Goal: Task Accomplishment & Management: Manage account settings

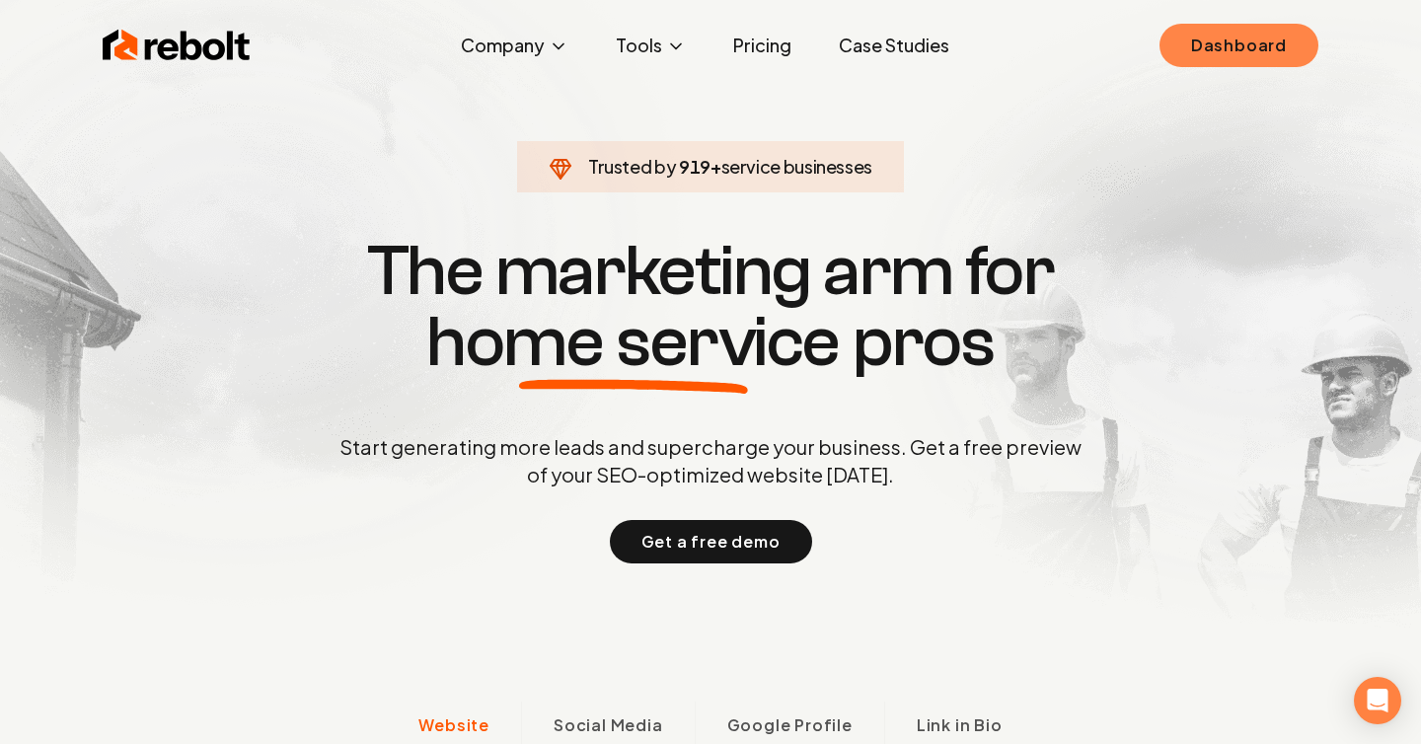
click at [1215, 46] on link "Dashboard" at bounding box center [1238, 45] width 159 height 43
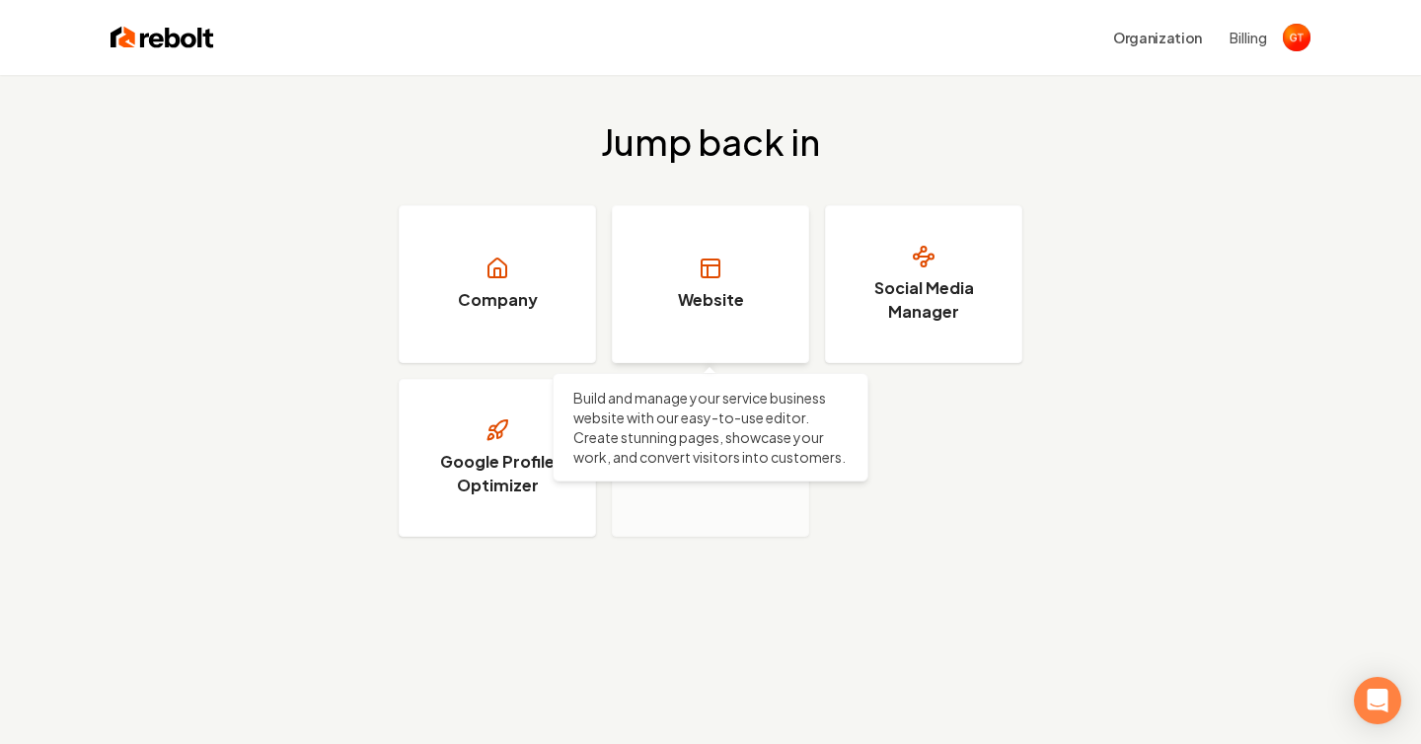
click at [766, 291] on link "Website" at bounding box center [710, 284] width 197 height 158
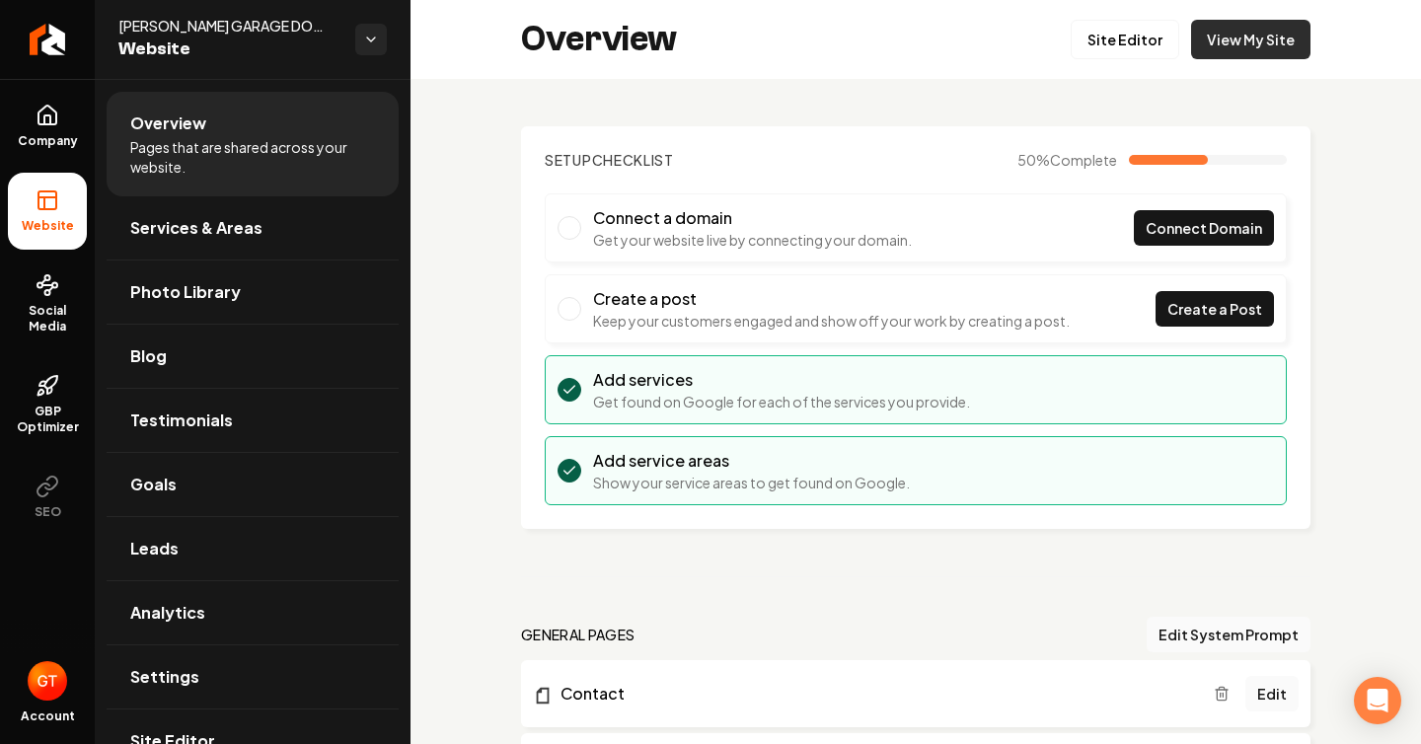
click at [1249, 43] on link "View My Site" at bounding box center [1250, 39] width 119 height 39
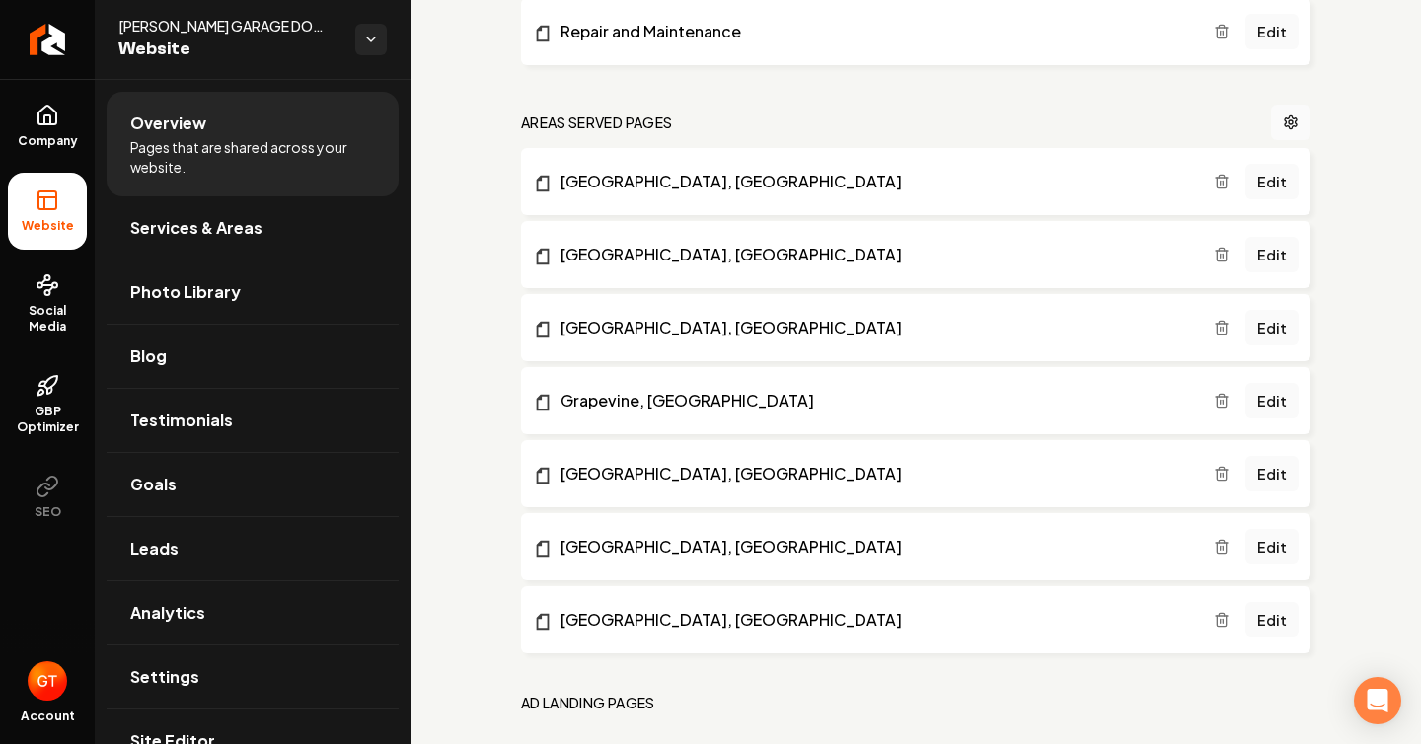
scroll to position [1225, 0]
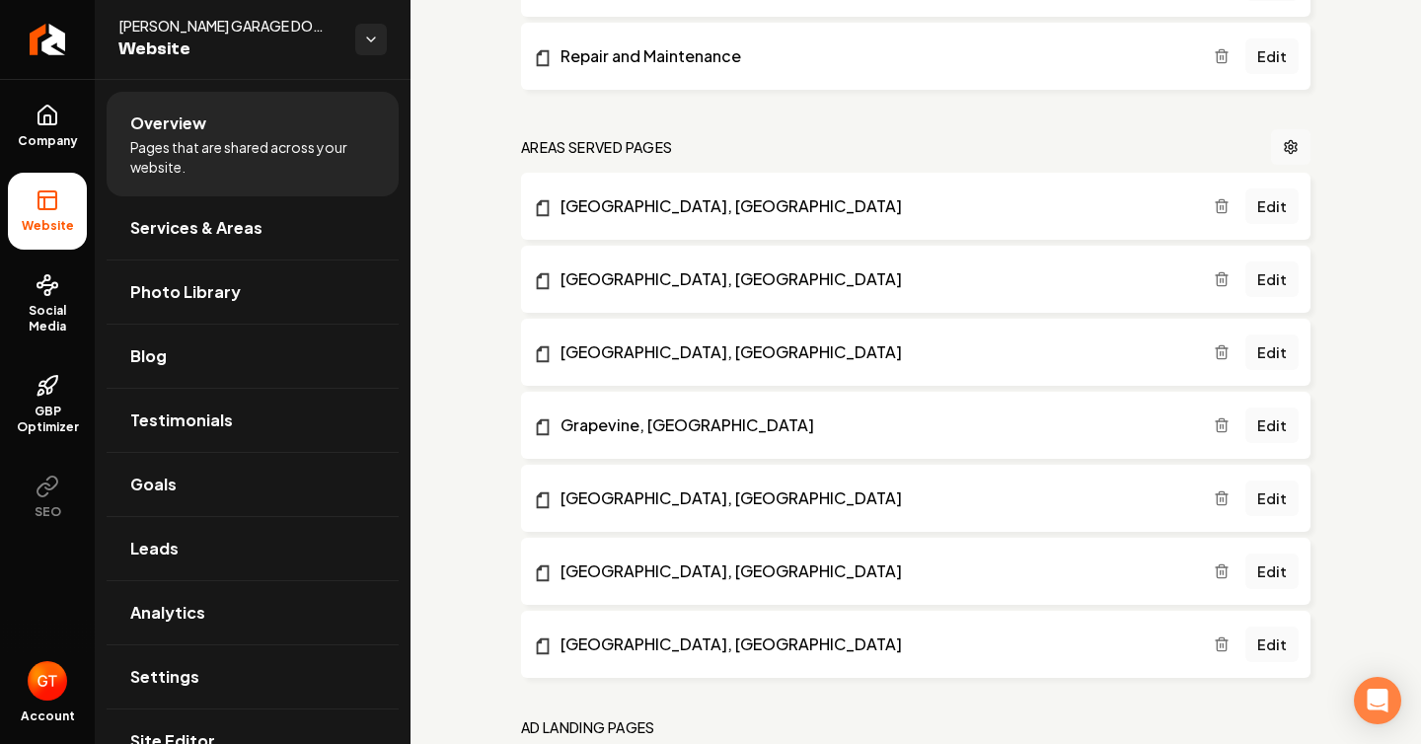
click at [1301, 140] on link "Main content area" at bounding box center [1290, 147] width 39 height 36
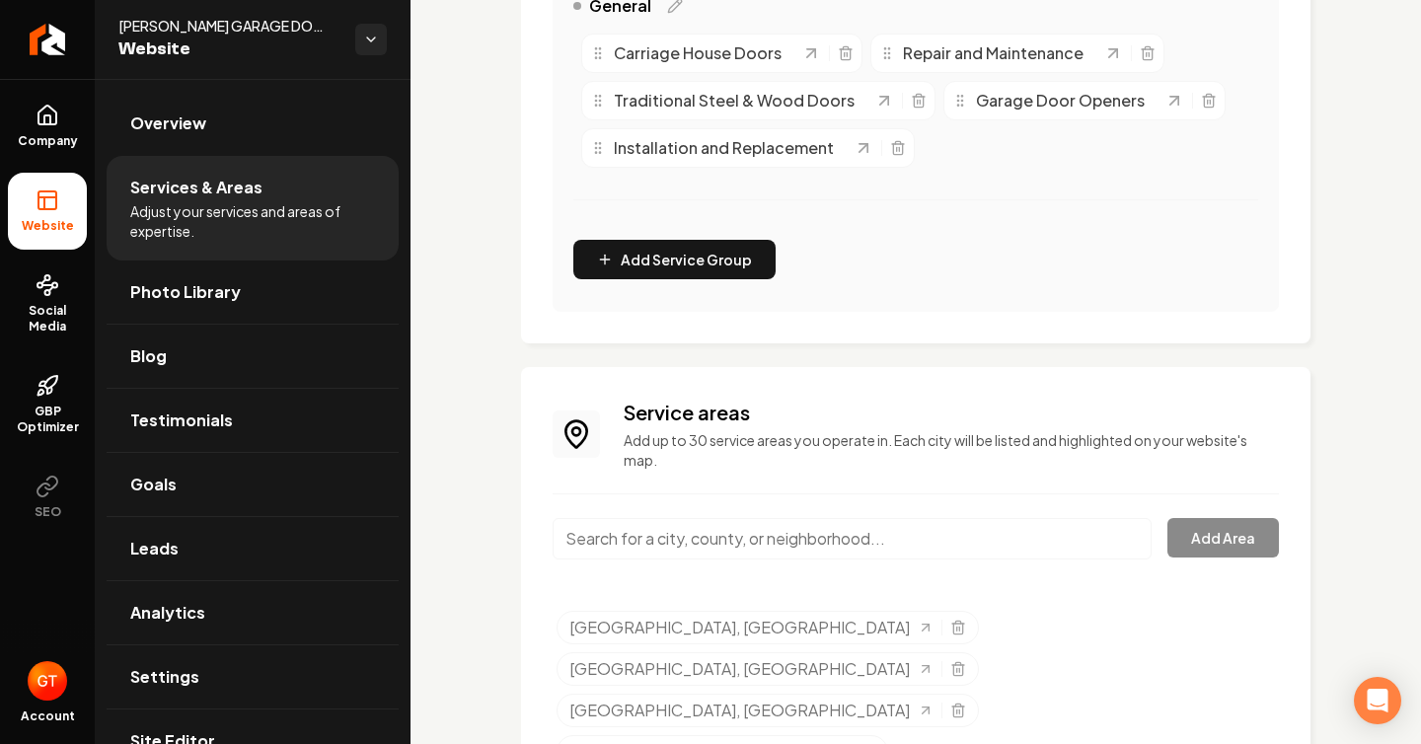
scroll to position [610, 0]
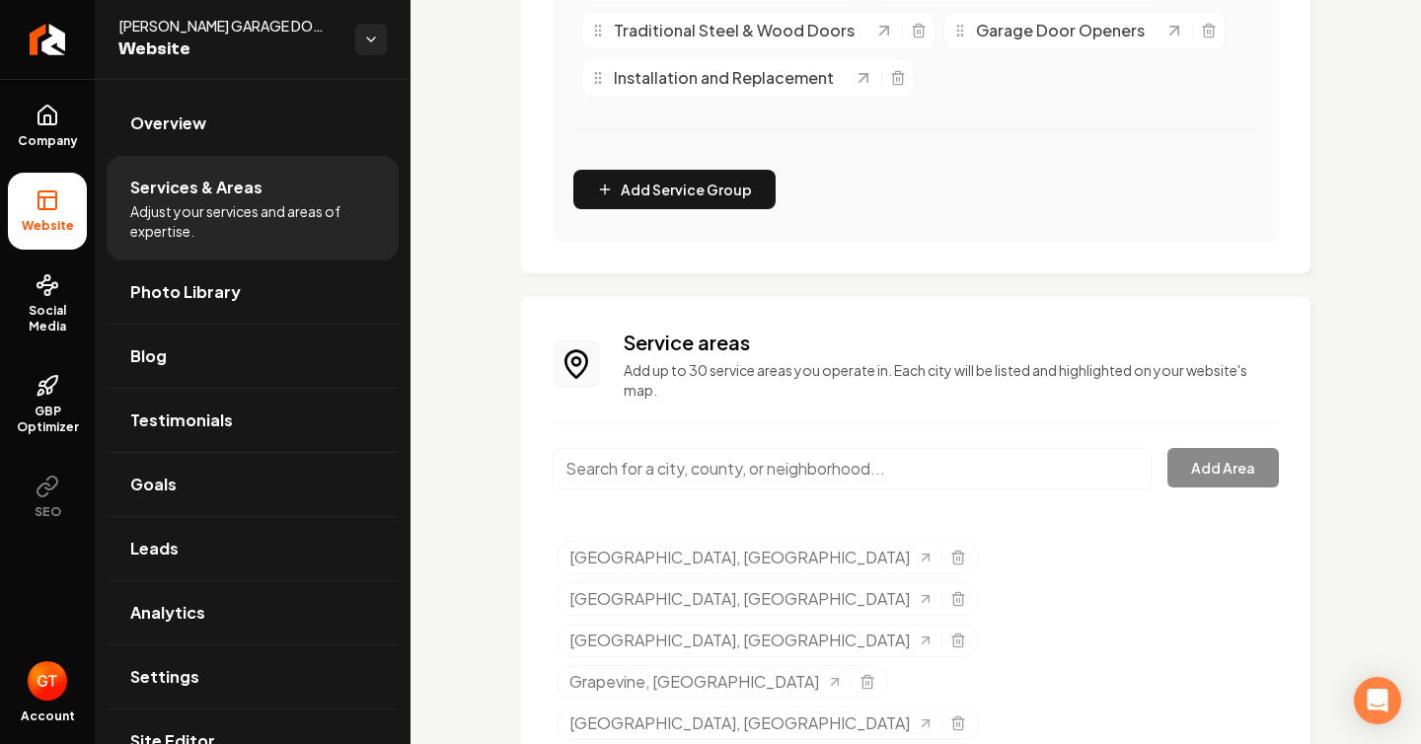
click at [879, 467] on input "Main content area" at bounding box center [851, 468] width 599 height 41
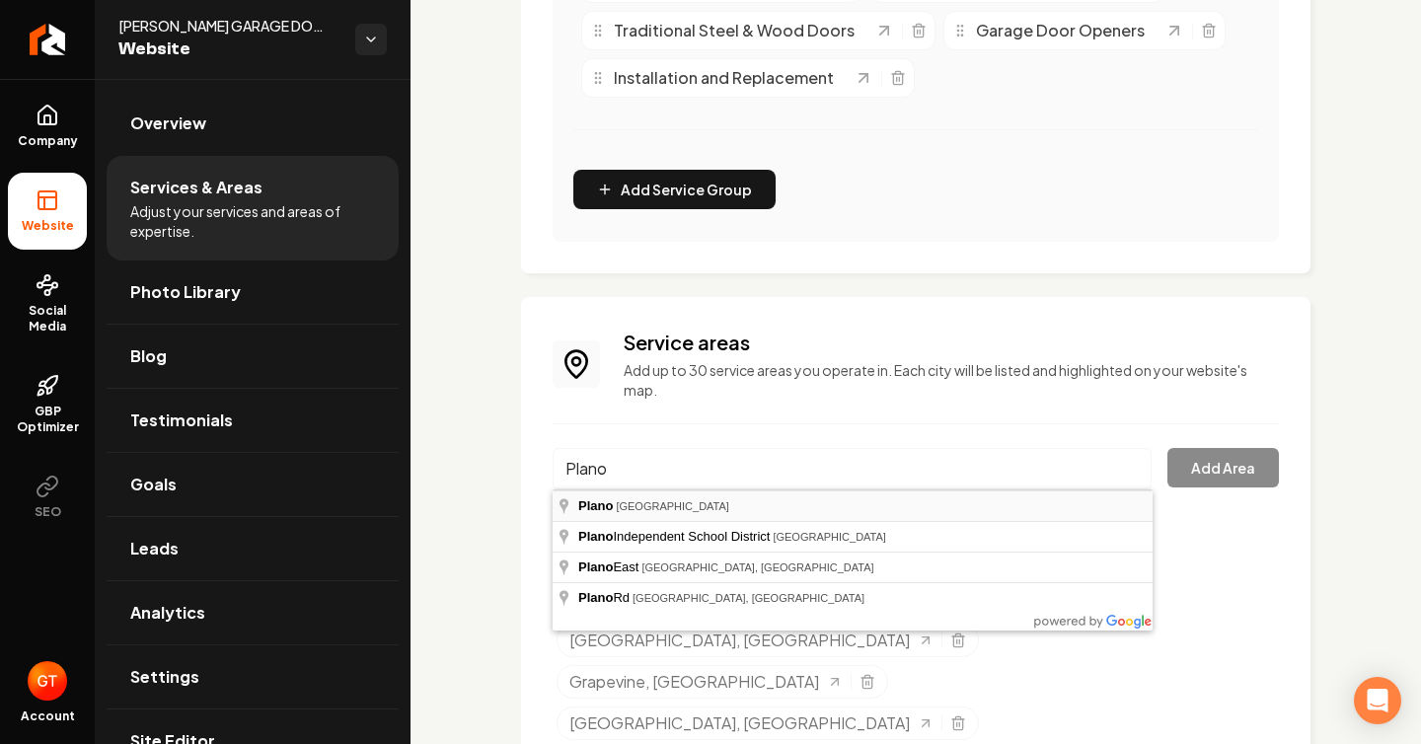
type input "[GEOGRAPHIC_DATA], [GEOGRAPHIC_DATA]"
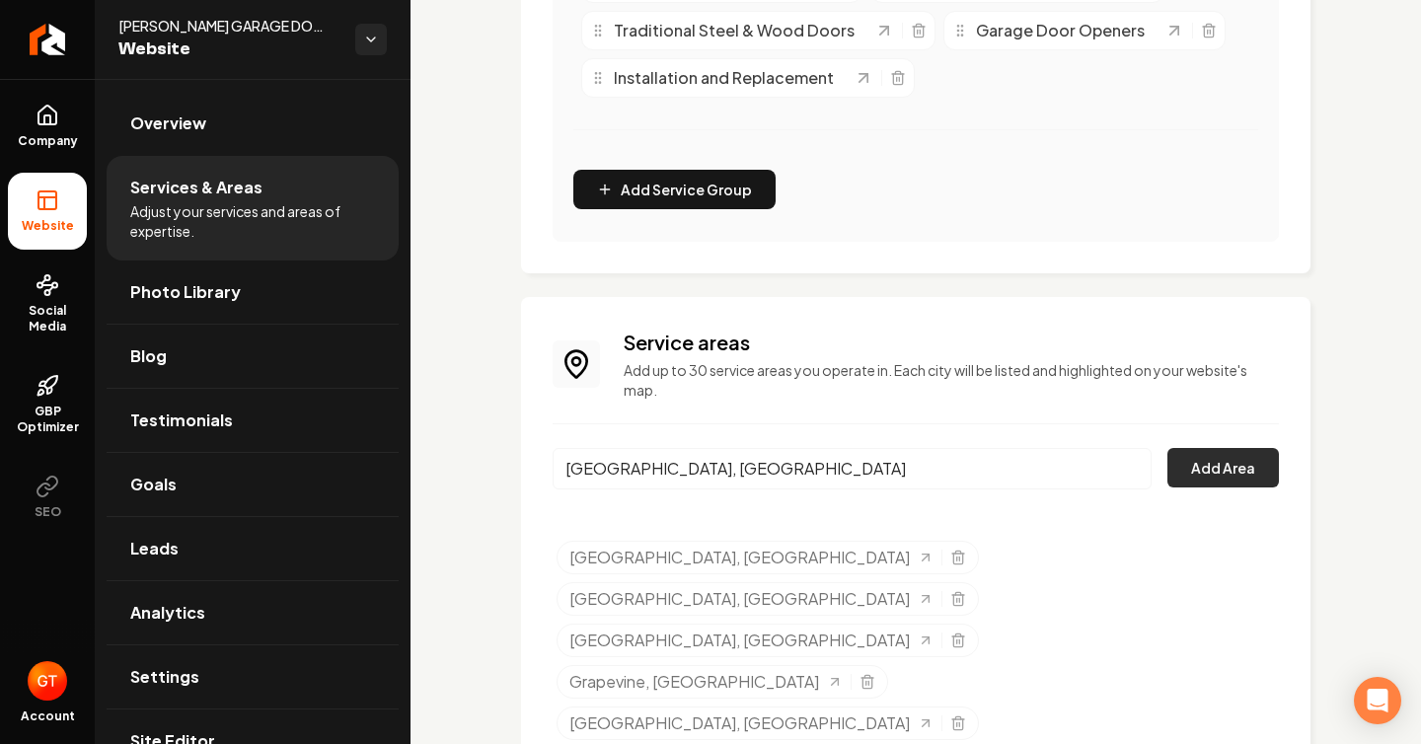
click at [1220, 471] on button "Add Area" at bounding box center [1222, 467] width 111 height 39
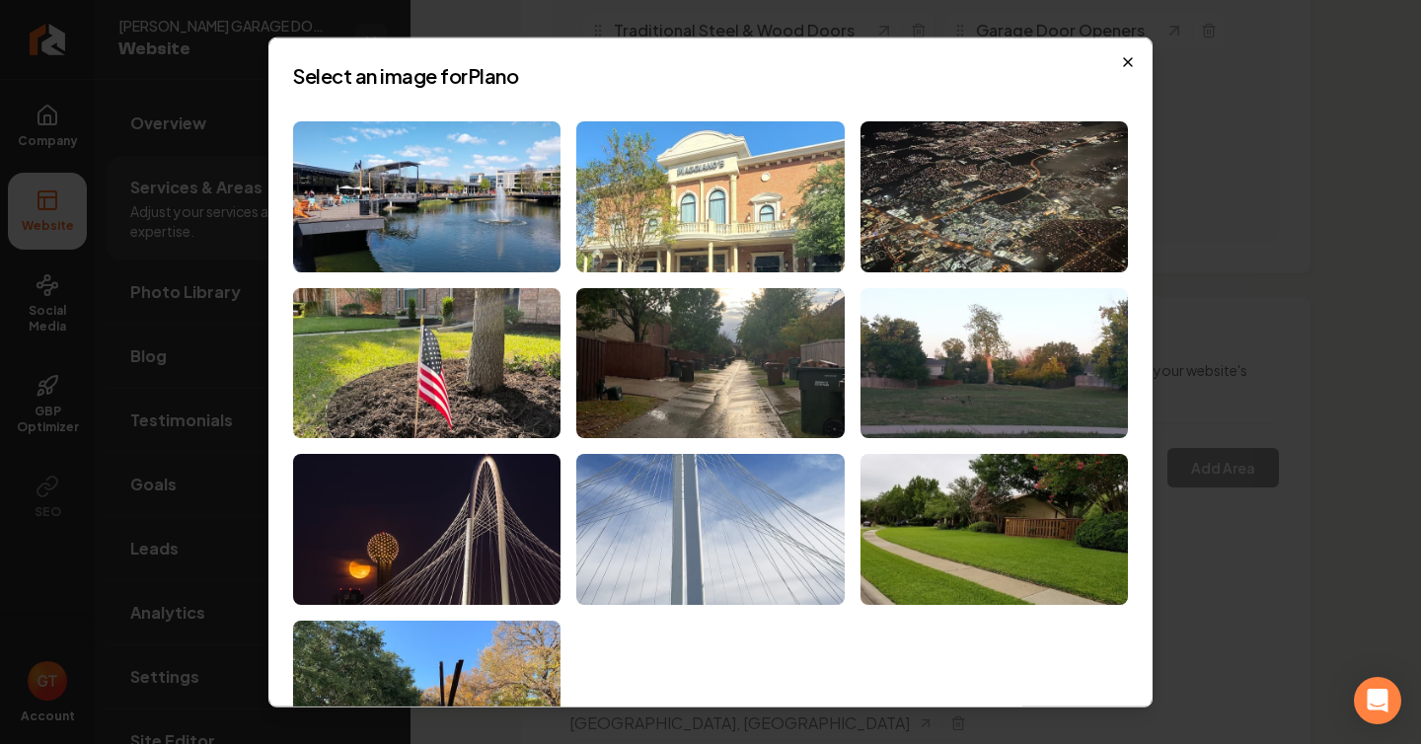
click at [1127, 61] on icon "button" at bounding box center [1128, 62] width 8 height 8
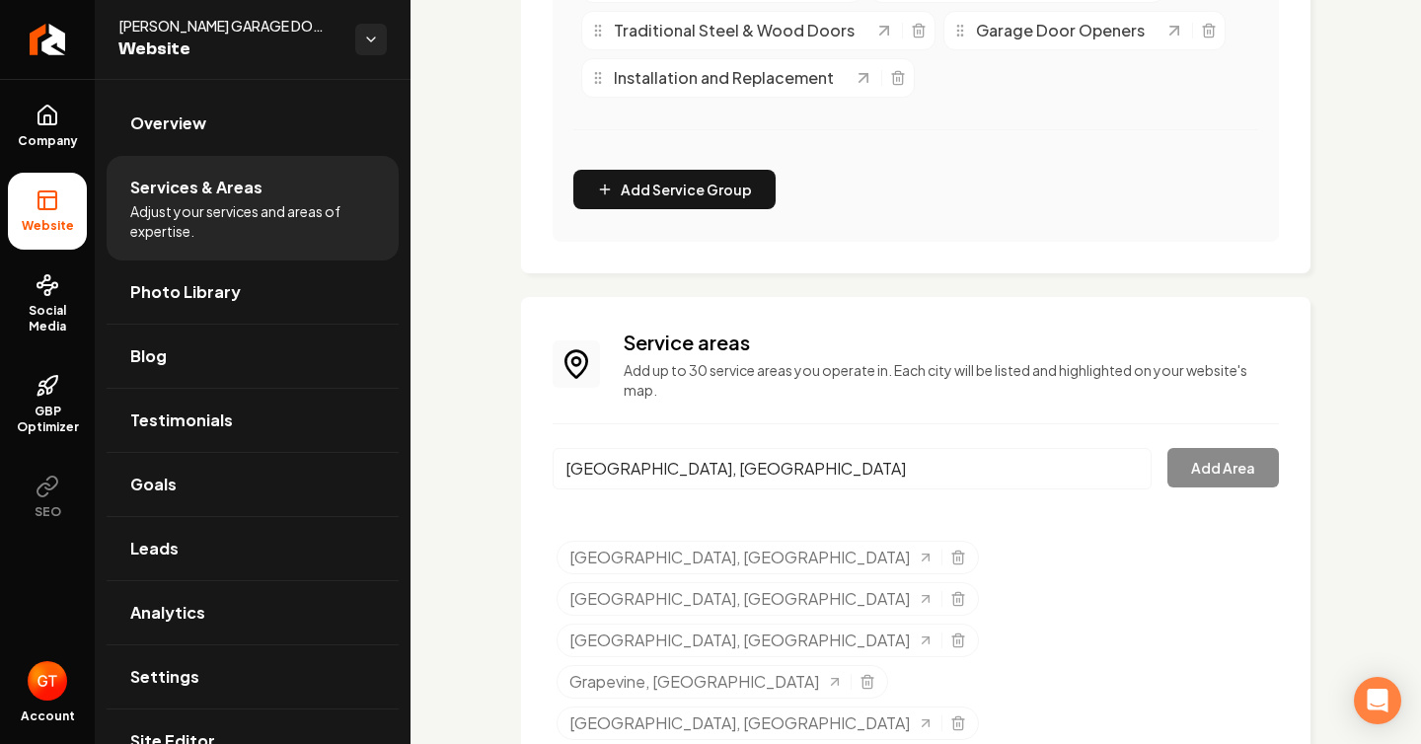
click at [1205, 461] on div "[GEOGRAPHIC_DATA], [GEOGRAPHIC_DATA] Add Area" at bounding box center [915, 480] width 726 height 65
click at [1026, 472] on input "[GEOGRAPHIC_DATA], [GEOGRAPHIC_DATA]" at bounding box center [851, 468] width 599 height 41
click at [1179, 470] on div "[GEOGRAPHIC_DATA], [GEOGRAPHIC_DATA] Add Area" at bounding box center [915, 480] width 726 height 65
click at [1222, 465] on div "[GEOGRAPHIC_DATA], [GEOGRAPHIC_DATA] Add Area" at bounding box center [915, 480] width 726 height 65
click at [1141, 481] on input "[GEOGRAPHIC_DATA], [GEOGRAPHIC_DATA]" at bounding box center [851, 468] width 599 height 41
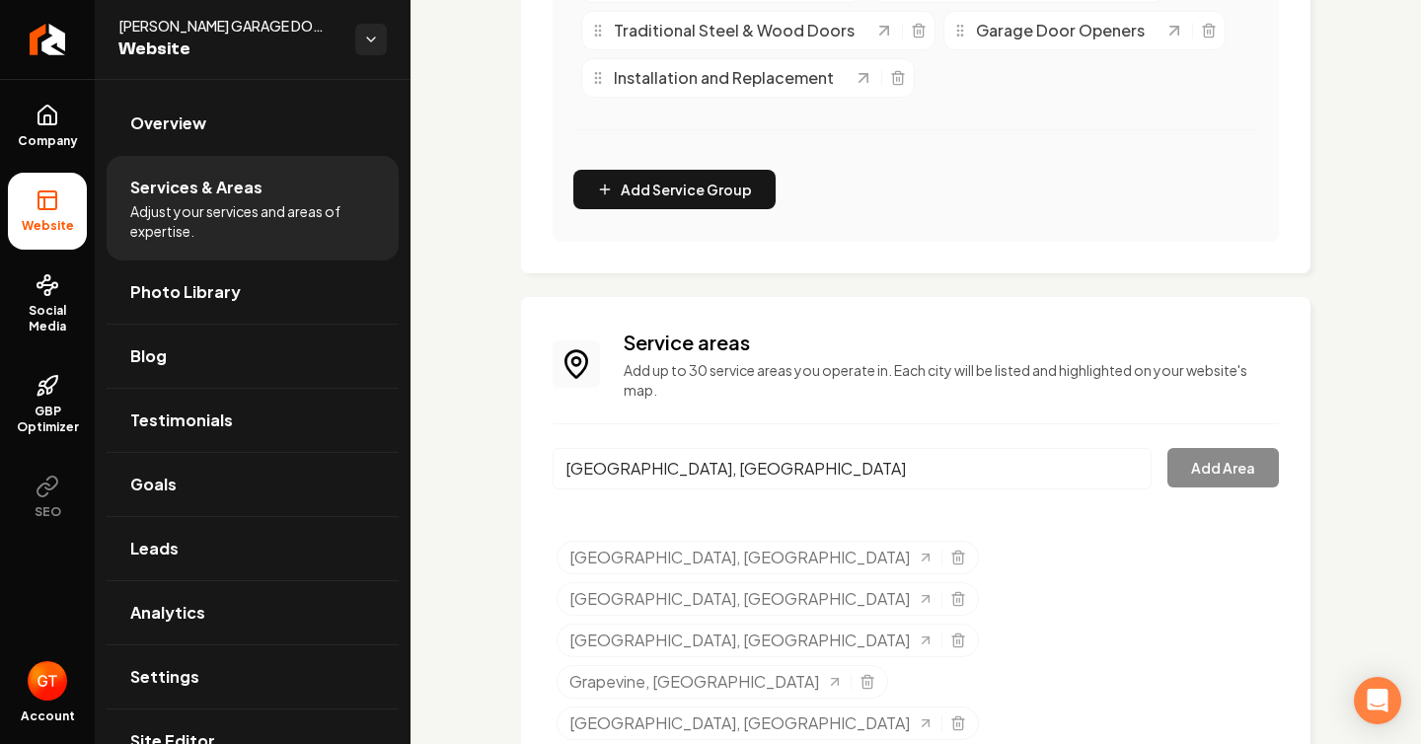
click at [1138, 481] on input "[GEOGRAPHIC_DATA], [GEOGRAPHIC_DATA]" at bounding box center [851, 468] width 599 height 41
click at [1138, 478] on input "[GEOGRAPHIC_DATA], [GEOGRAPHIC_DATA]" at bounding box center [851, 468] width 599 height 41
click at [1137, 473] on input "[GEOGRAPHIC_DATA], [GEOGRAPHIC_DATA]" at bounding box center [851, 468] width 599 height 41
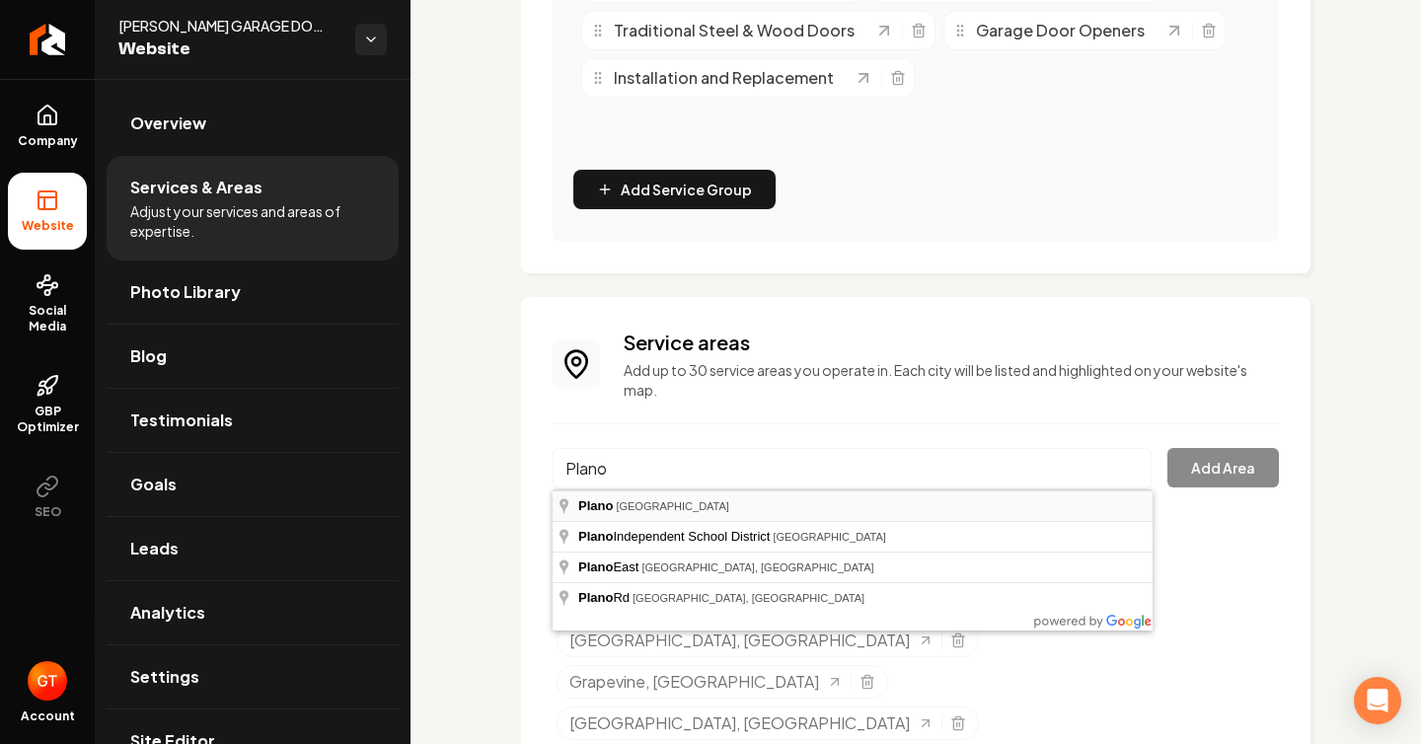
type input "[GEOGRAPHIC_DATA], [GEOGRAPHIC_DATA]"
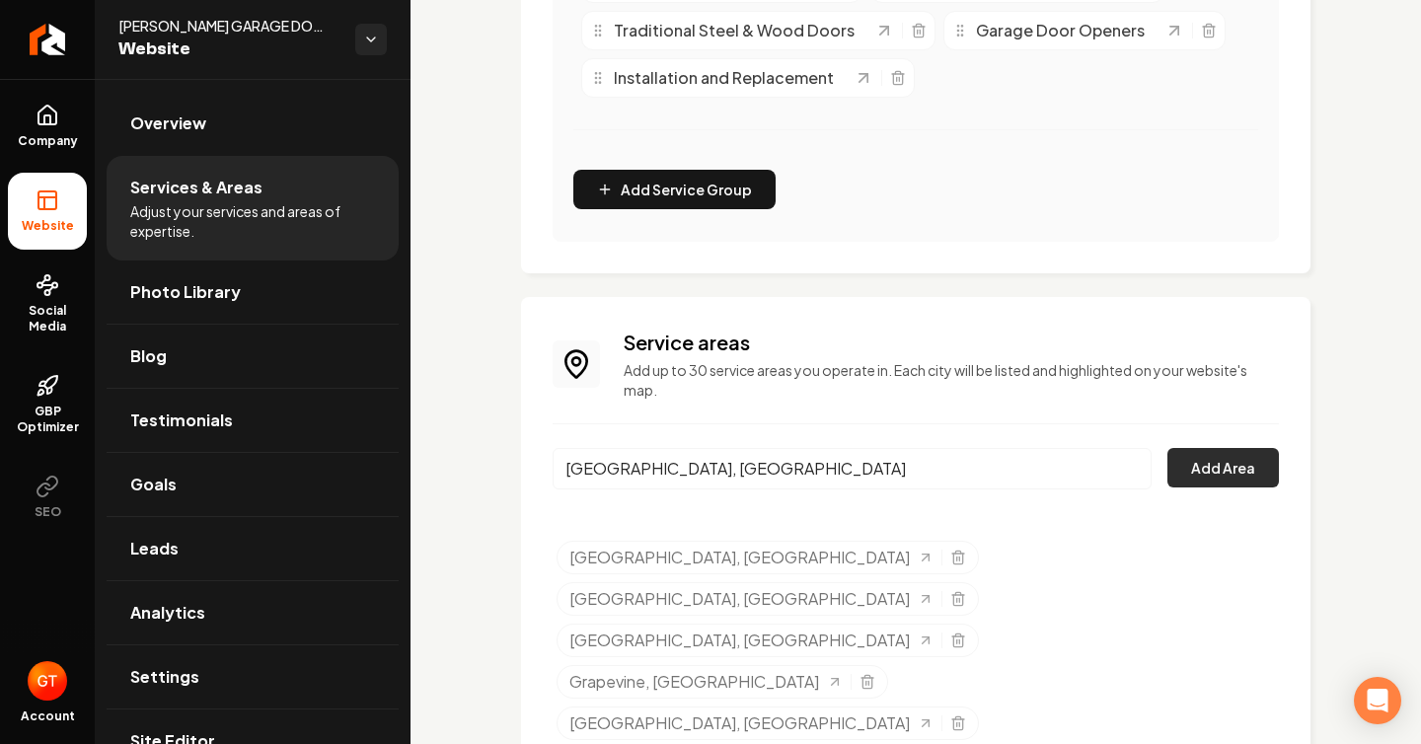
click at [1239, 478] on button "Add Area" at bounding box center [1222, 467] width 111 height 39
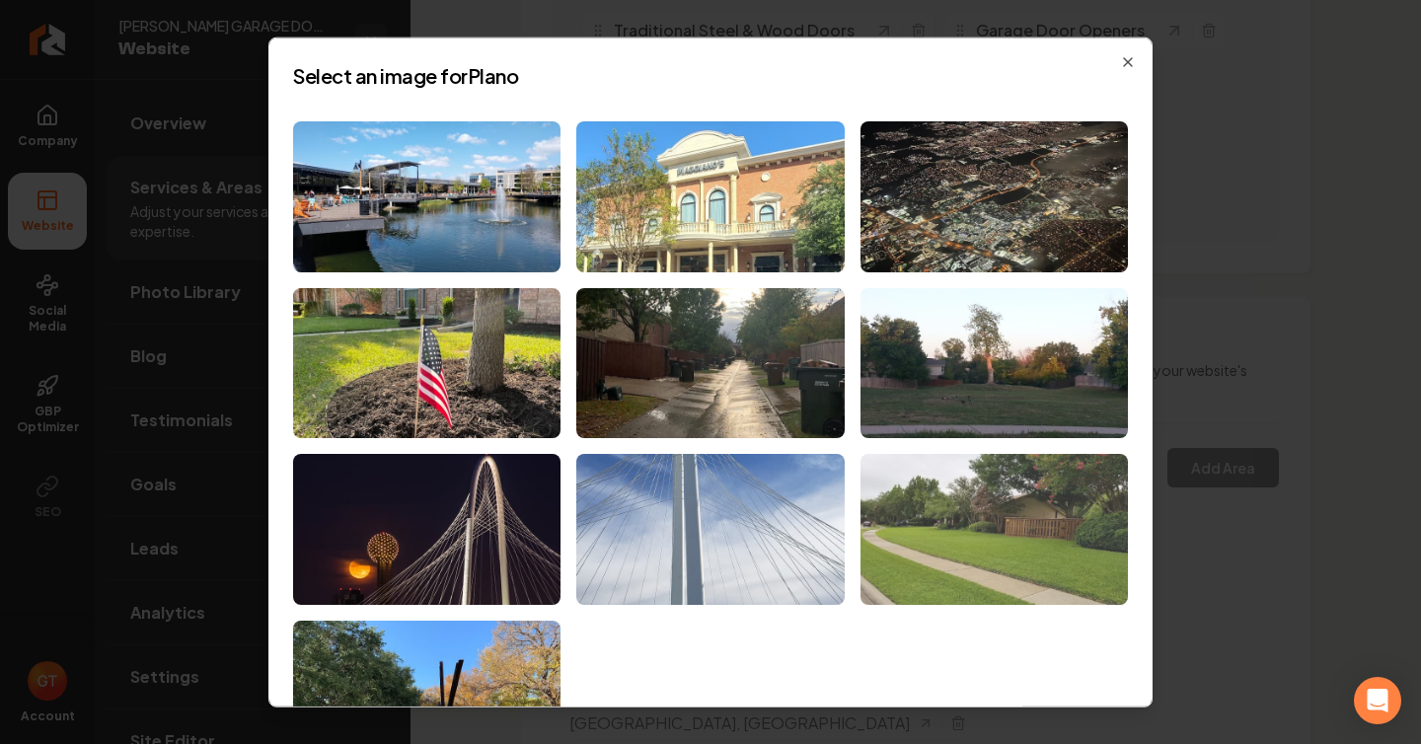
click at [957, 478] on img at bounding box center [993, 529] width 267 height 151
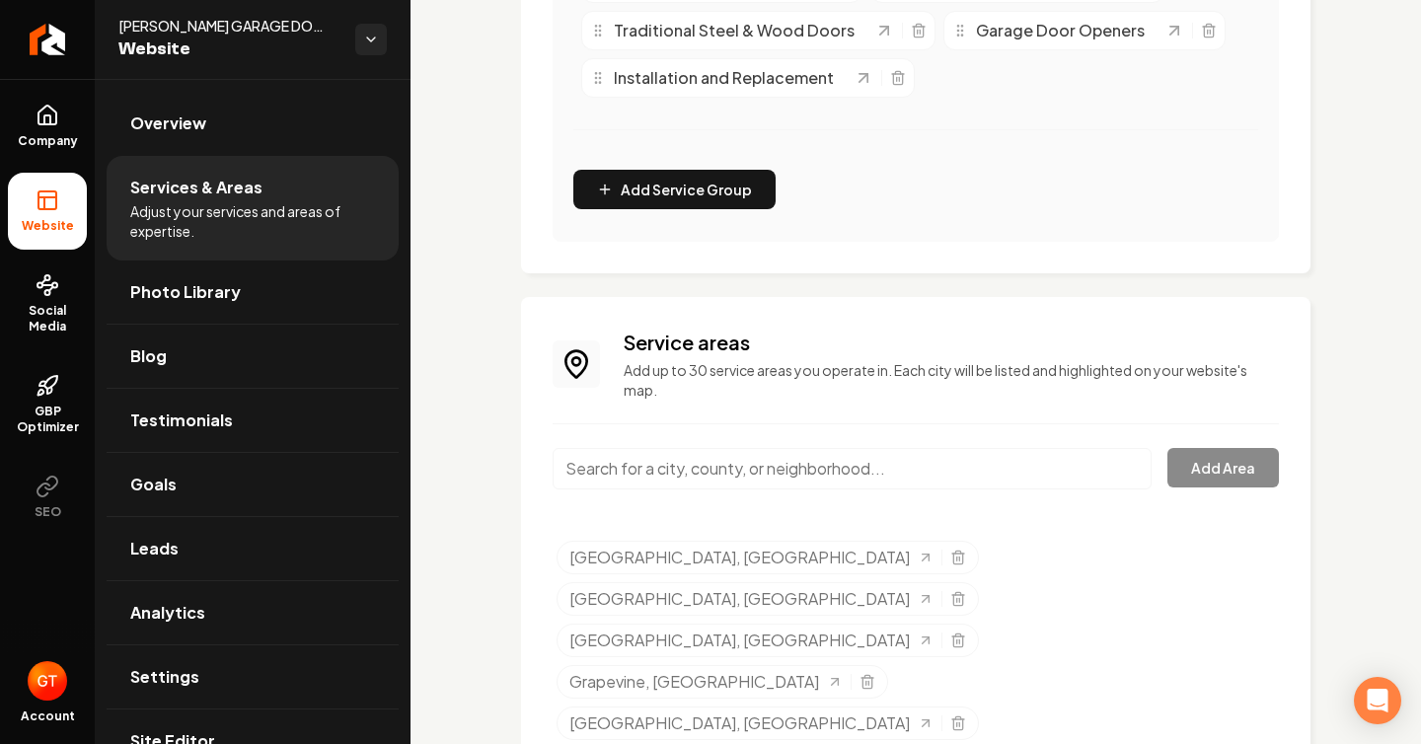
click at [987, 469] on input "Main content area" at bounding box center [851, 468] width 599 height 41
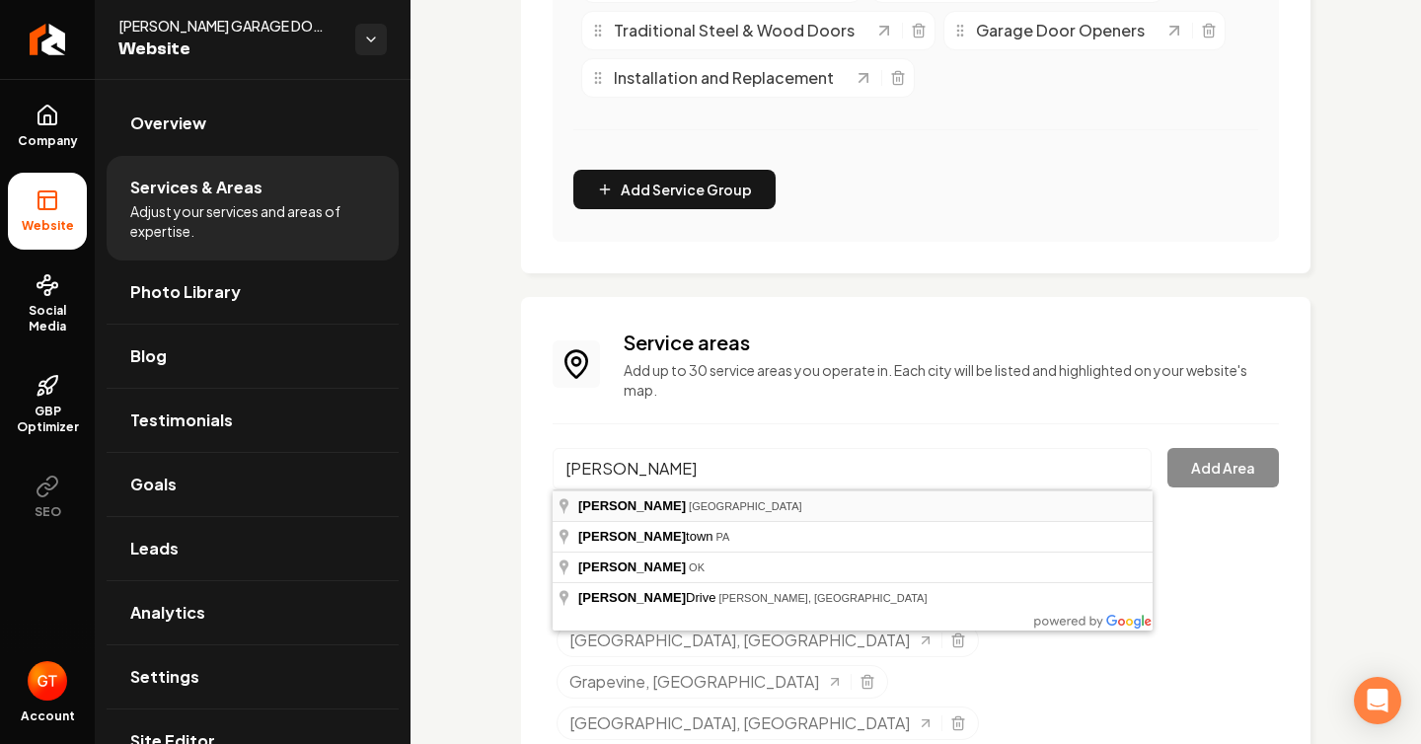
type input "[GEOGRAPHIC_DATA], [GEOGRAPHIC_DATA]"
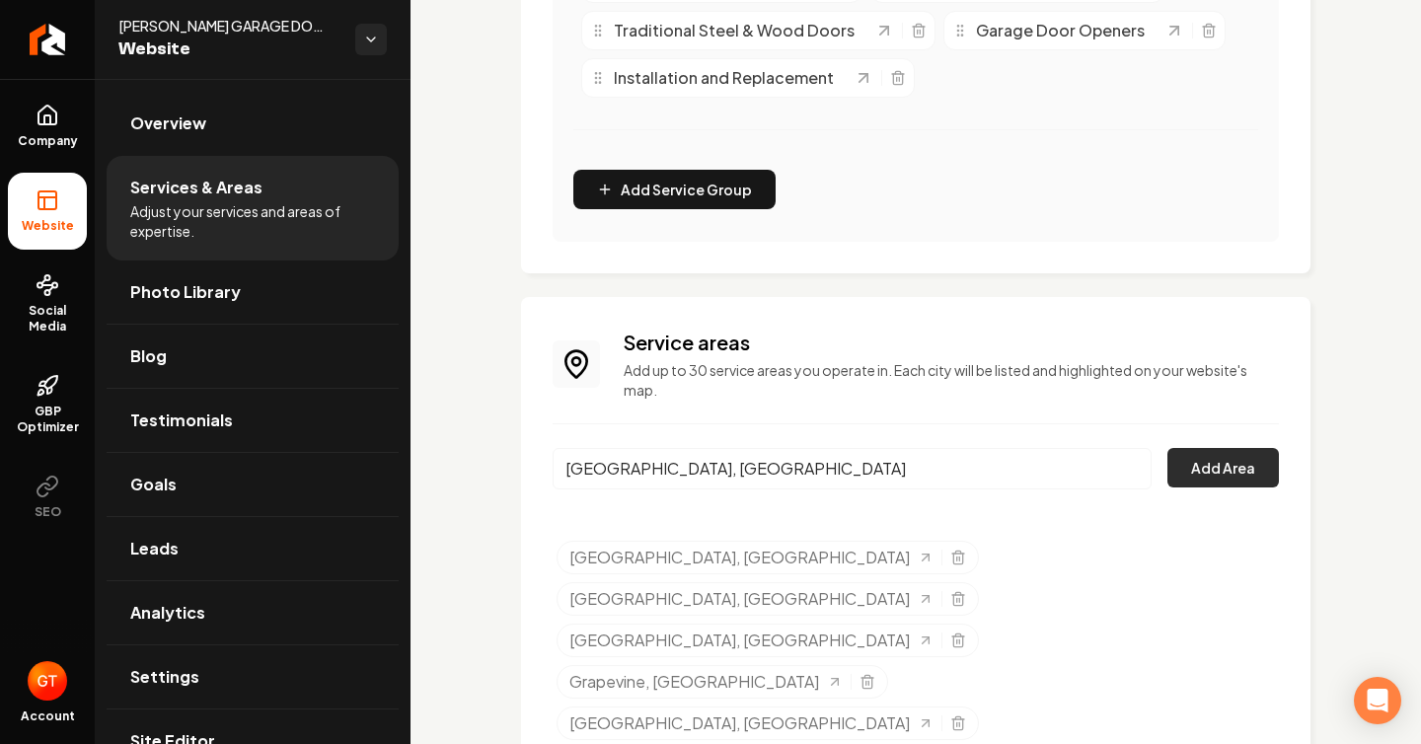
click at [1249, 478] on button "Add Area" at bounding box center [1222, 467] width 111 height 39
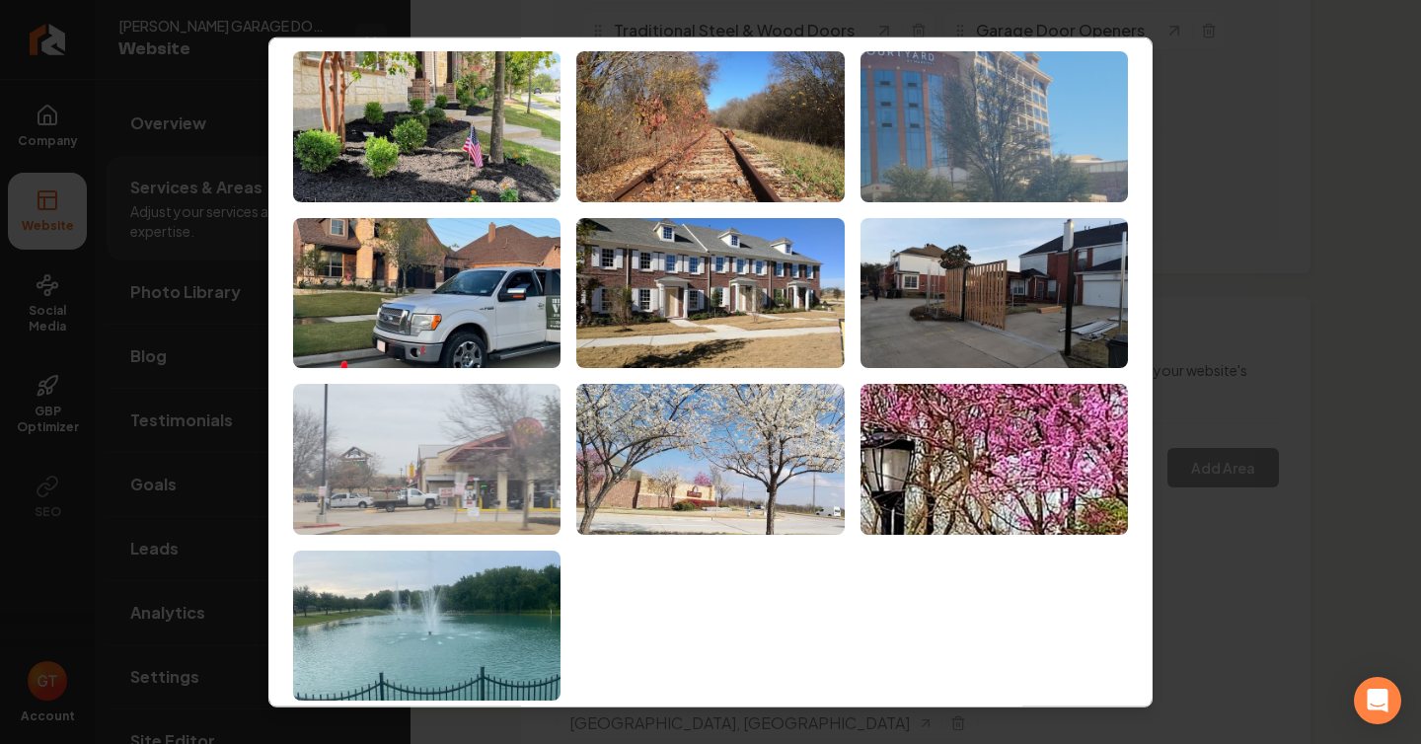
scroll to position [88, 0]
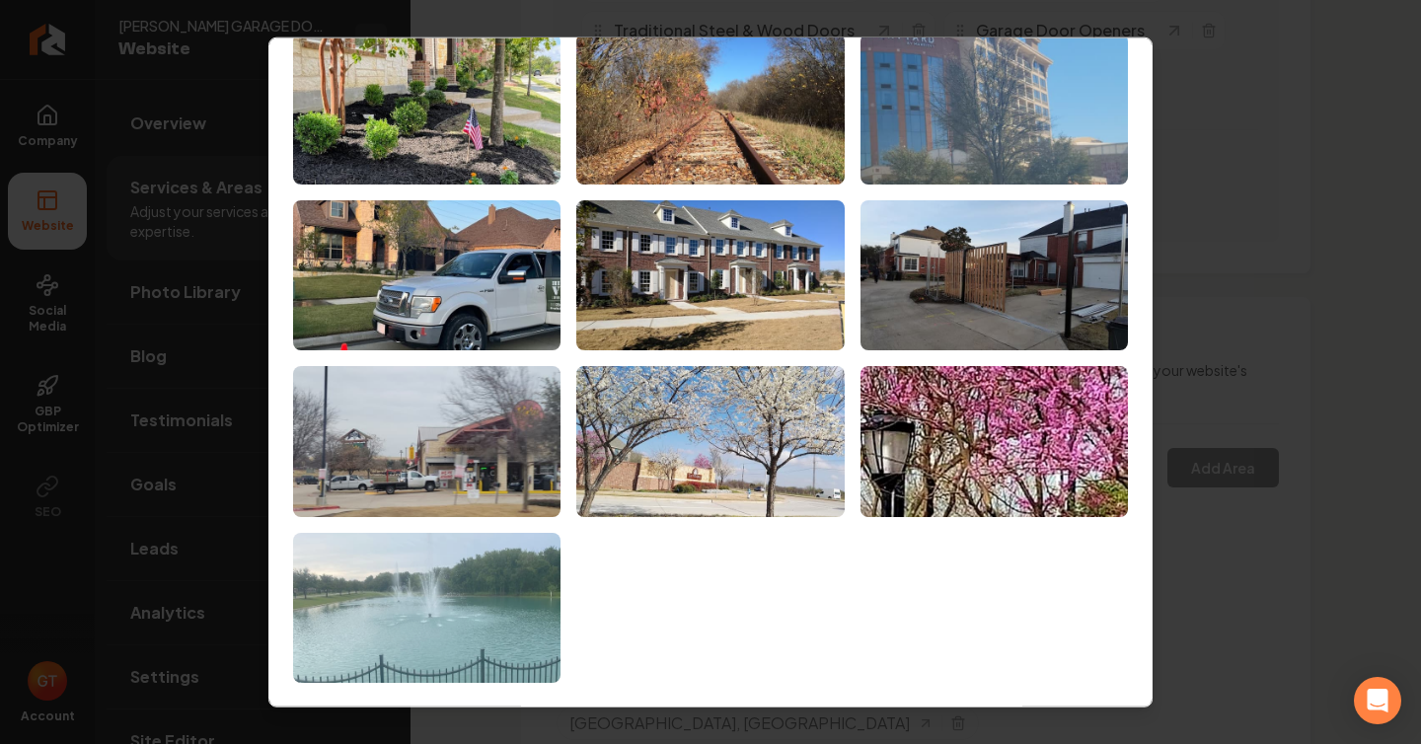
click at [524, 592] on img at bounding box center [426, 608] width 267 height 151
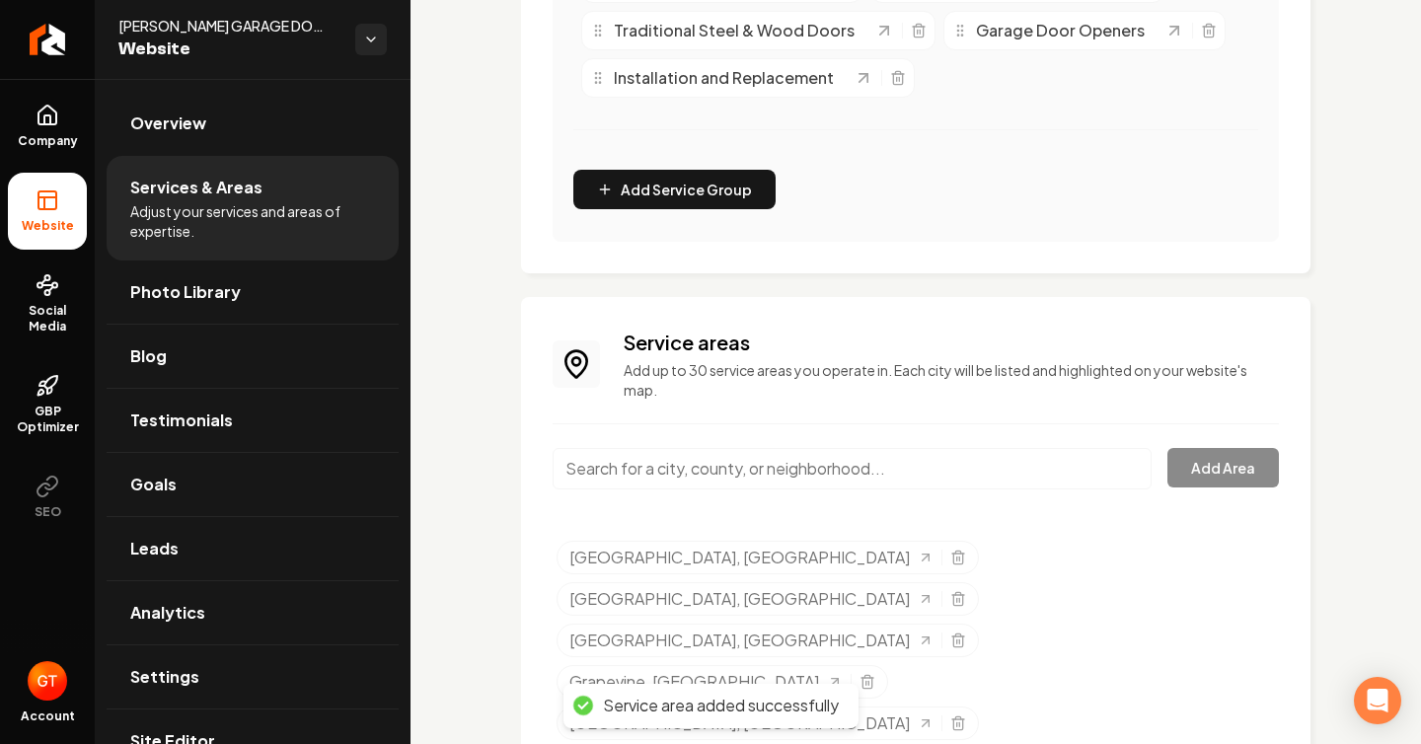
click at [780, 461] on input "Main content area" at bounding box center [851, 468] width 599 height 41
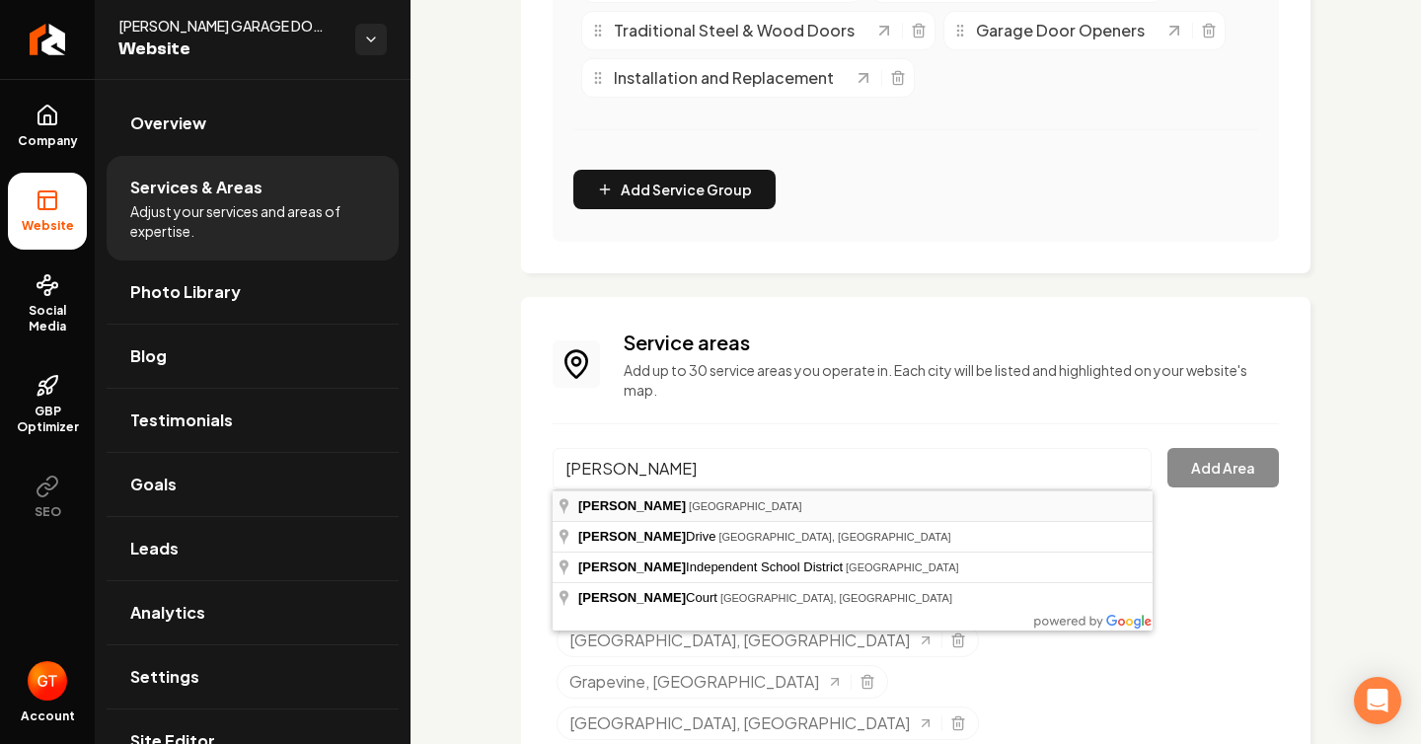
type input "[GEOGRAPHIC_DATA], [GEOGRAPHIC_DATA]"
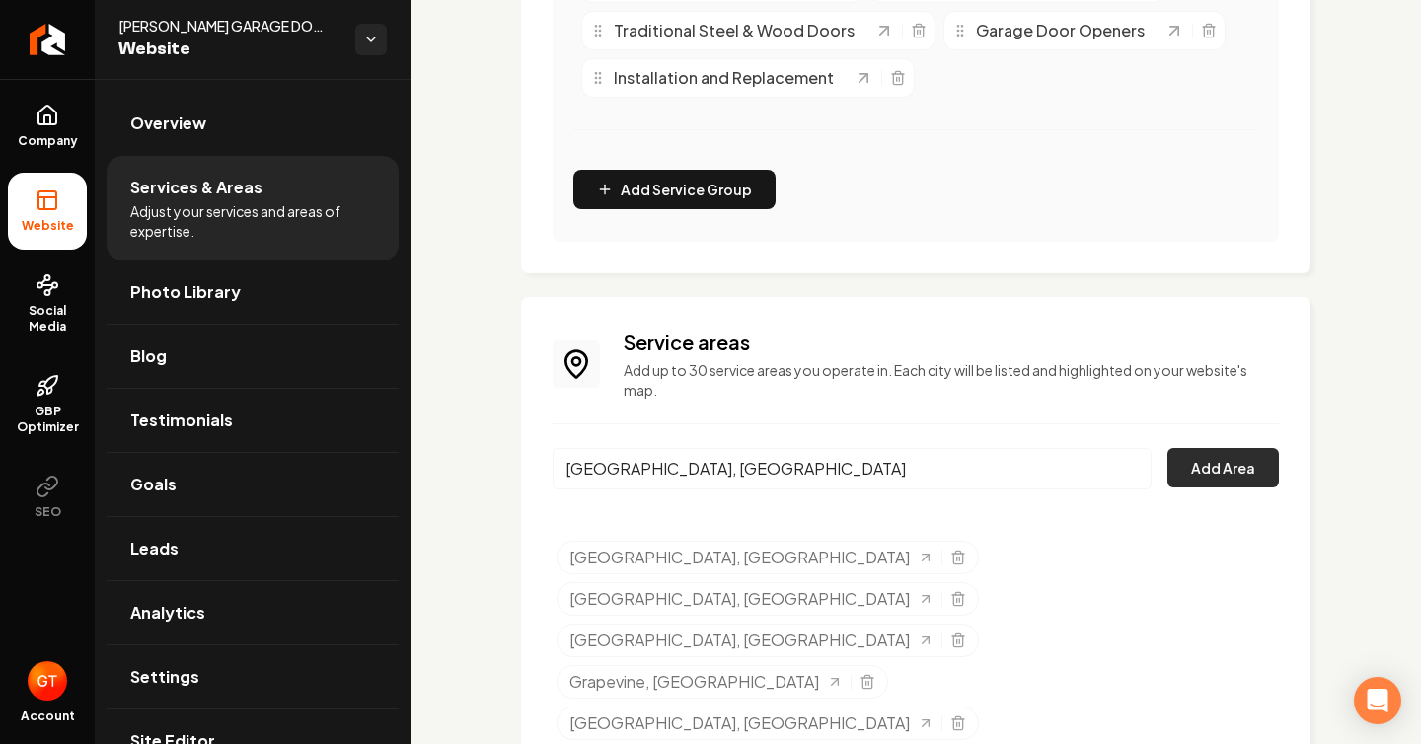
click at [1197, 471] on button "Add Area" at bounding box center [1222, 467] width 111 height 39
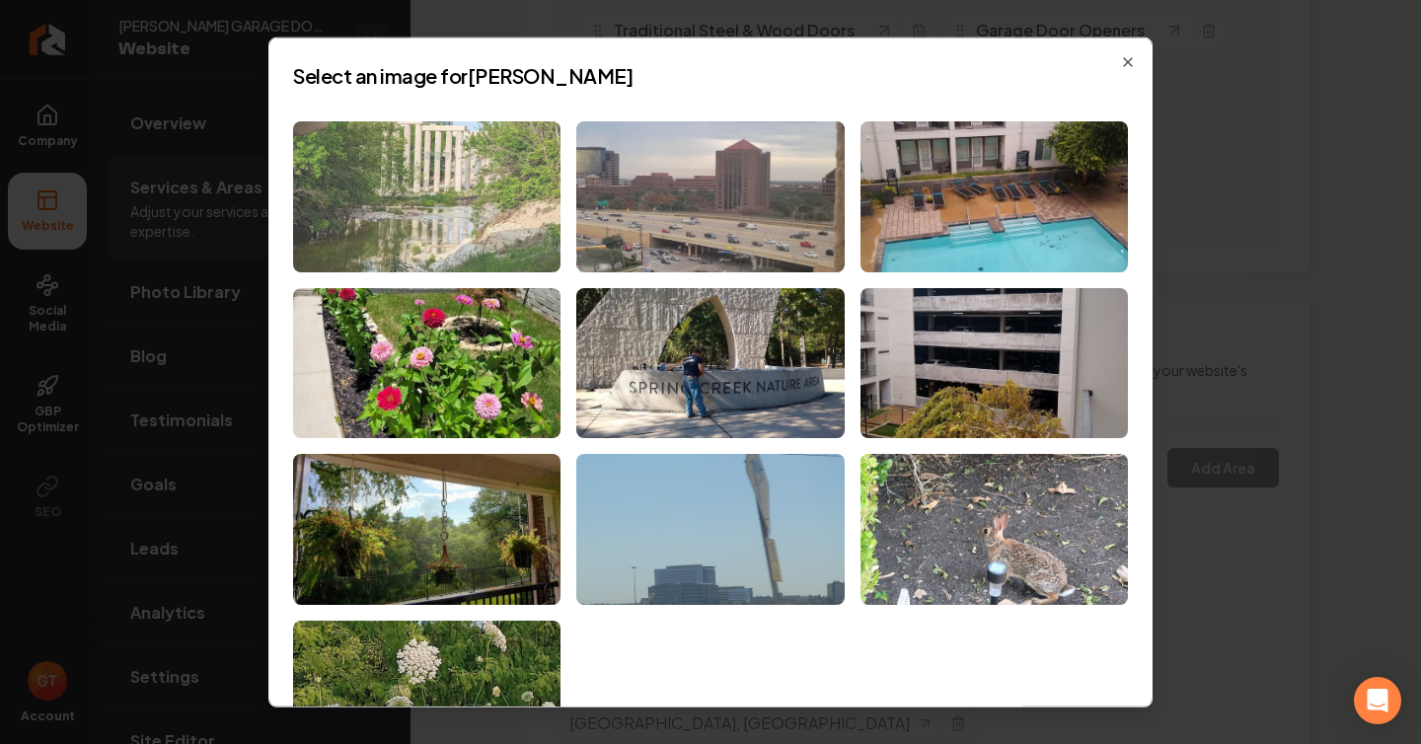
click at [476, 243] on img at bounding box center [426, 196] width 267 height 151
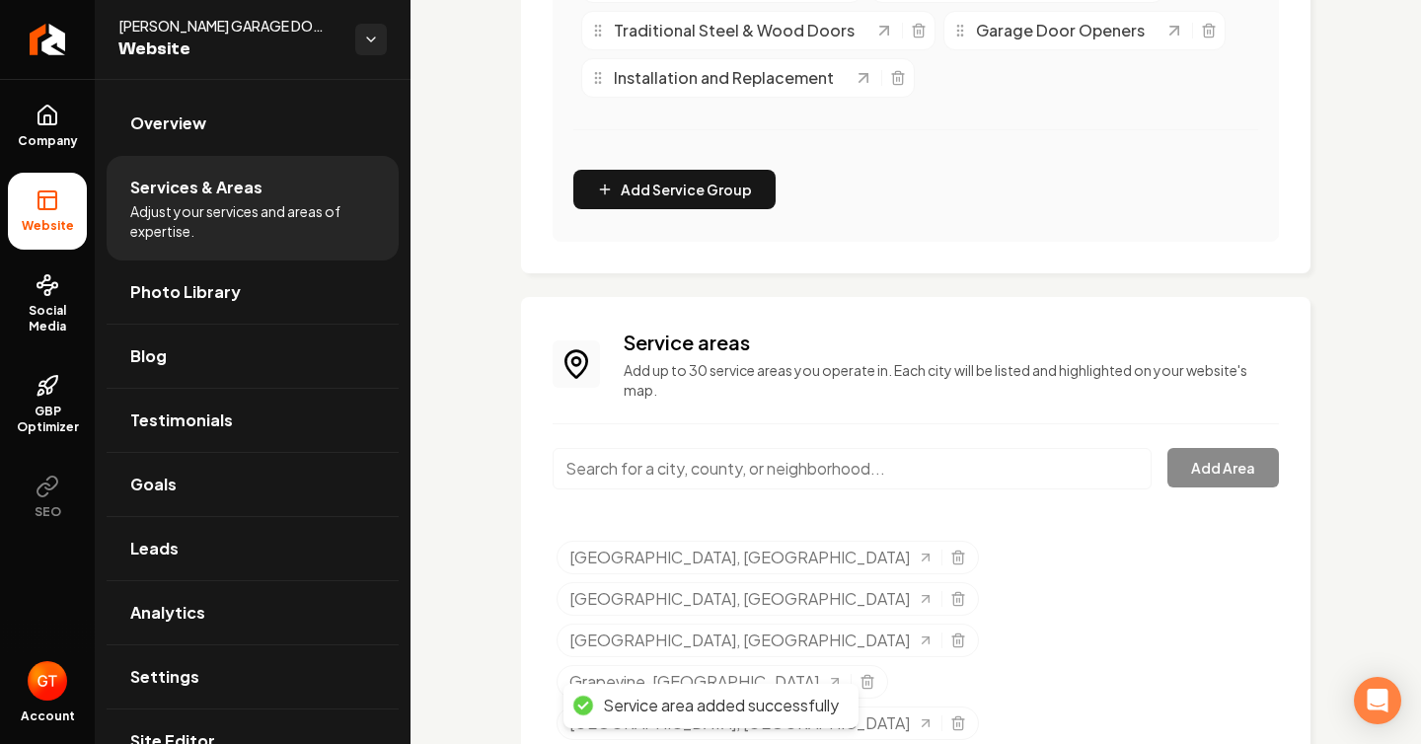
click at [890, 471] on input "Main content area" at bounding box center [851, 468] width 599 height 41
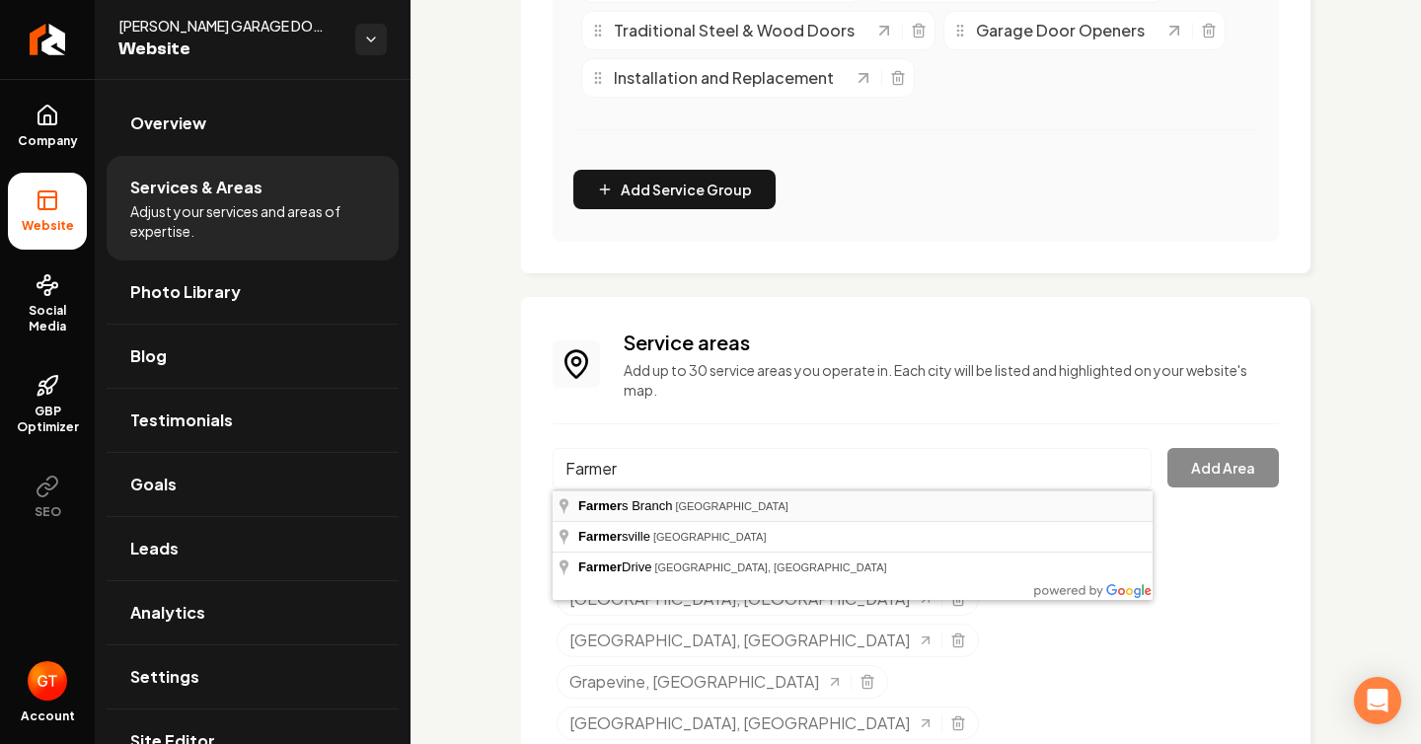
type input "[GEOGRAPHIC_DATA], [GEOGRAPHIC_DATA]"
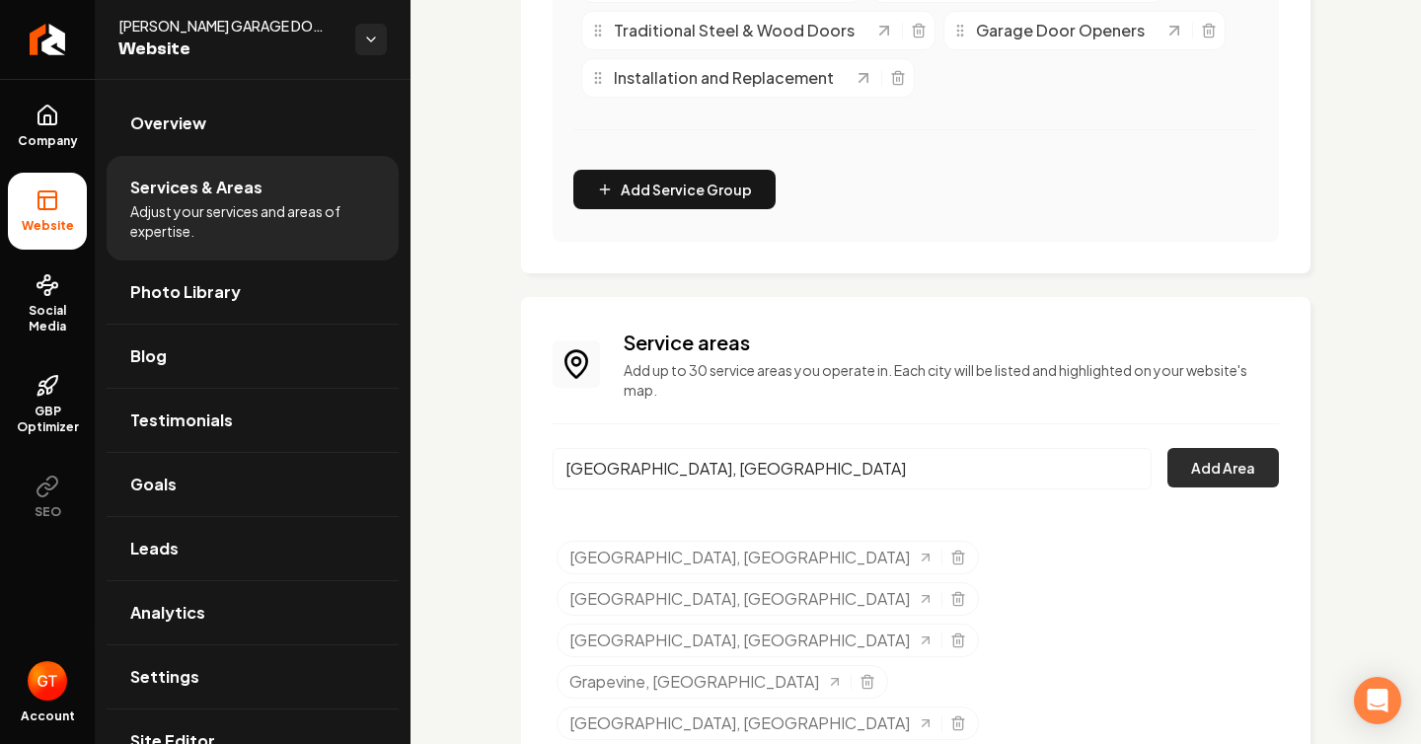
click at [1207, 470] on button "Add Area" at bounding box center [1222, 467] width 111 height 39
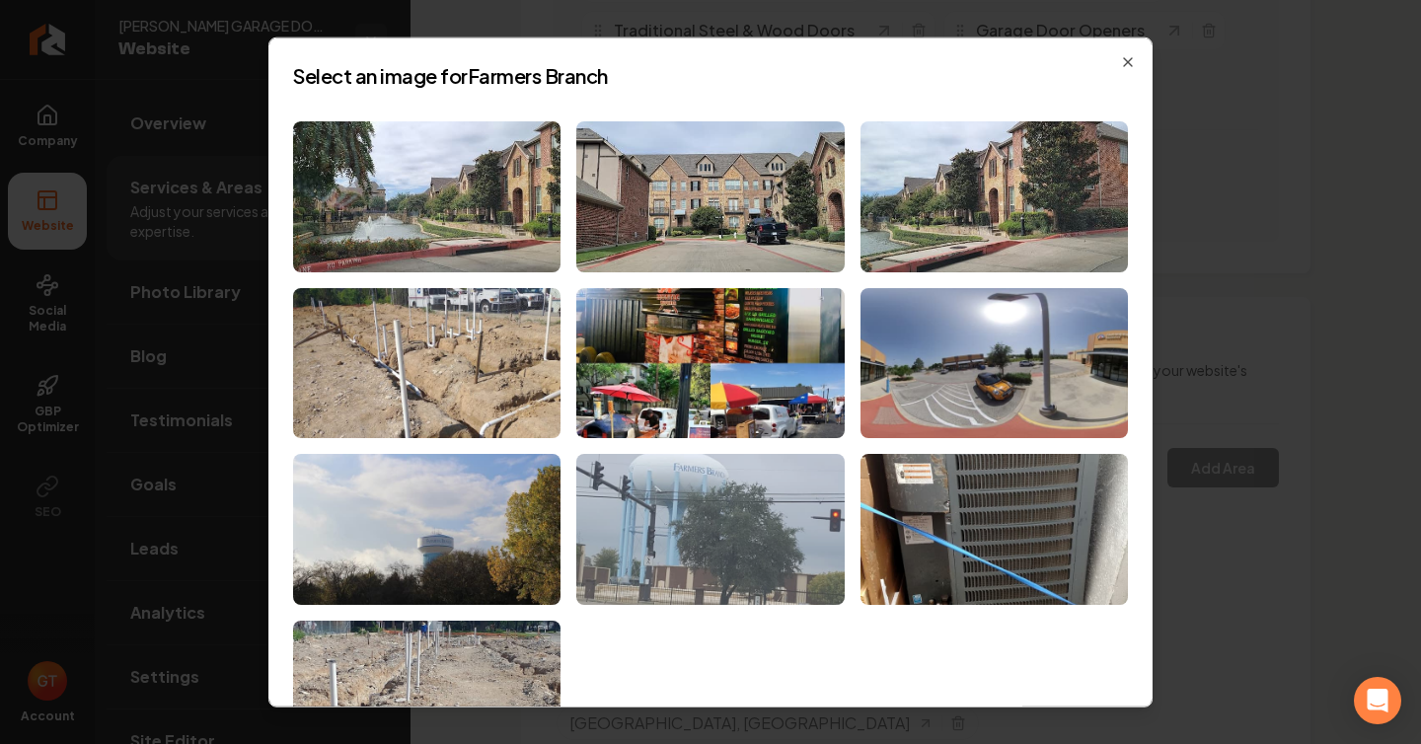
click at [721, 543] on img at bounding box center [709, 529] width 267 height 151
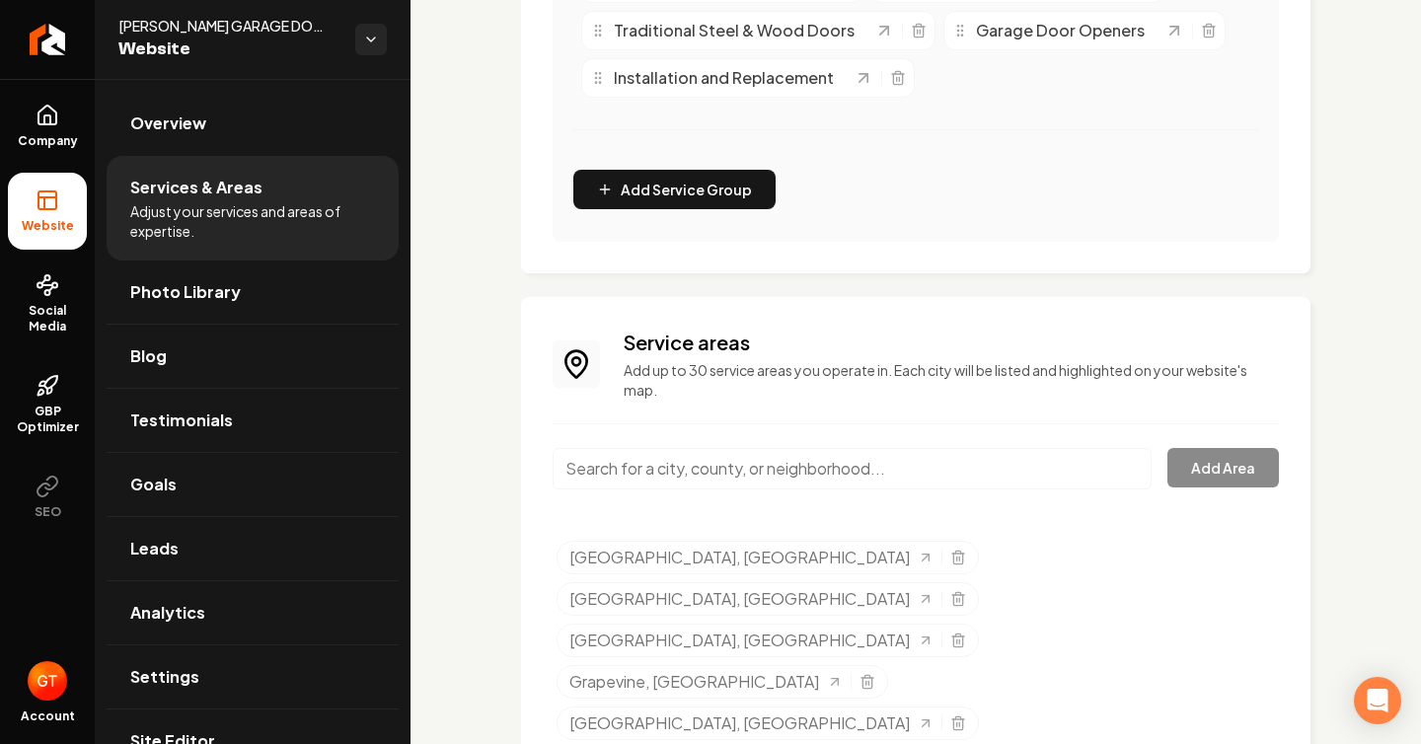
scroll to position [646, 0]
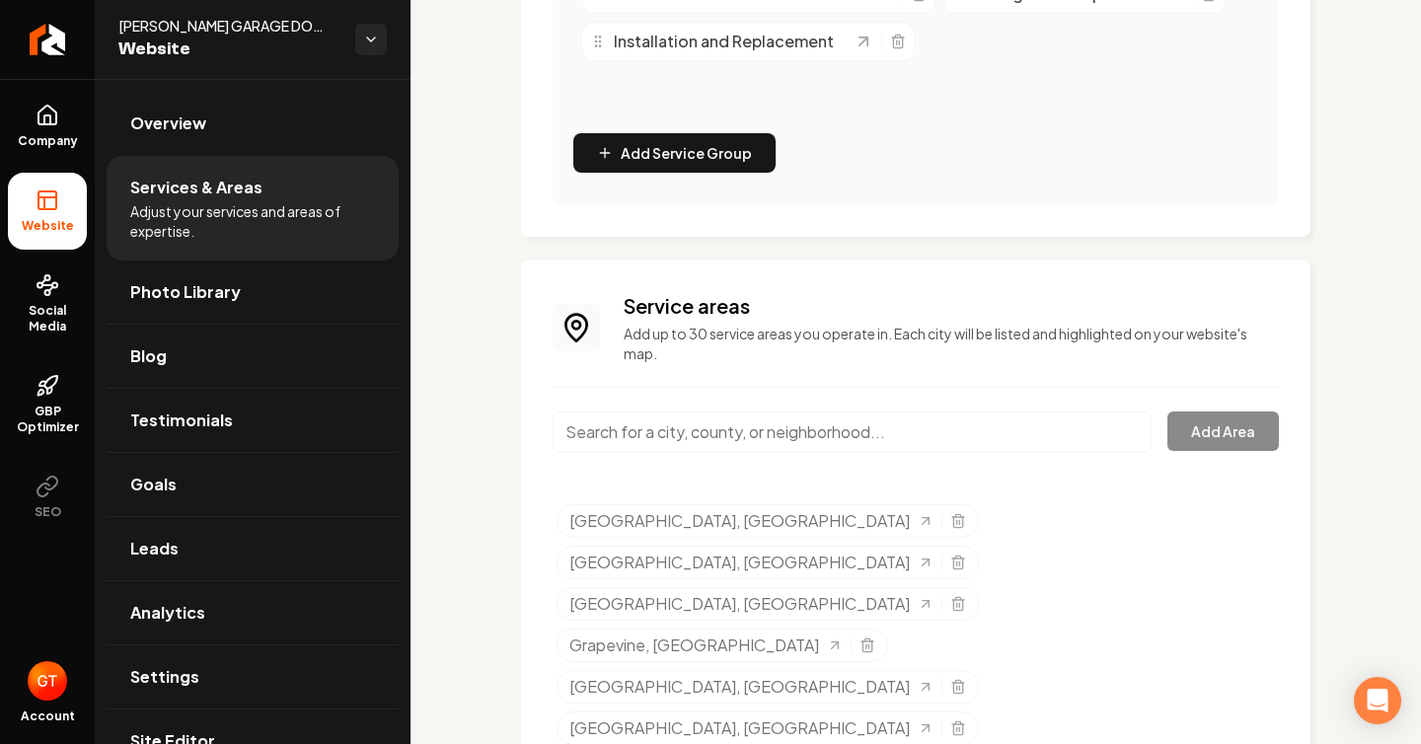
click at [741, 421] on input "Main content area" at bounding box center [851, 431] width 599 height 41
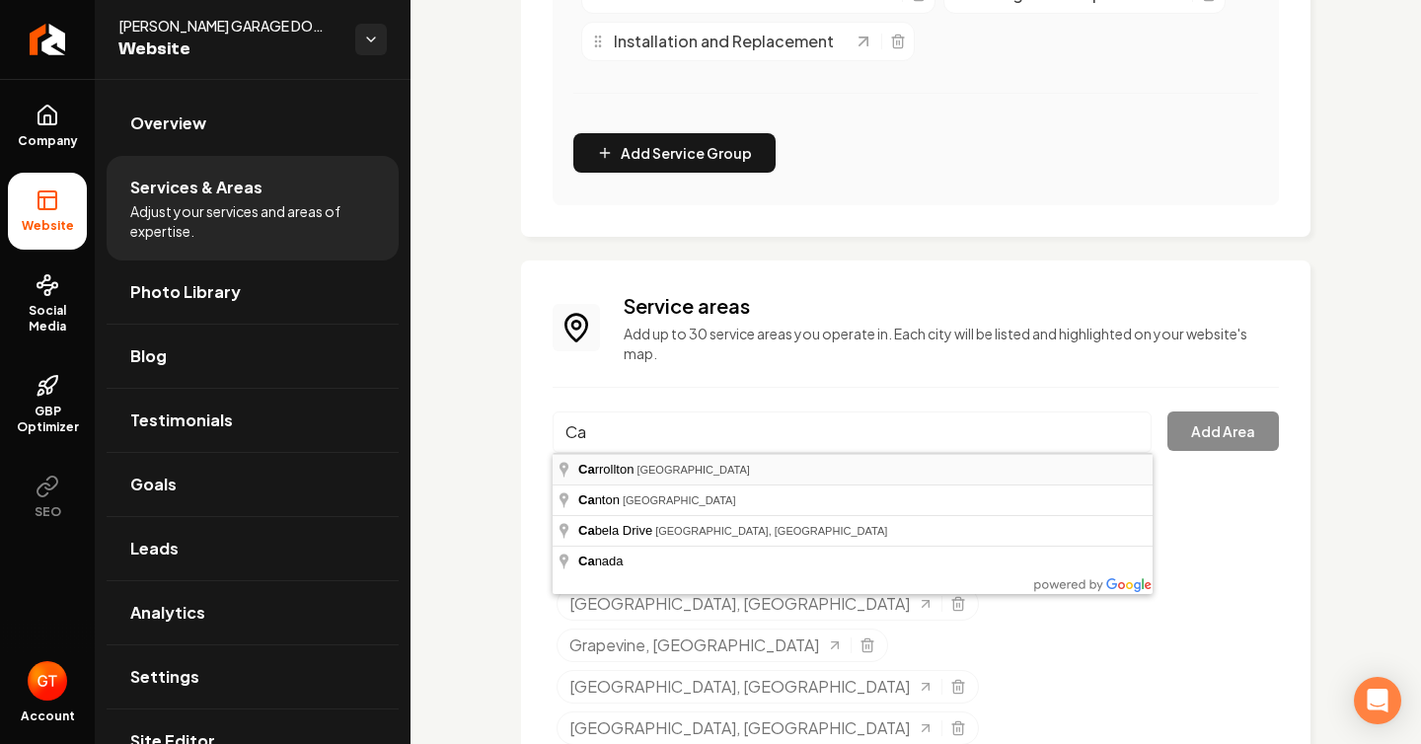
type input "[GEOGRAPHIC_DATA], [GEOGRAPHIC_DATA]"
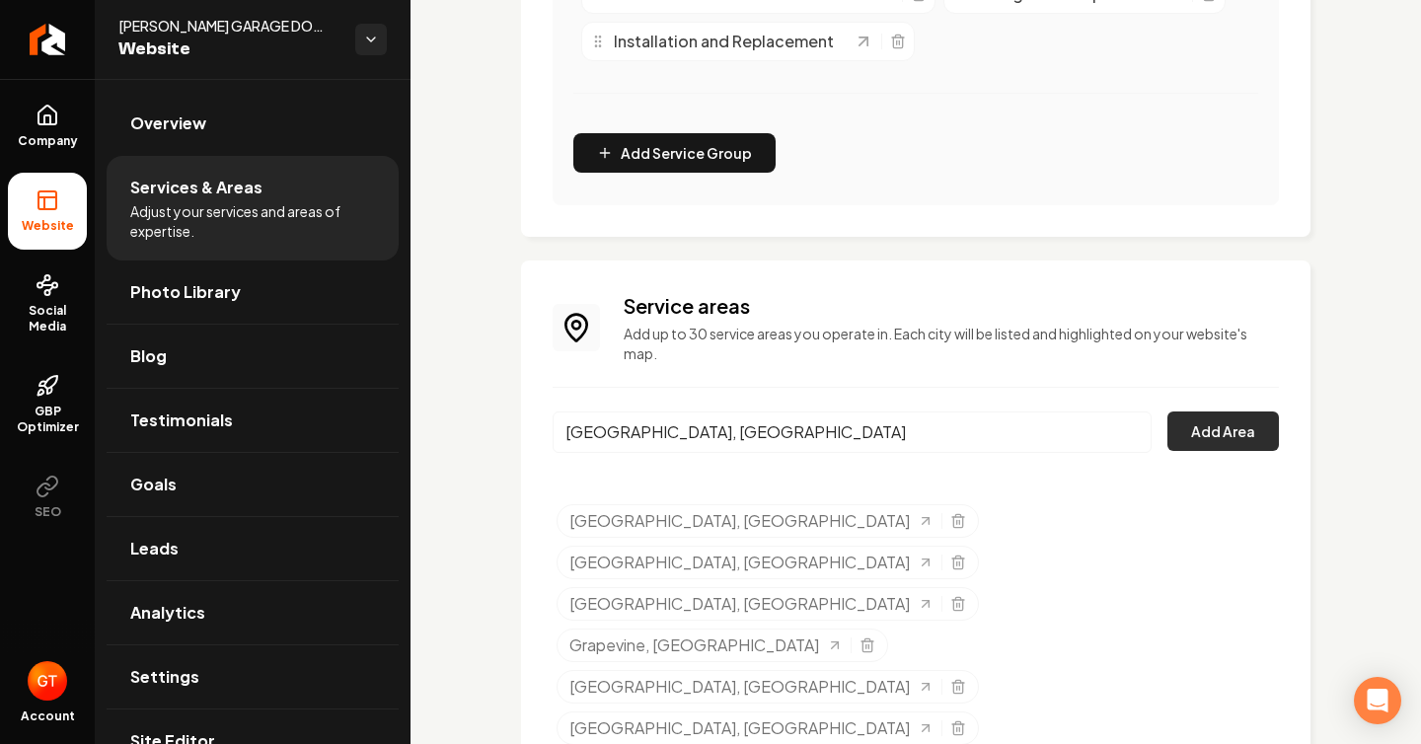
click at [1222, 438] on button "Add Area" at bounding box center [1222, 430] width 111 height 39
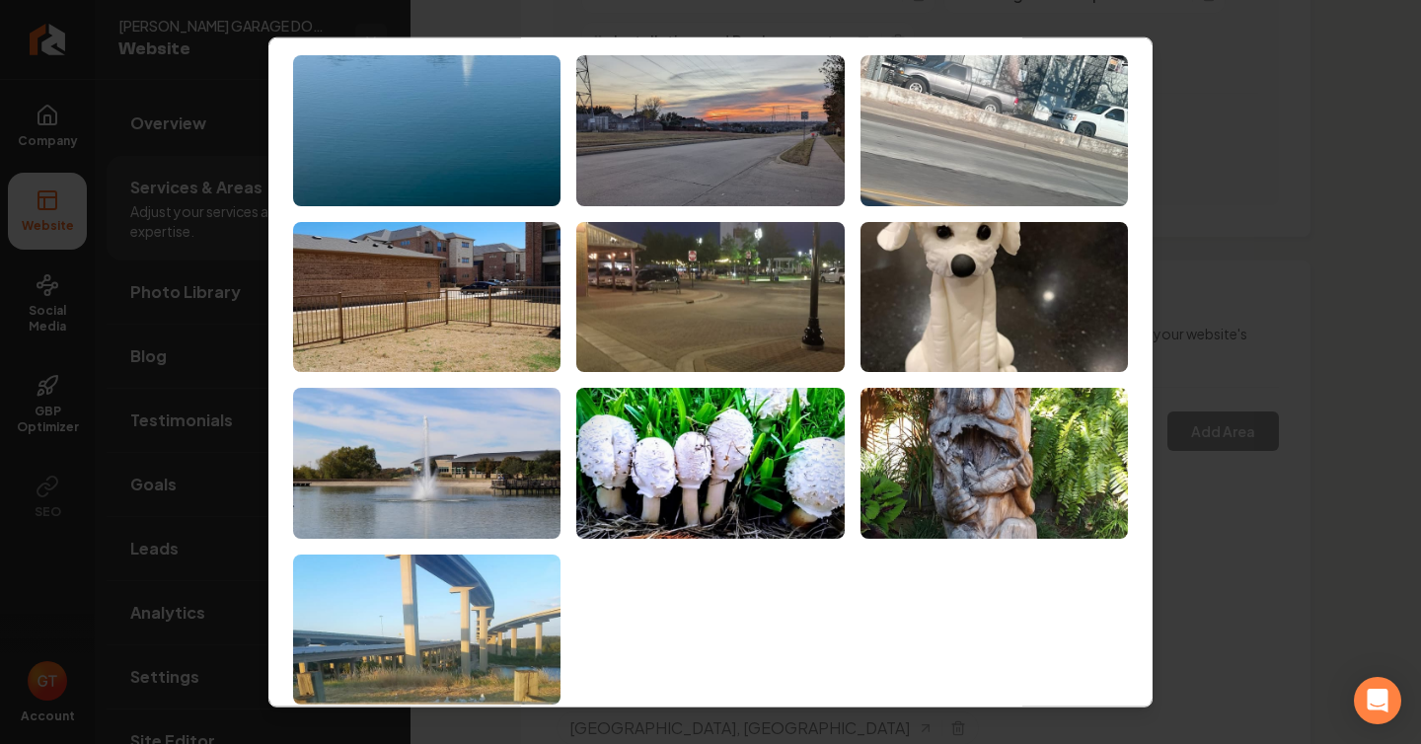
scroll to position [84, 0]
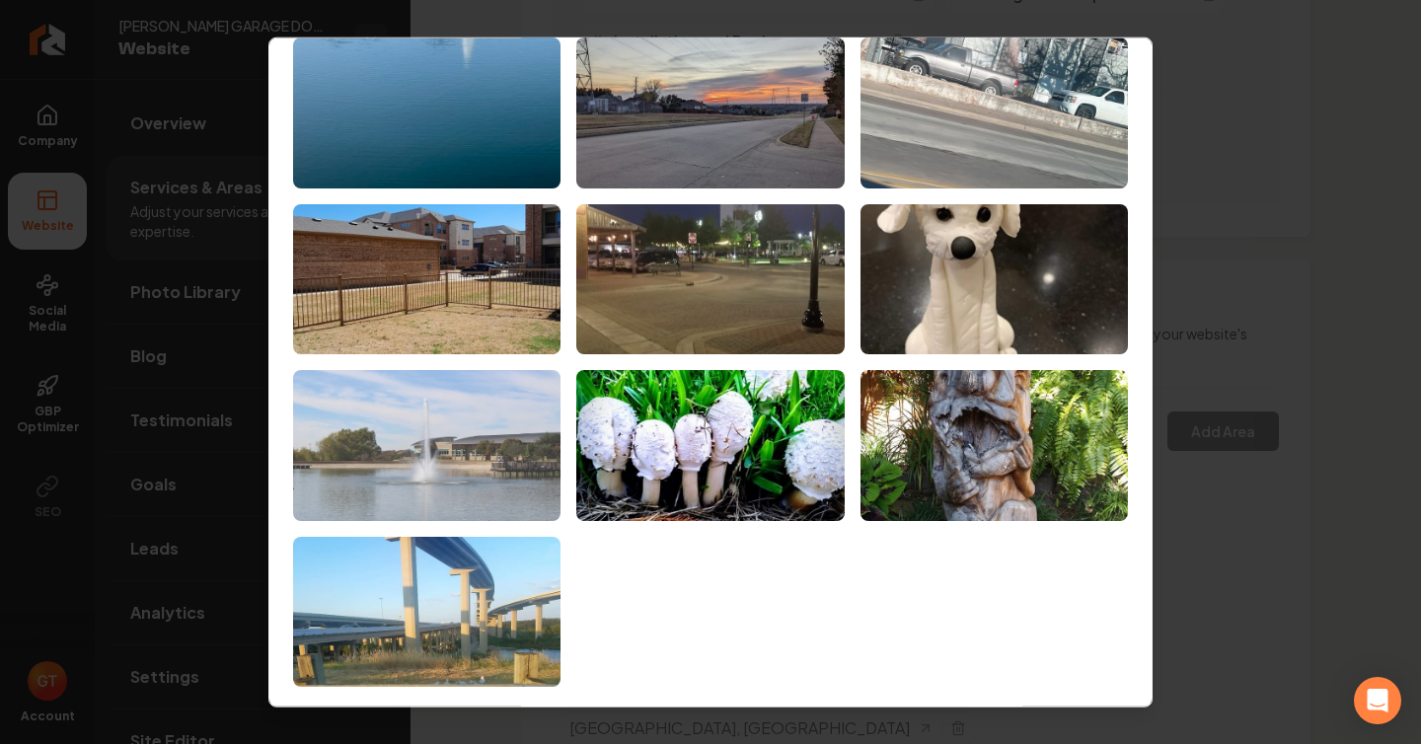
click at [471, 477] on img at bounding box center [426, 445] width 267 height 151
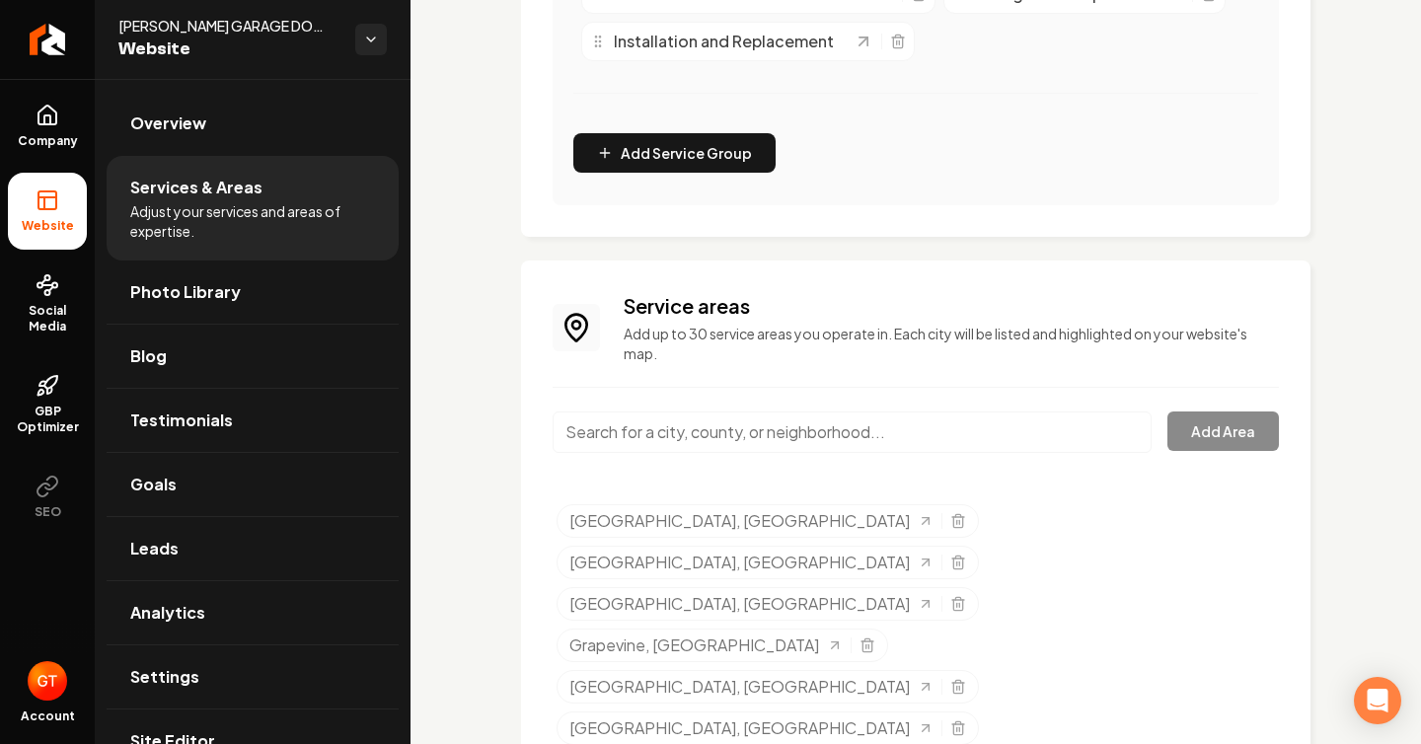
click at [882, 428] on input "Main content area" at bounding box center [851, 431] width 599 height 41
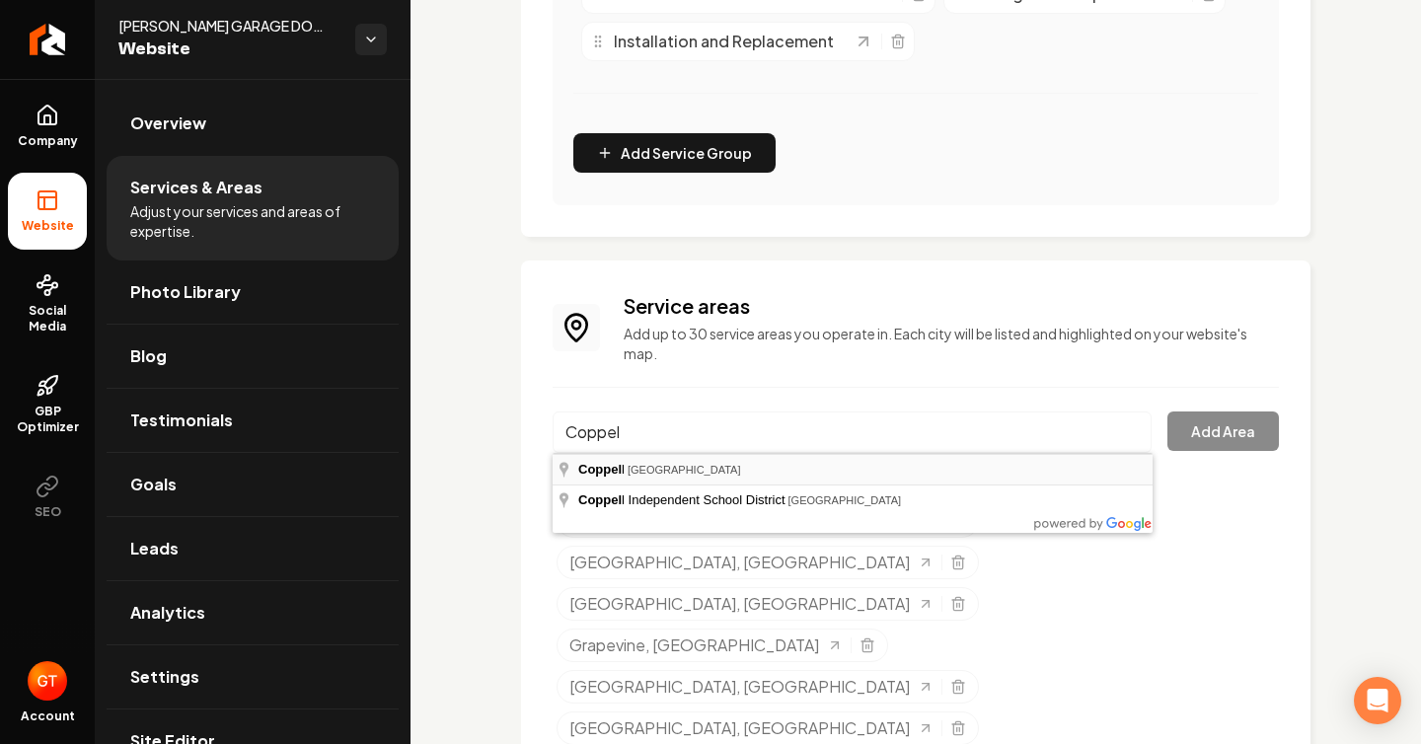
type input "[GEOGRAPHIC_DATA], [GEOGRAPHIC_DATA]"
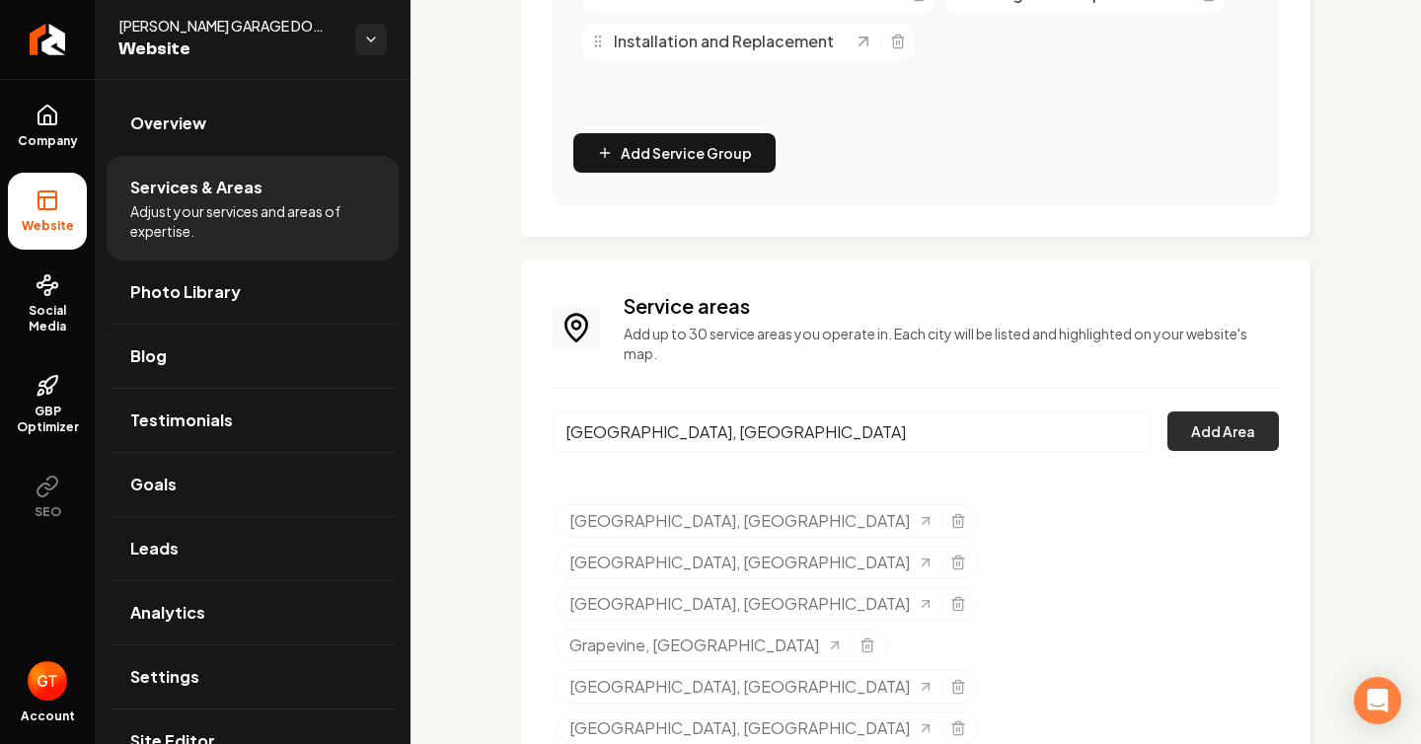
click at [1248, 437] on button "Add Area" at bounding box center [1222, 430] width 111 height 39
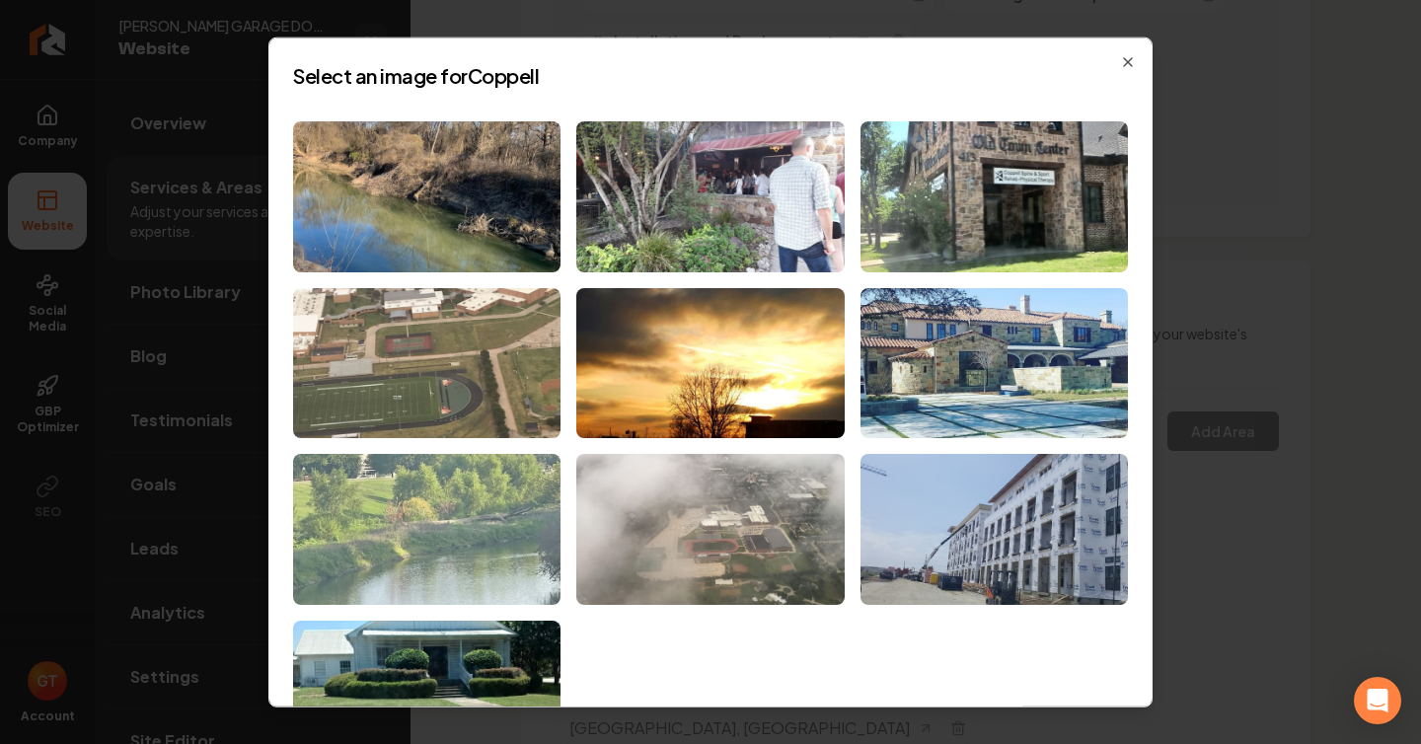
click at [405, 531] on img at bounding box center [426, 529] width 267 height 151
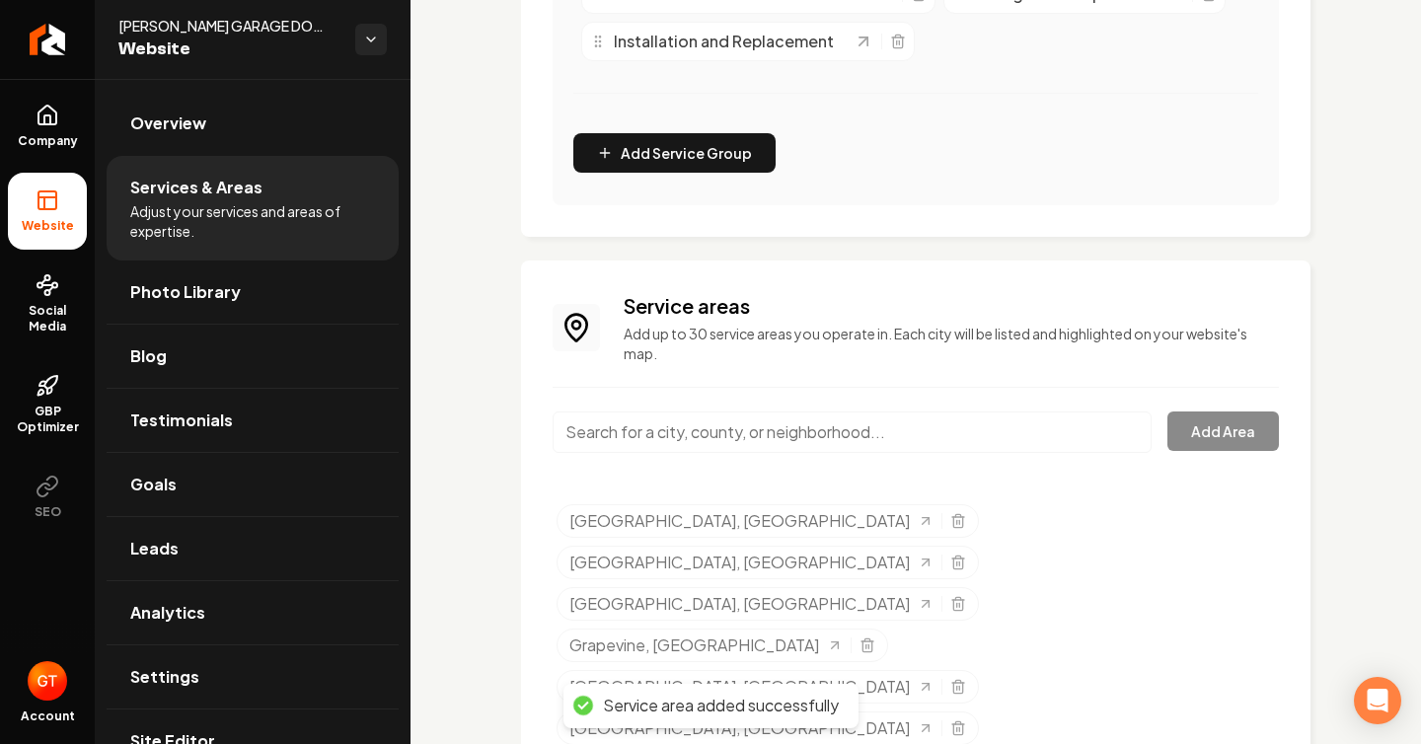
click at [835, 440] on input "Main content area" at bounding box center [851, 431] width 599 height 41
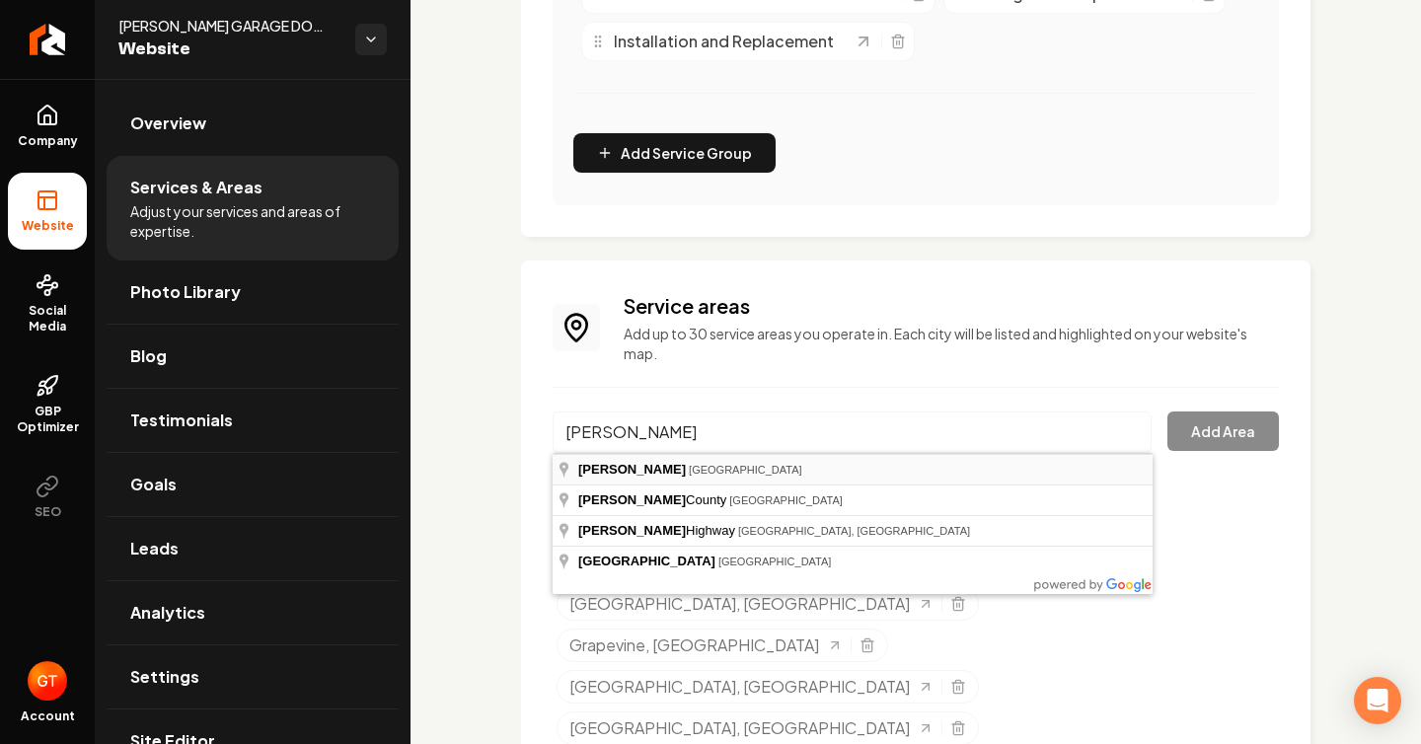
type input "[GEOGRAPHIC_DATA], [GEOGRAPHIC_DATA]"
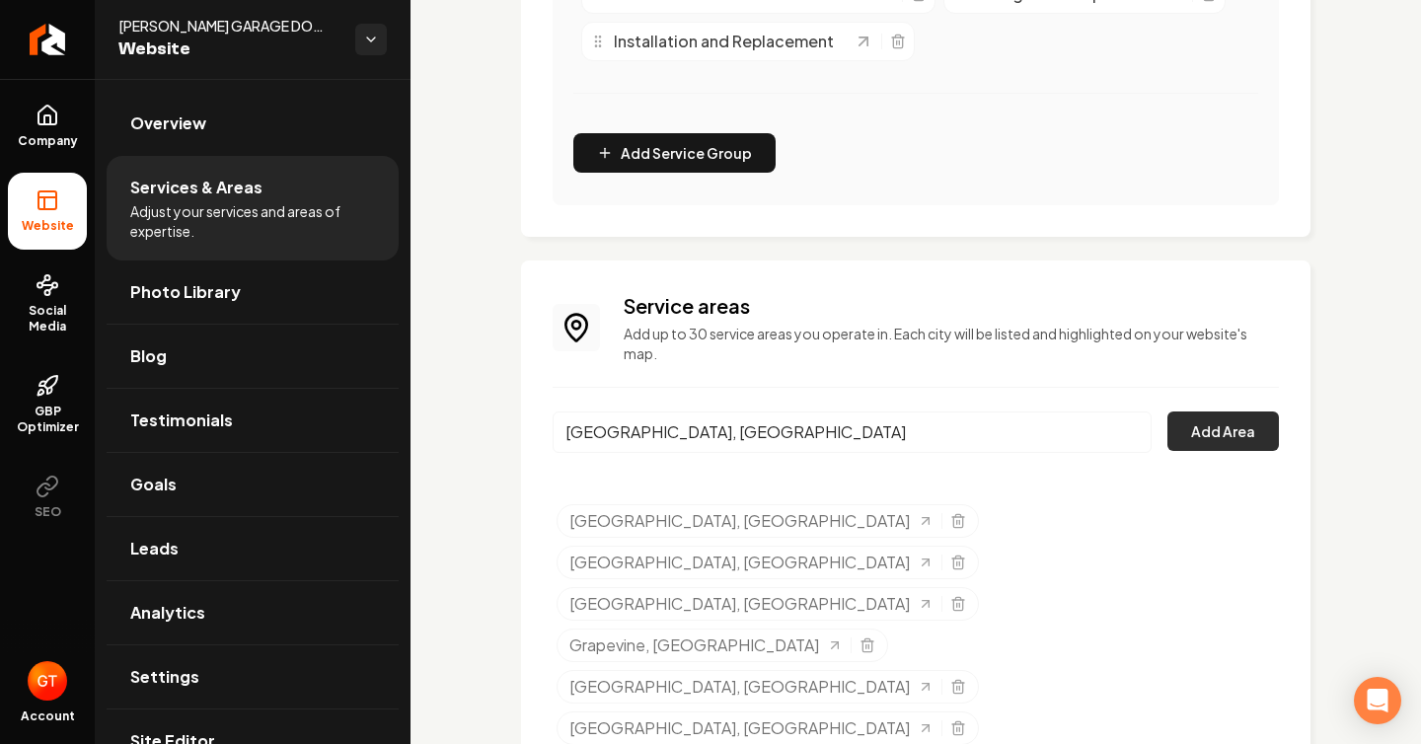
click at [1190, 430] on button "Add Area" at bounding box center [1222, 430] width 111 height 39
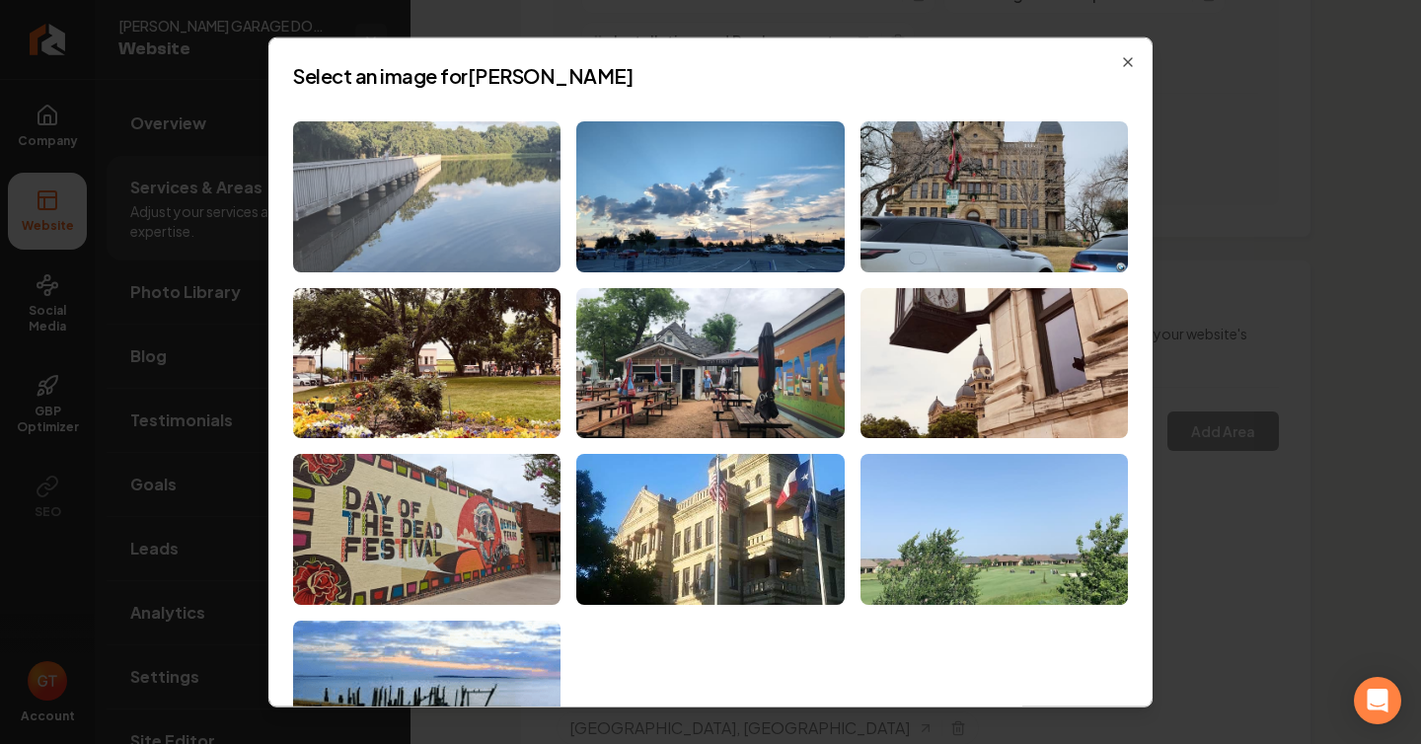
click at [502, 198] on img at bounding box center [426, 196] width 267 height 151
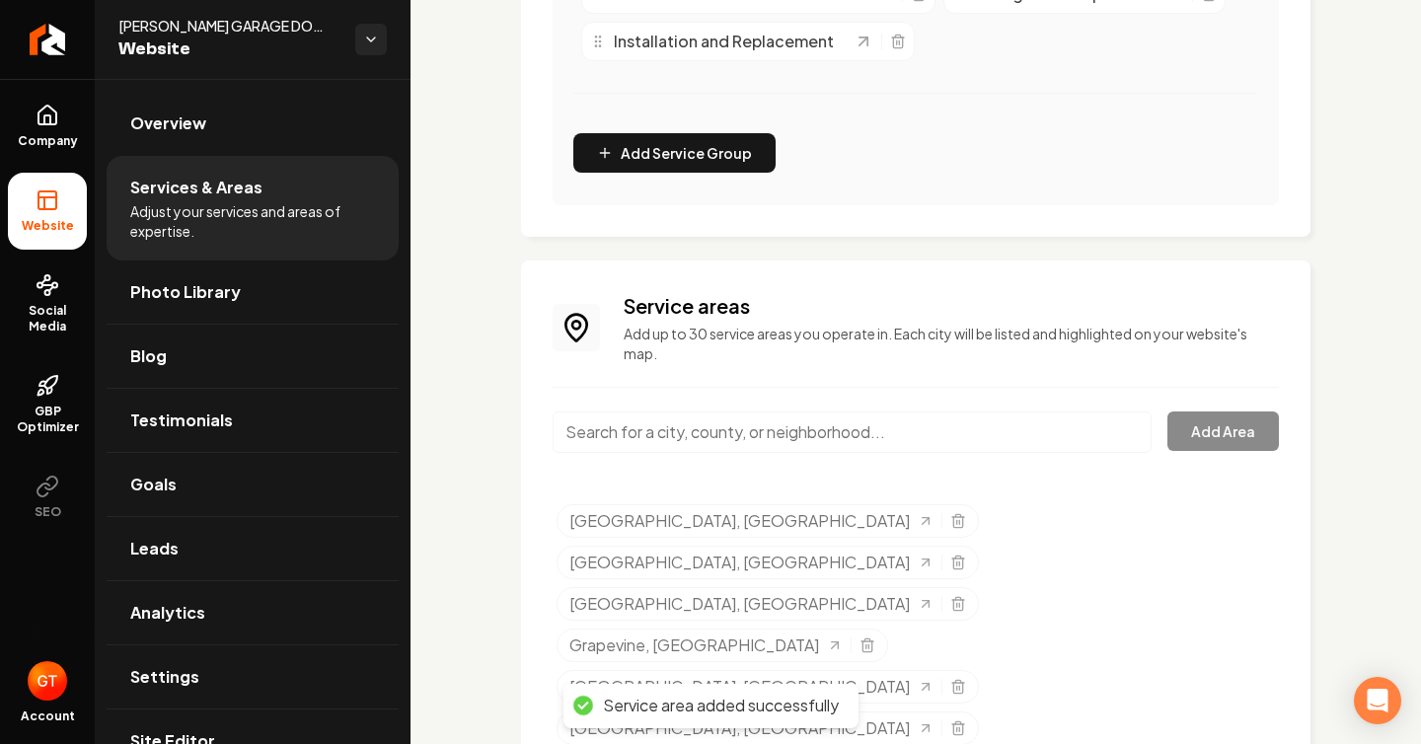
click at [845, 439] on input "Main content area" at bounding box center [851, 431] width 599 height 41
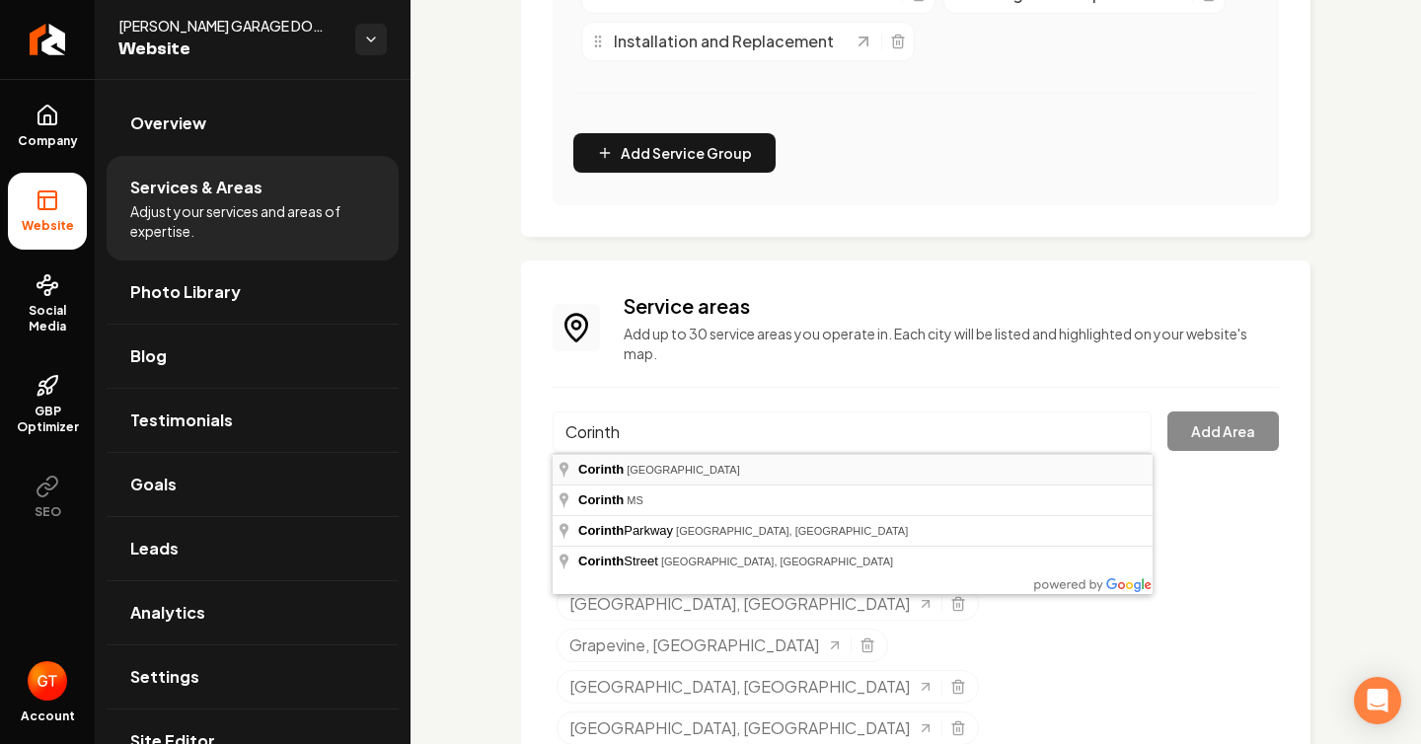
type input "[GEOGRAPHIC_DATA], [GEOGRAPHIC_DATA]"
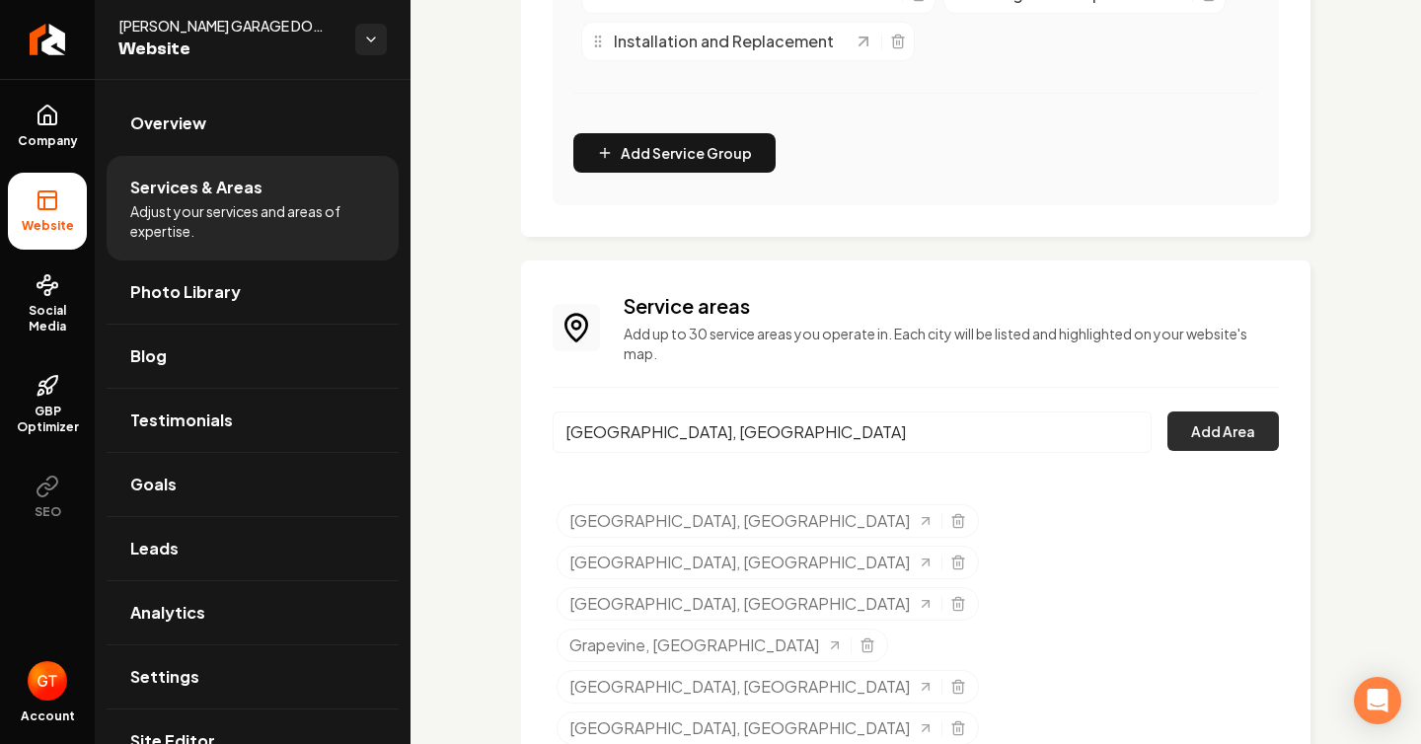
click at [1205, 444] on button "Add Area" at bounding box center [1222, 430] width 111 height 39
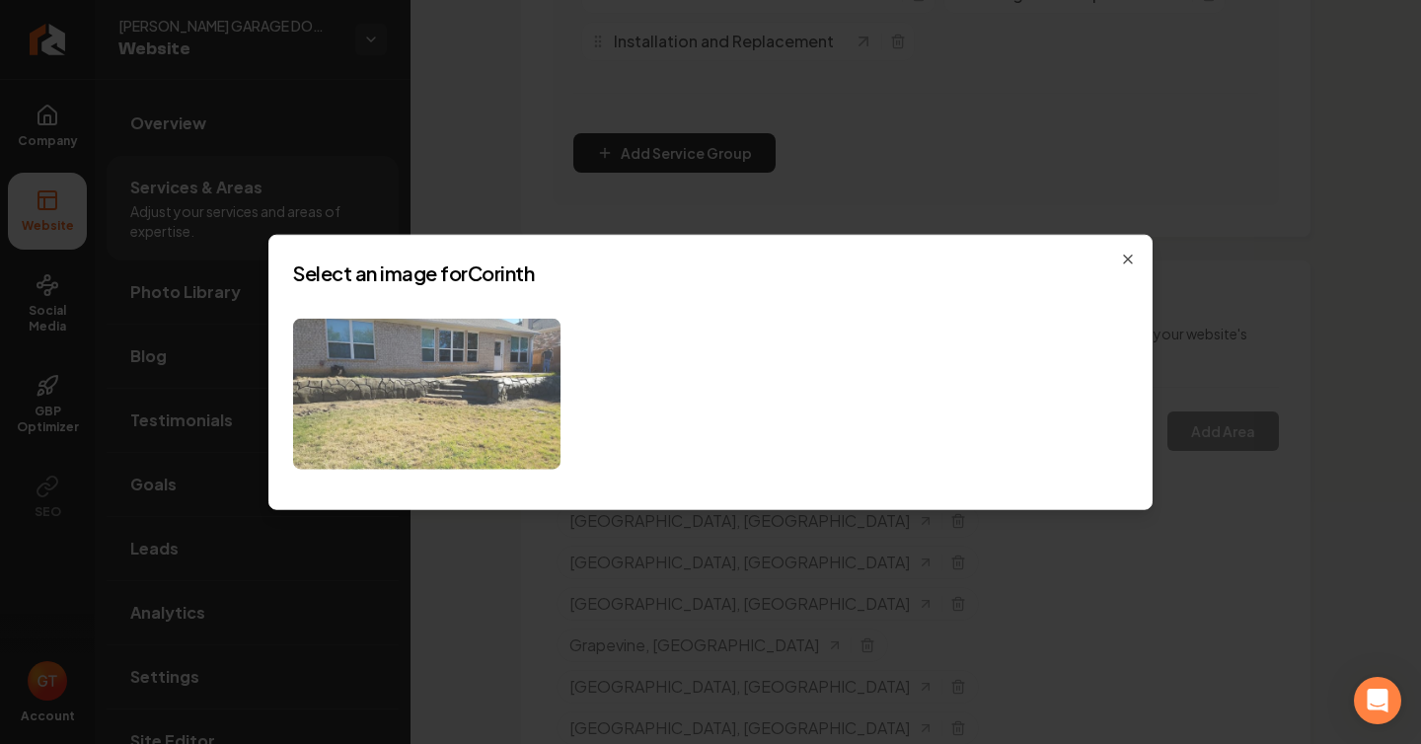
click at [516, 410] on img at bounding box center [426, 394] width 267 height 151
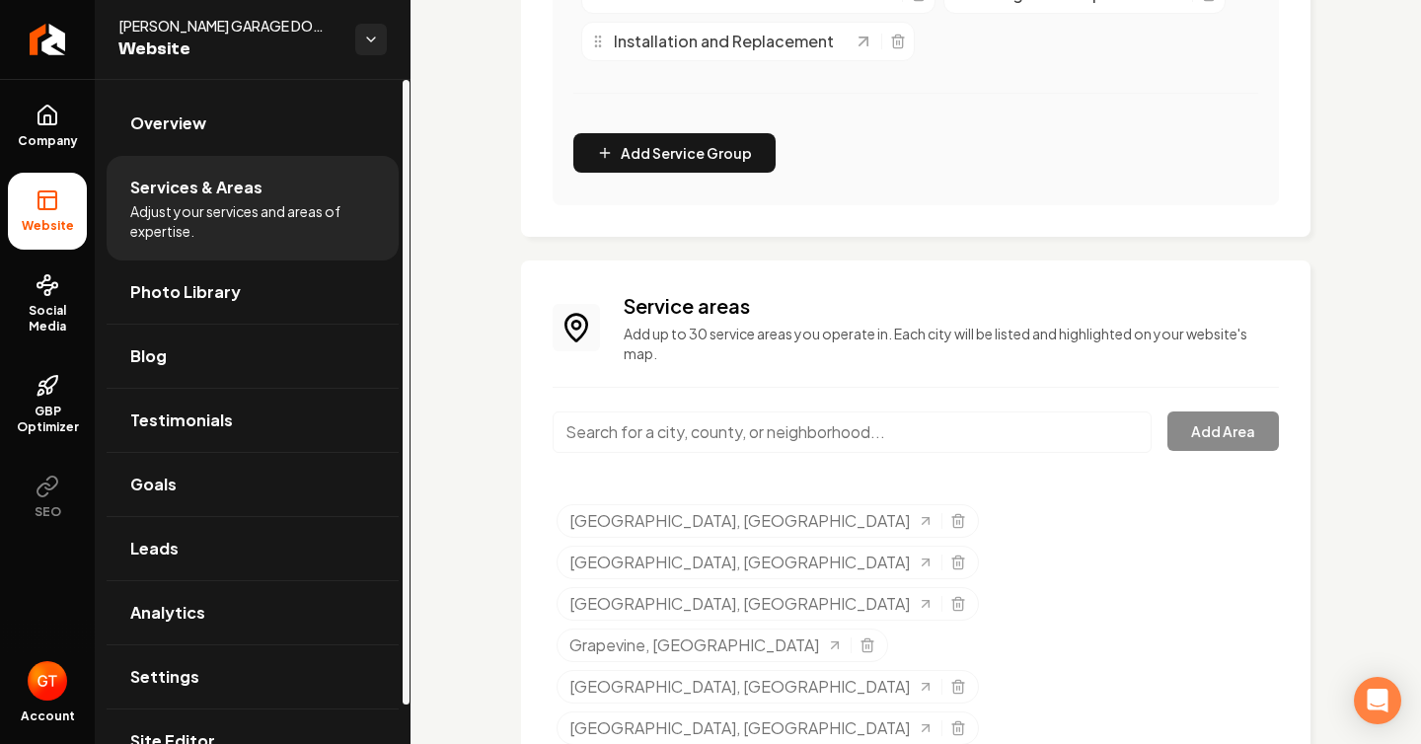
click at [670, 442] on input "Main content area" at bounding box center [851, 431] width 599 height 41
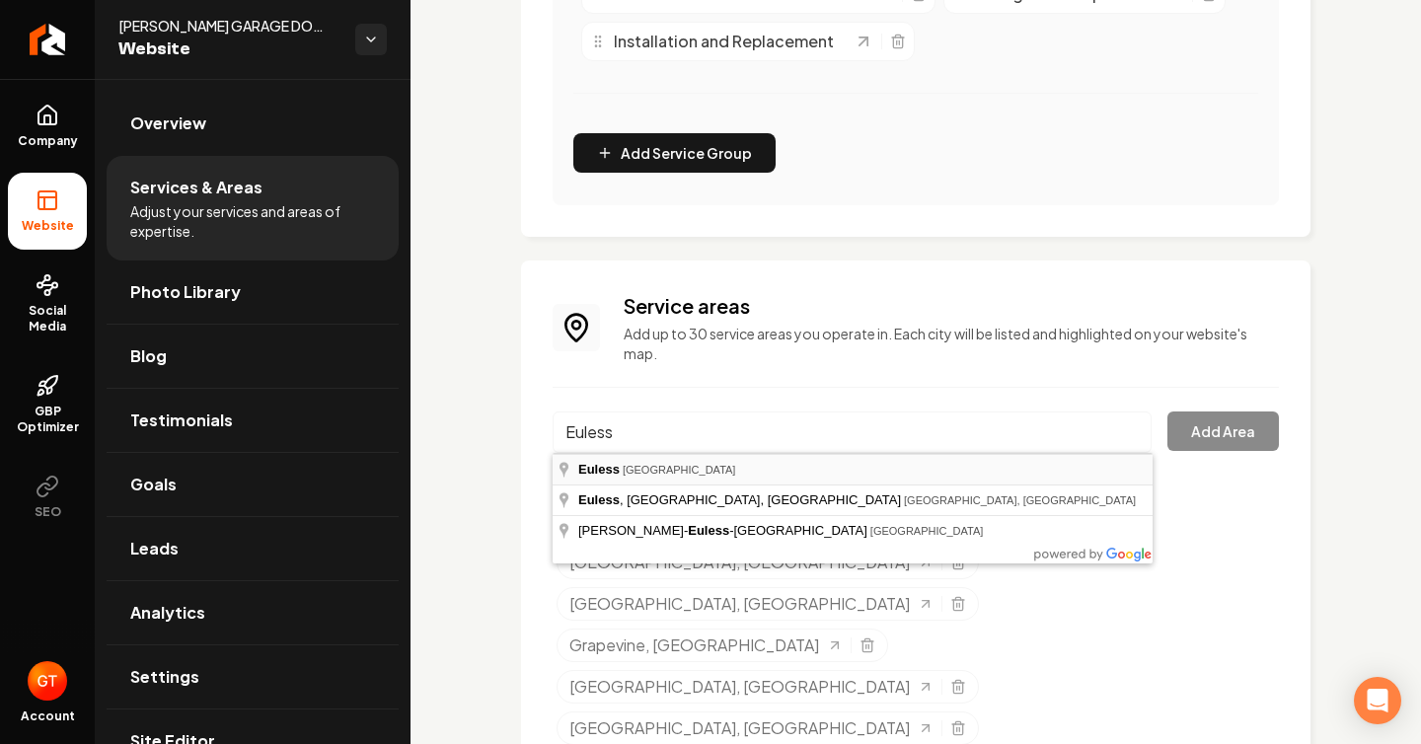
type input "[GEOGRAPHIC_DATA], [GEOGRAPHIC_DATA]"
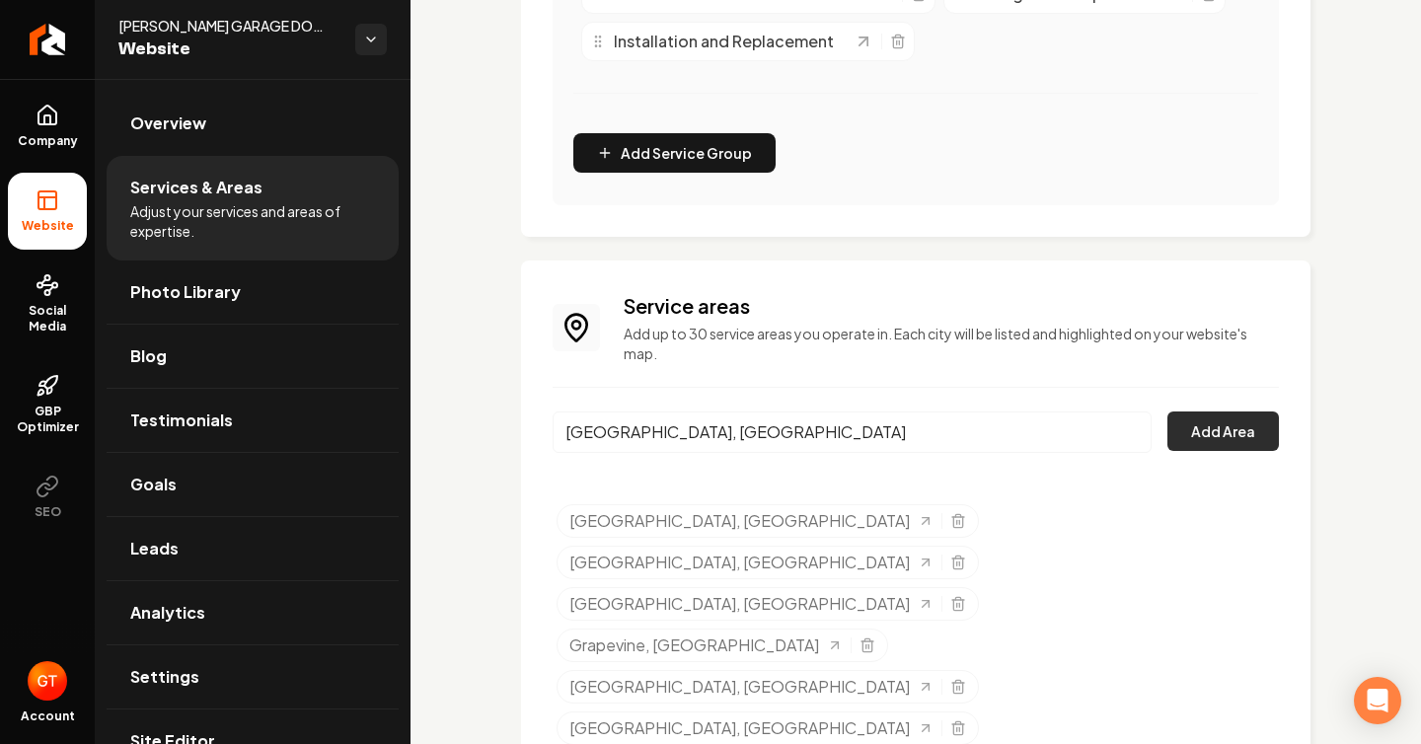
click at [1231, 414] on button "Add Area" at bounding box center [1222, 430] width 111 height 39
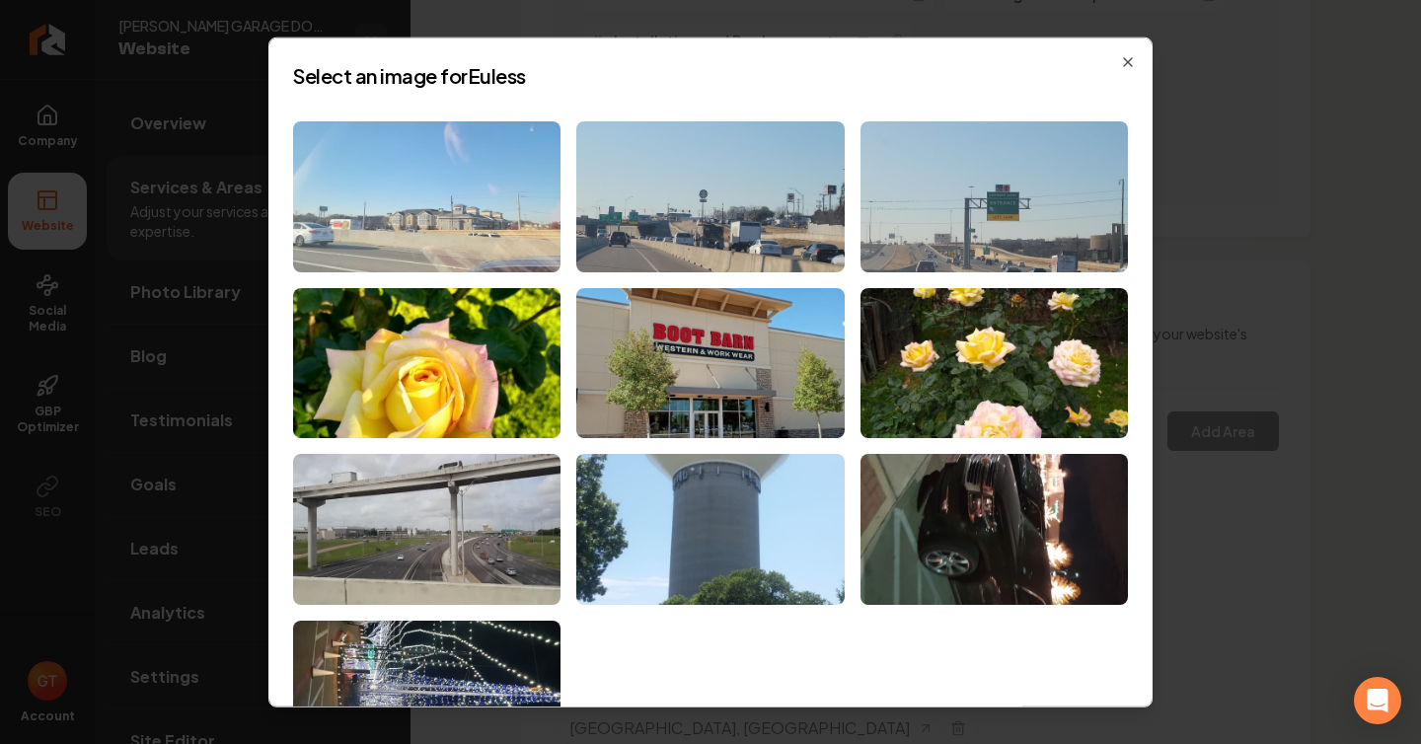
click at [405, 161] on img at bounding box center [426, 196] width 267 height 151
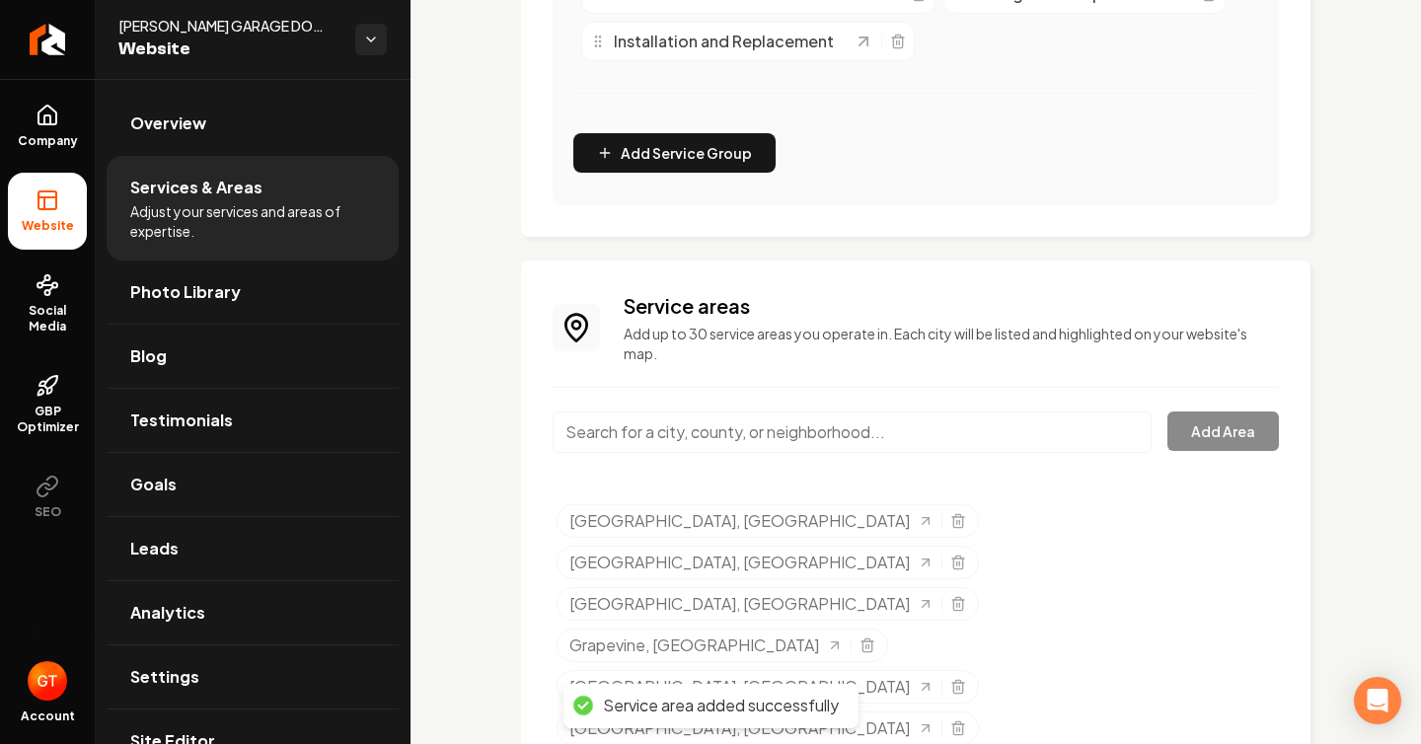
click at [732, 427] on input "Main content area" at bounding box center [851, 431] width 599 height 41
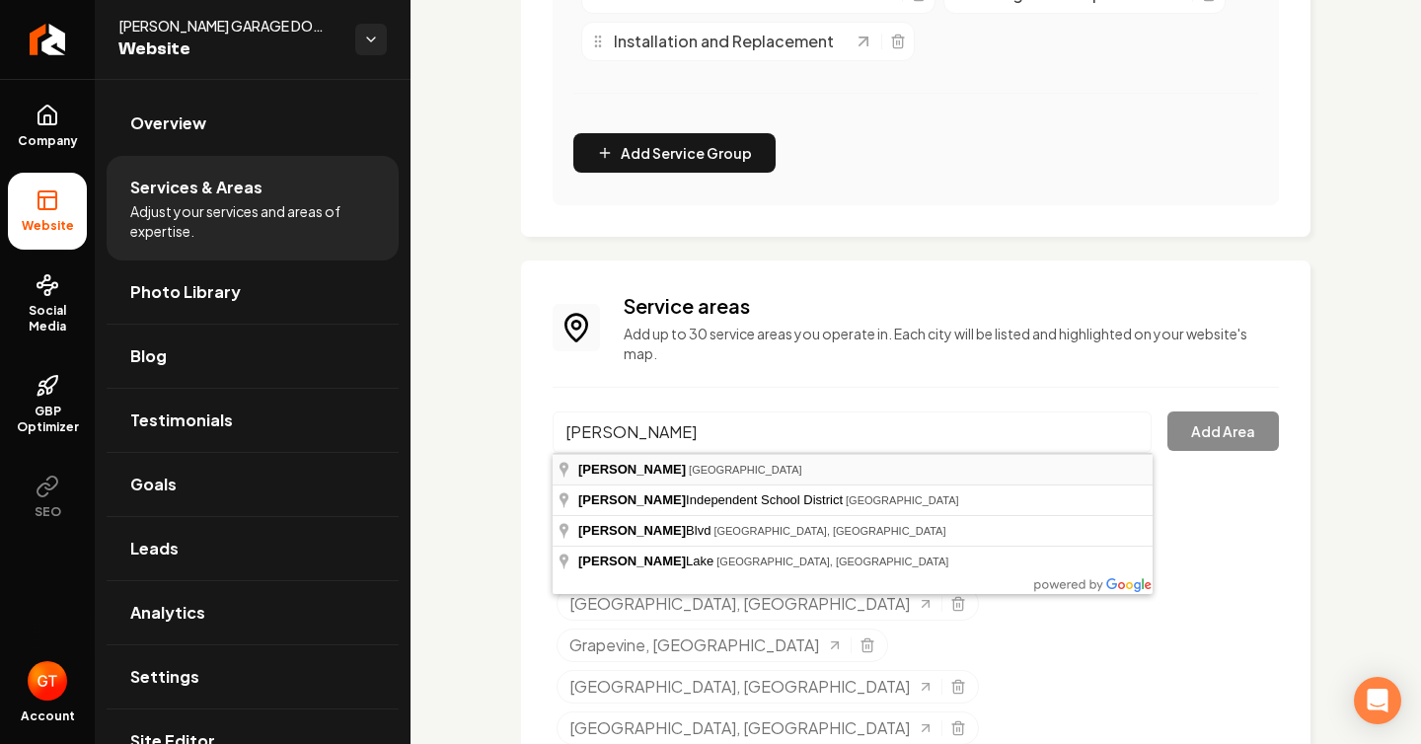
type input "[GEOGRAPHIC_DATA], [GEOGRAPHIC_DATA]"
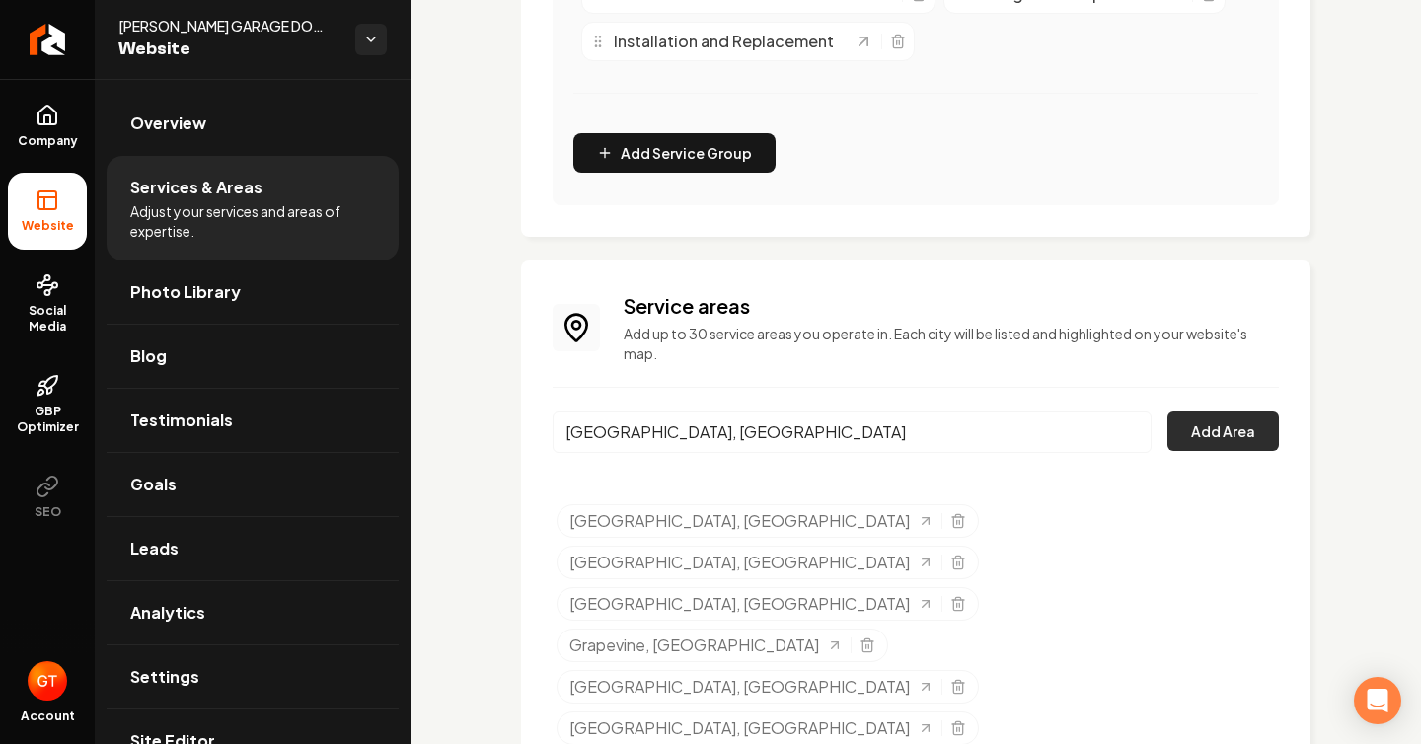
click at [1206, 443] on button "Add Area" at bounding box center [1222, 430] width 111 height 39
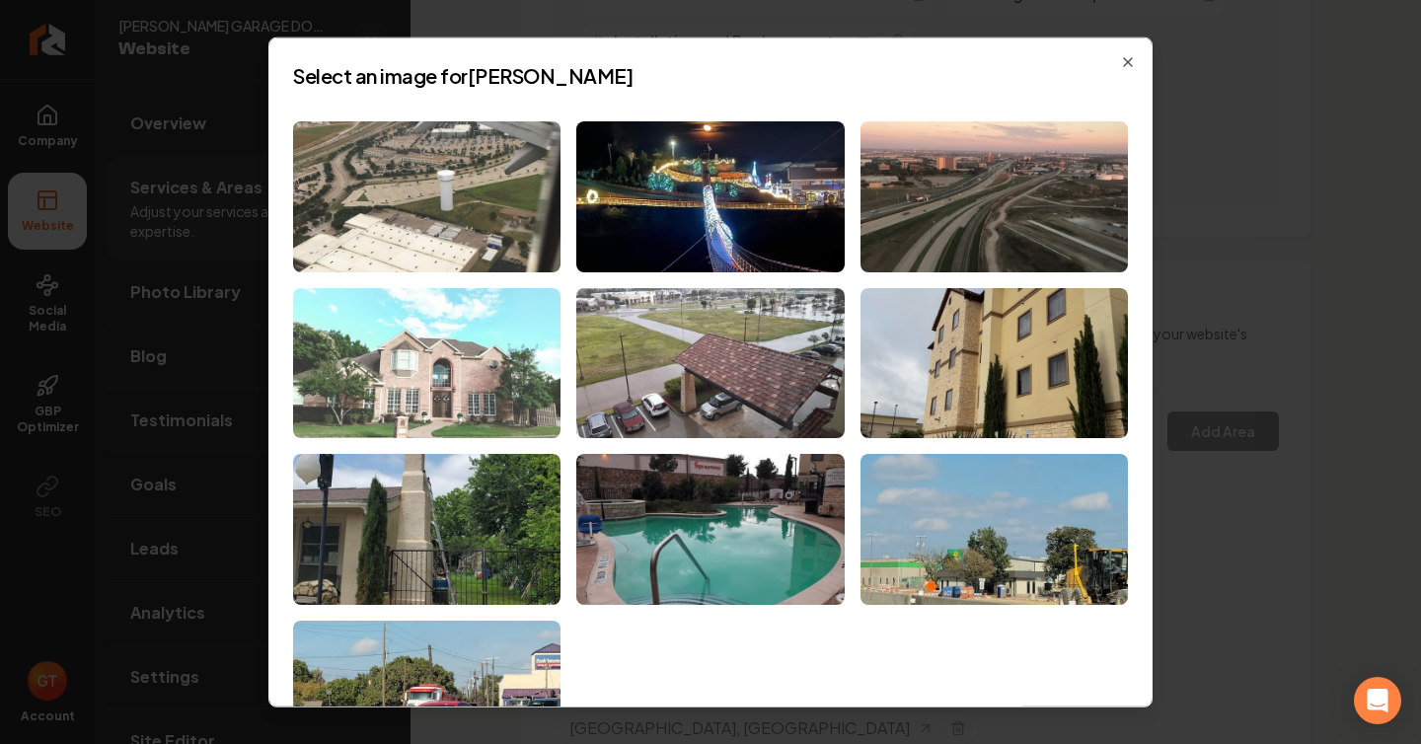
click at [460, 381] on img at bounding box center [426, 362] width 267 height 151
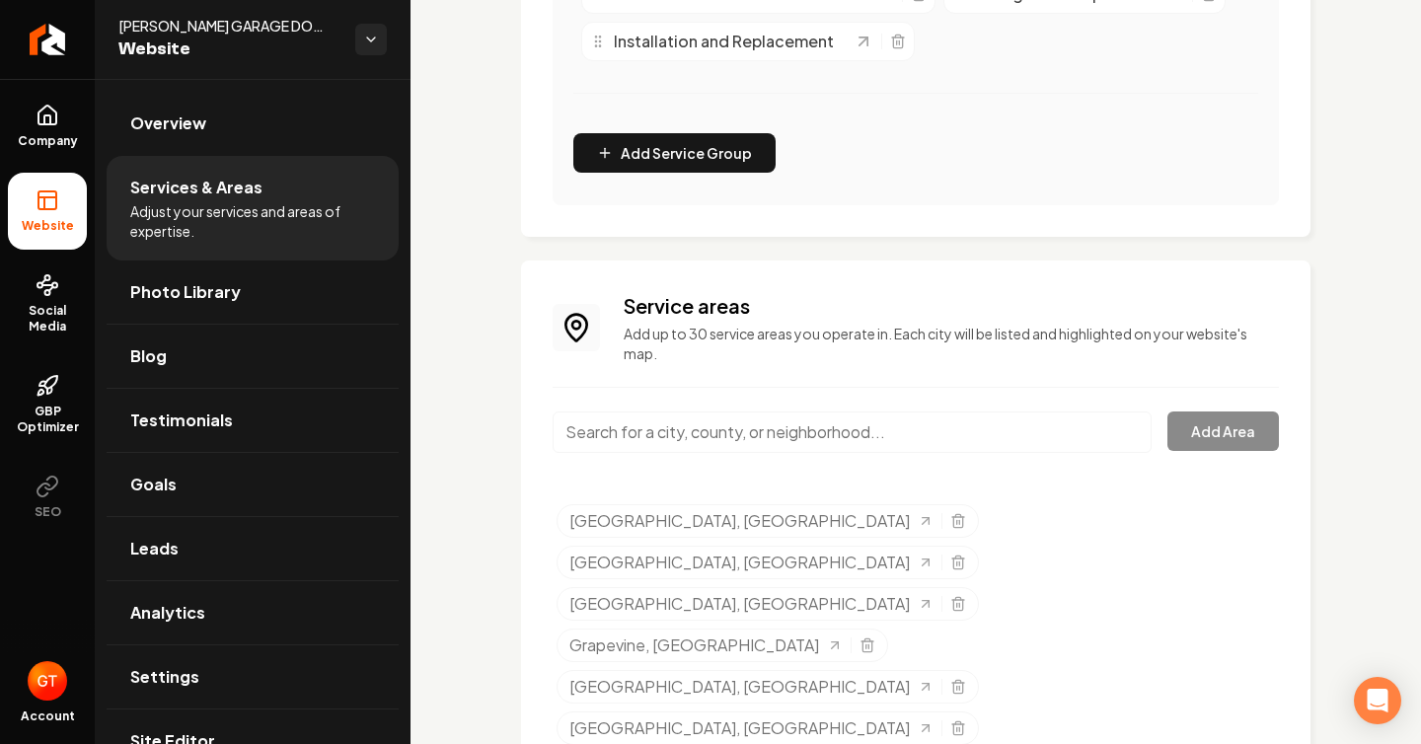
click at [647, 435] on input "Main content area" at bounding box center [851, 431] width 599 height 41
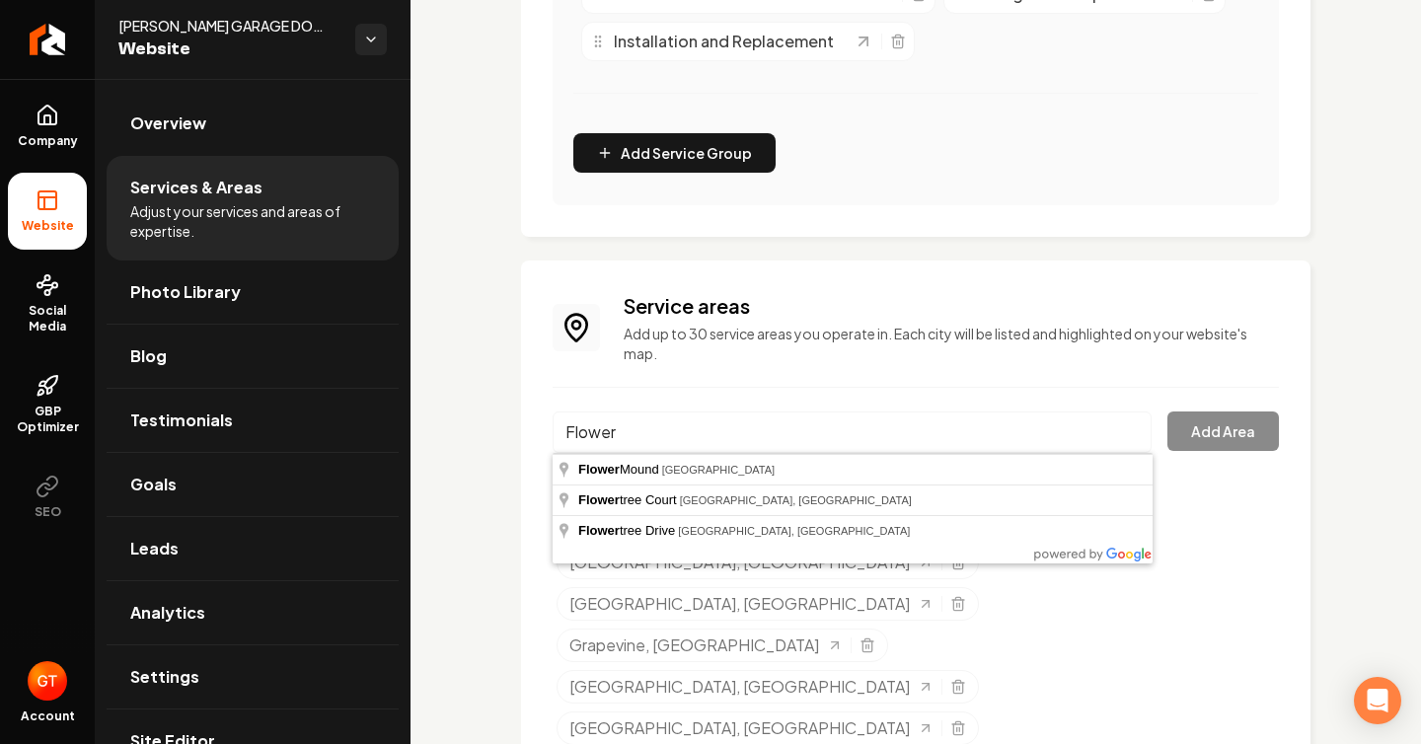
type input "[GEOGRAPHIC_DATA], [GEOGRAPHIC_DATA]"
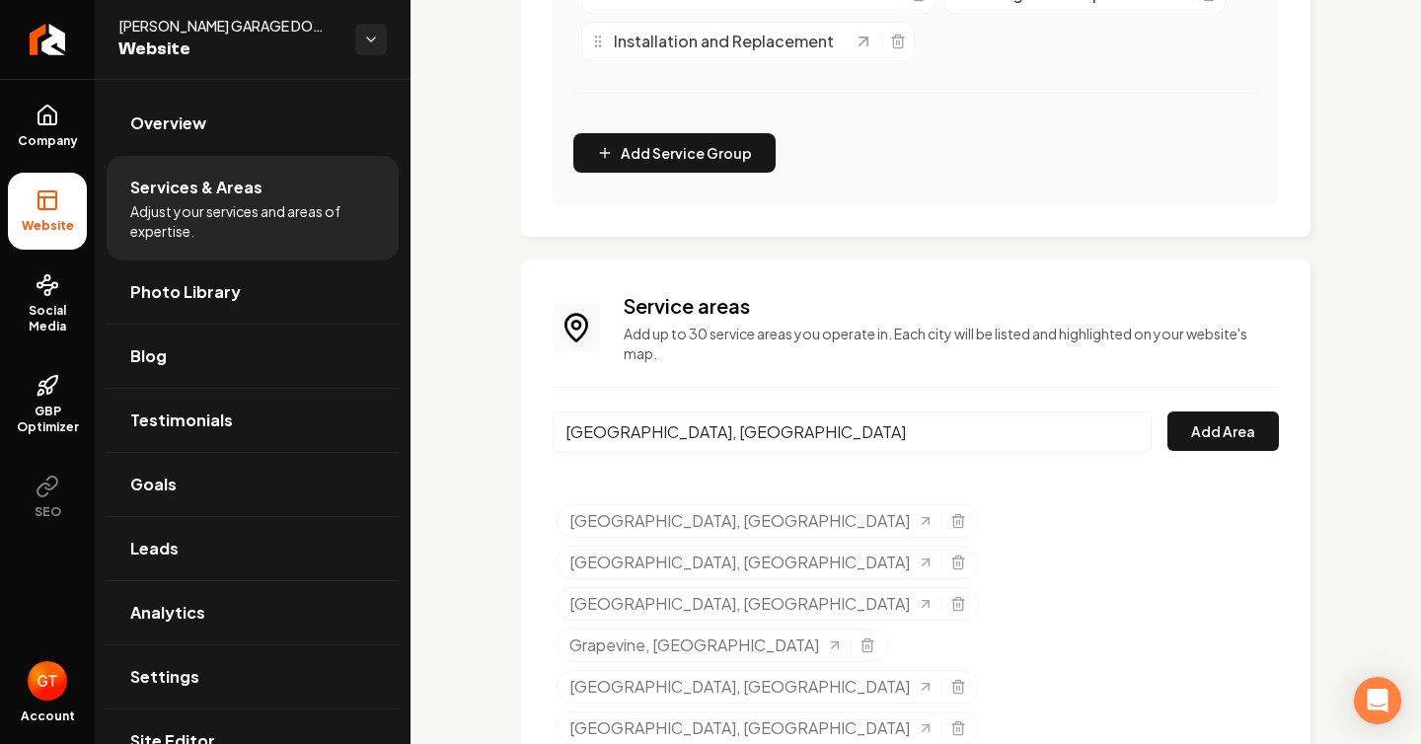
click at [1196, 452] on div "[GEOGRAPHIC_DATA], [GEOGRAPHIC_DATA] Add Area" at bounding box center [915, 443] width 726 height 65
click at [1198, 437] on button "Add Area" at bounding box center [1222, 430] width 111 height 39
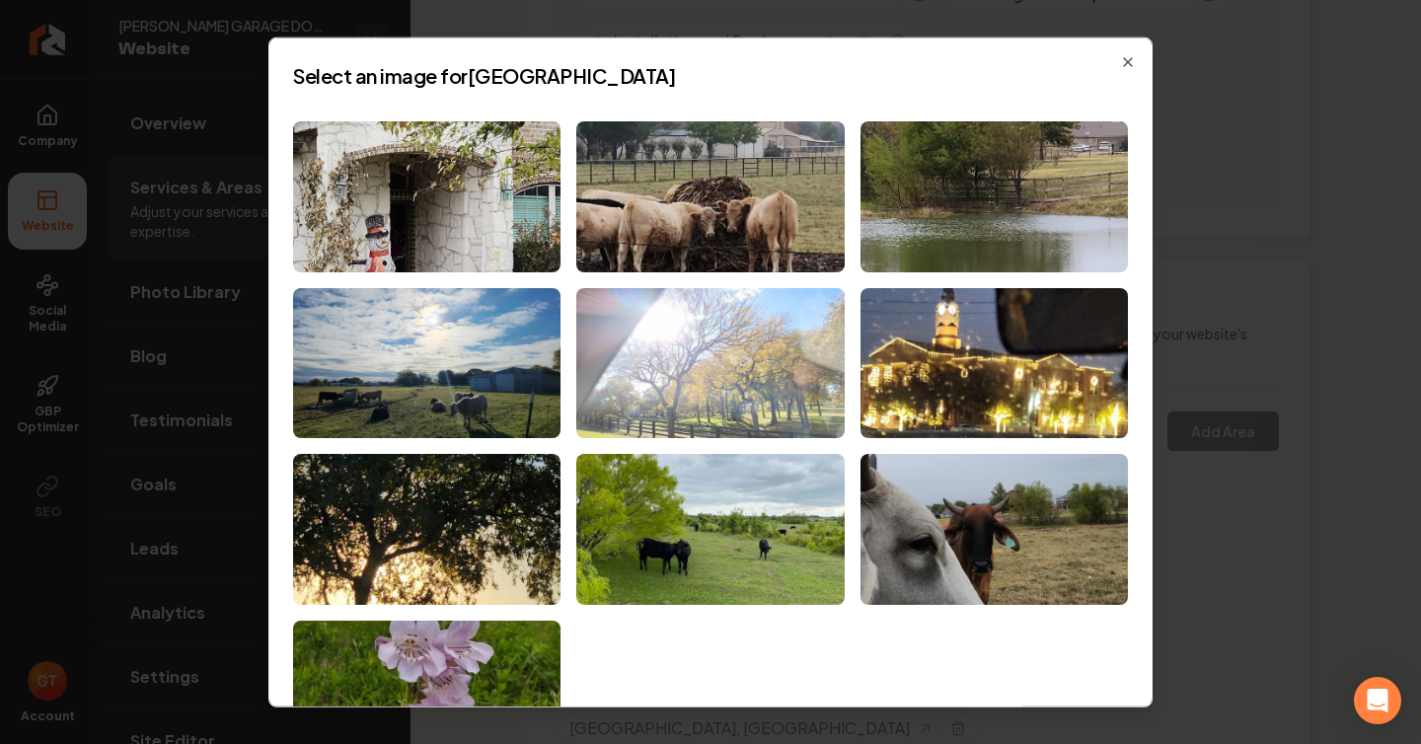
click at [662, 347] on img at bounding box center [709, 362] width 267 height 151
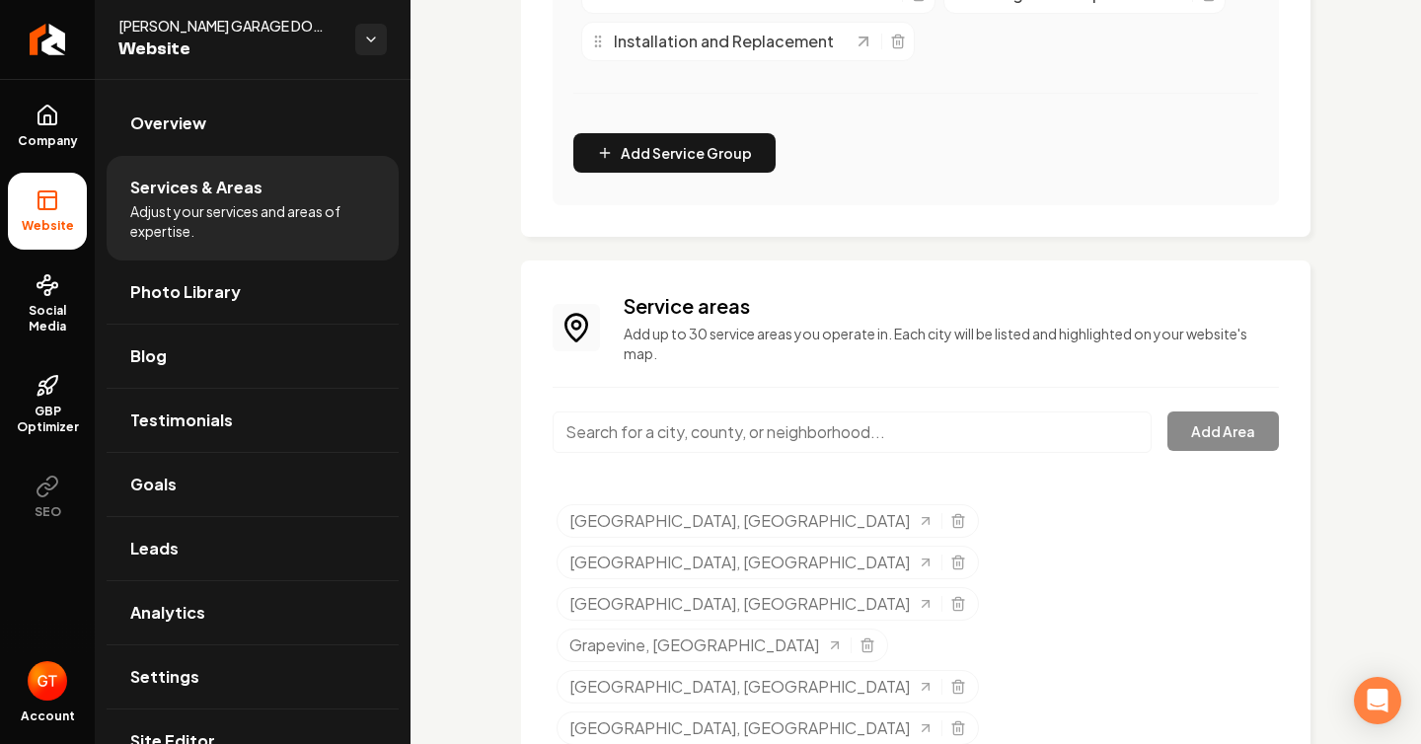
click at [780, 442] on input "Main content area" at bounding box center [851, 431] width 599 height 41
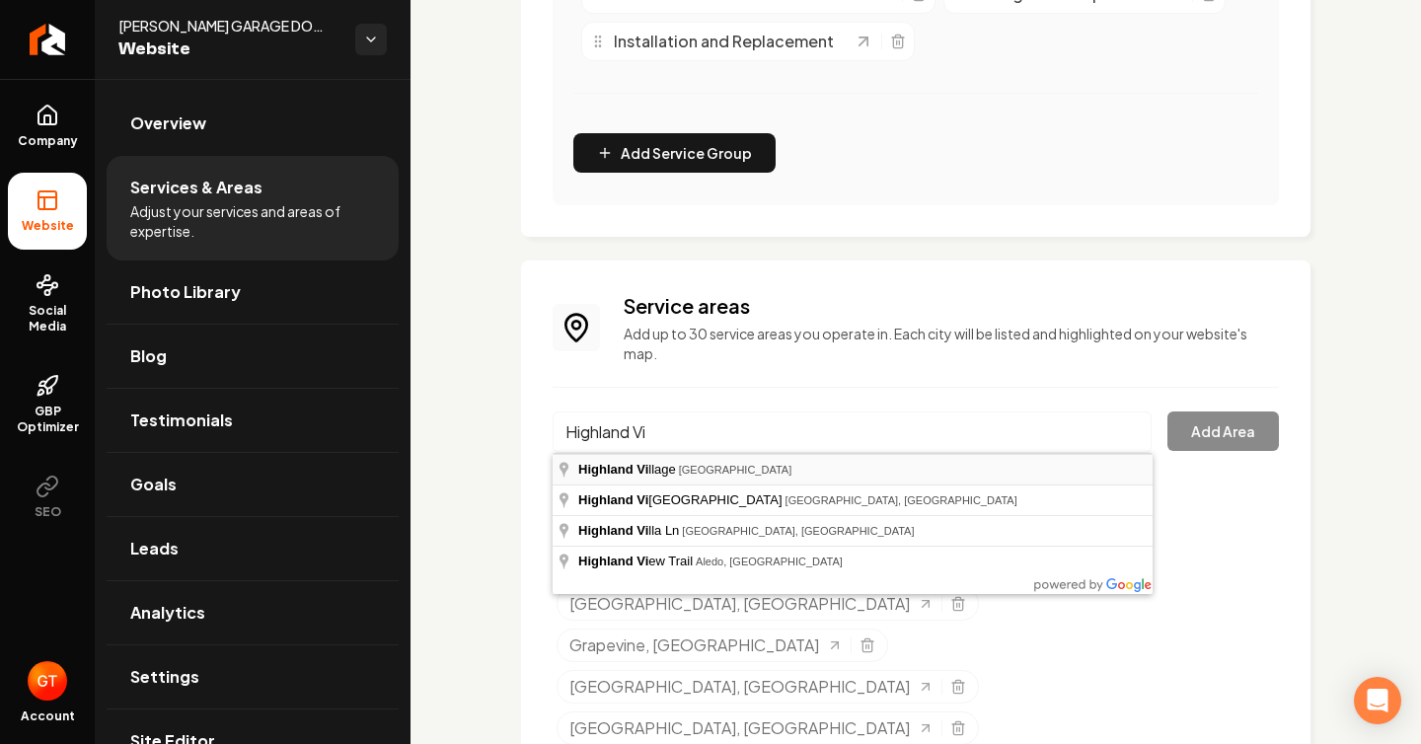
type input "[GEOGRAPHIC_DATA], [GEOGRAPHIC_DATA]"
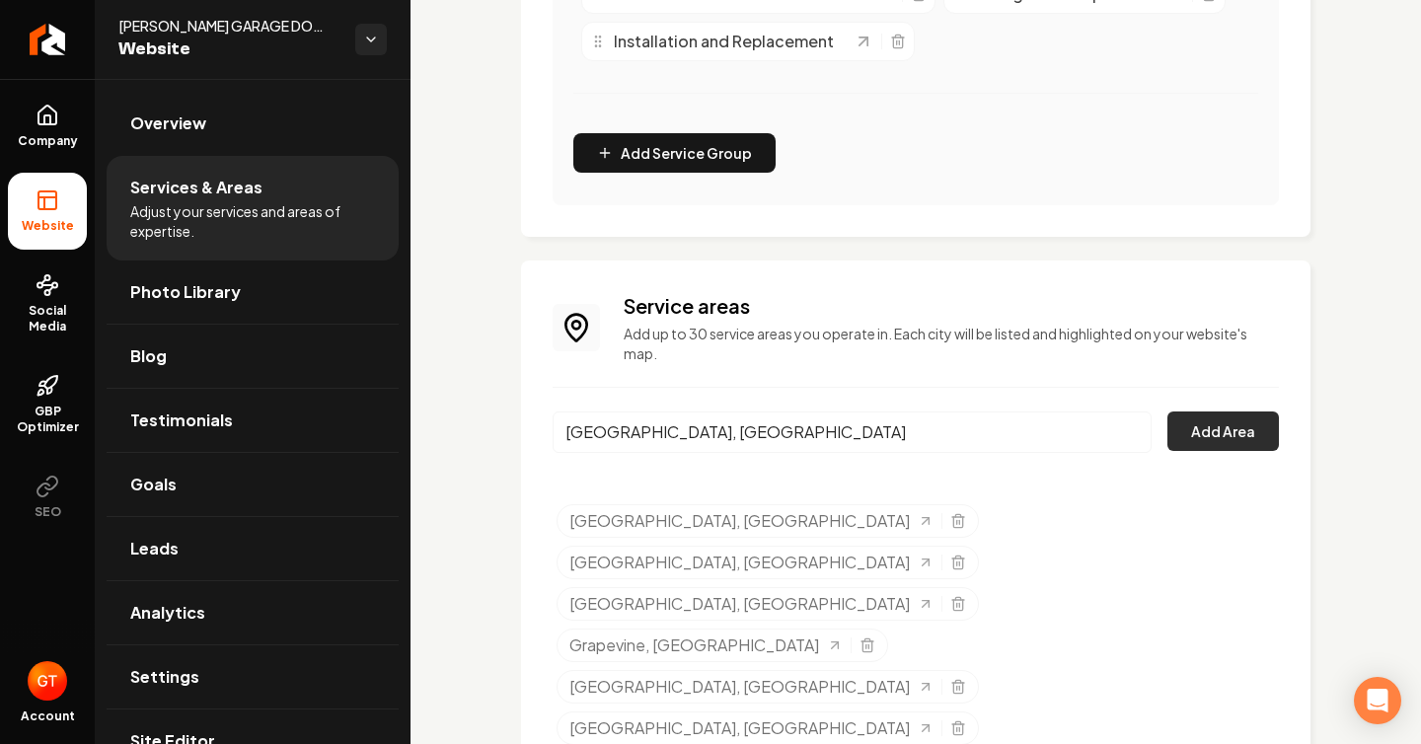
click at [1199, 437] on button "Add Area" at bounding box center [1222, 430] width 111 height 39
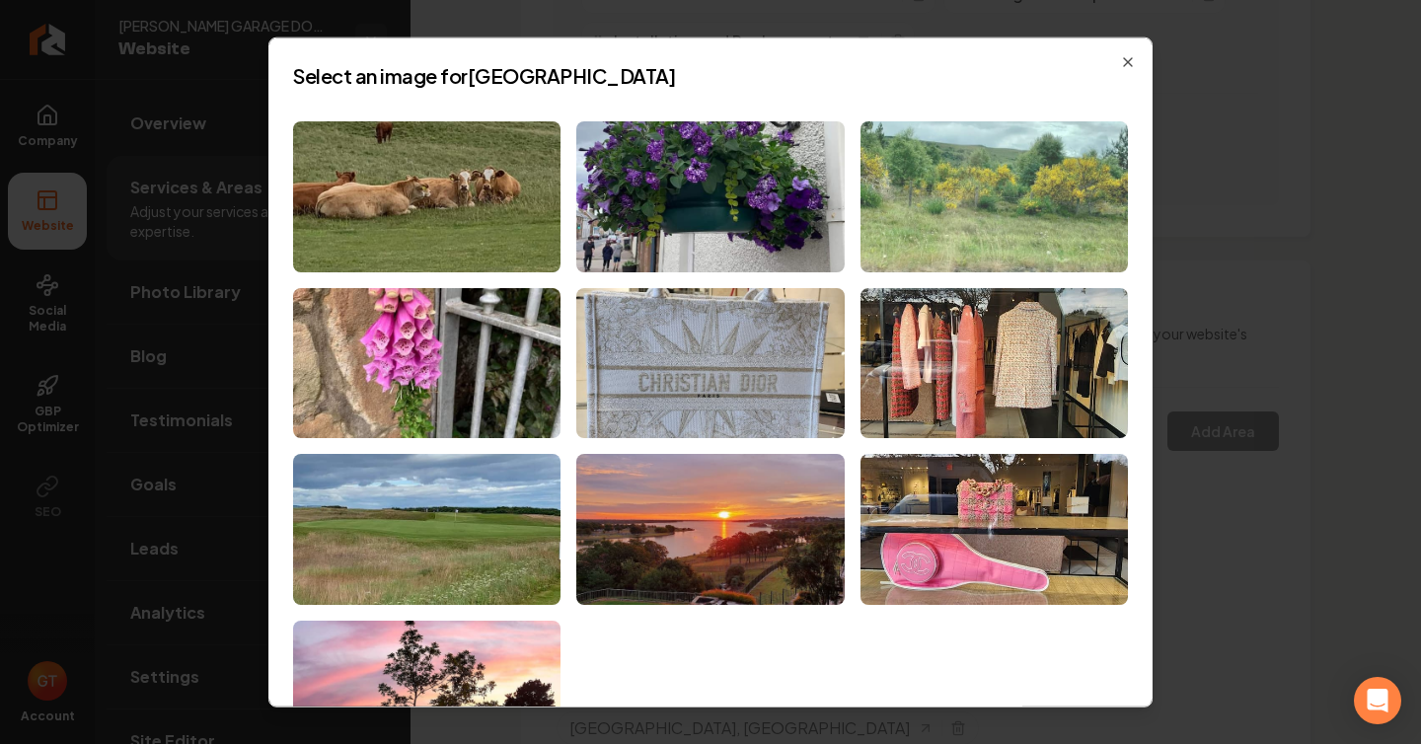
click at [969, 213] on img at bounding box center [993, 196] width 267 height 151
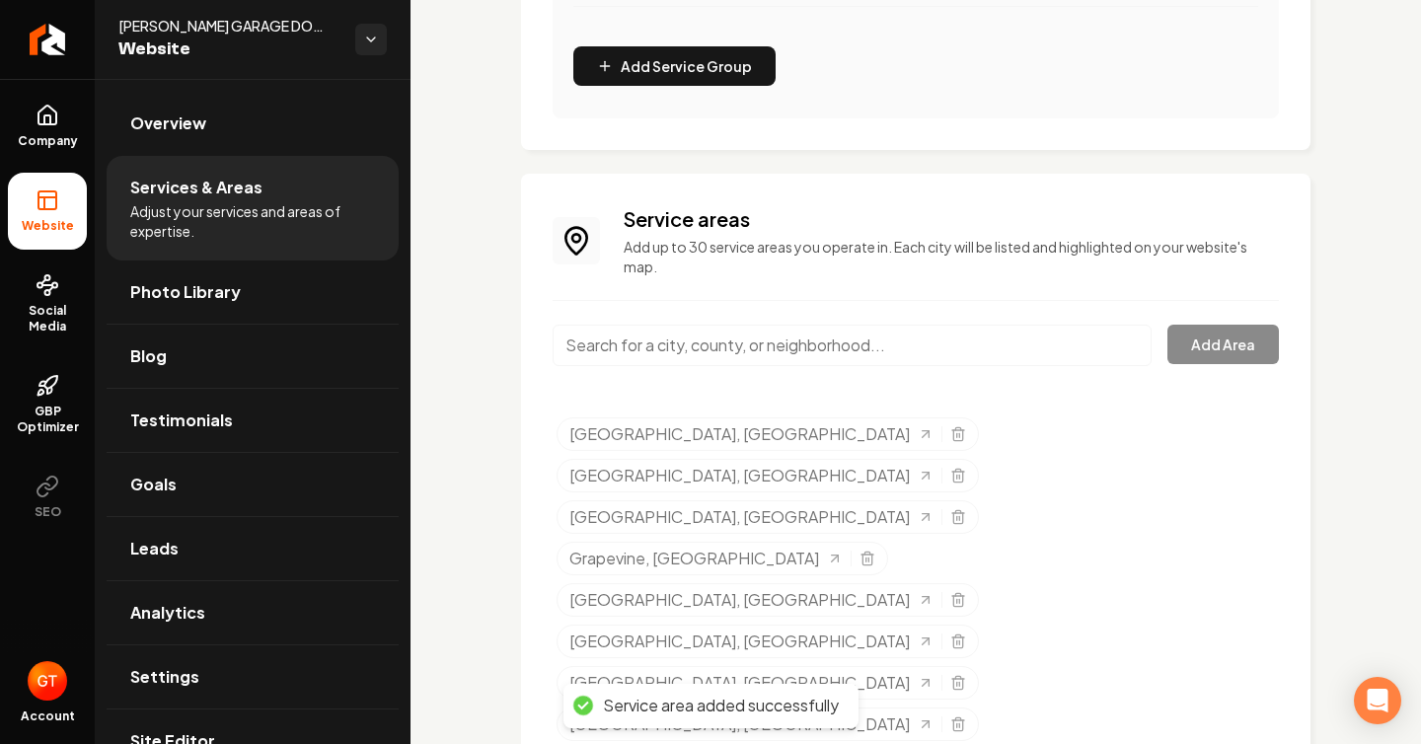
scroll to position [734, 0]
click at [841, 358] on input "Main content area" at bounding box center [851, 344] width 599 height 41
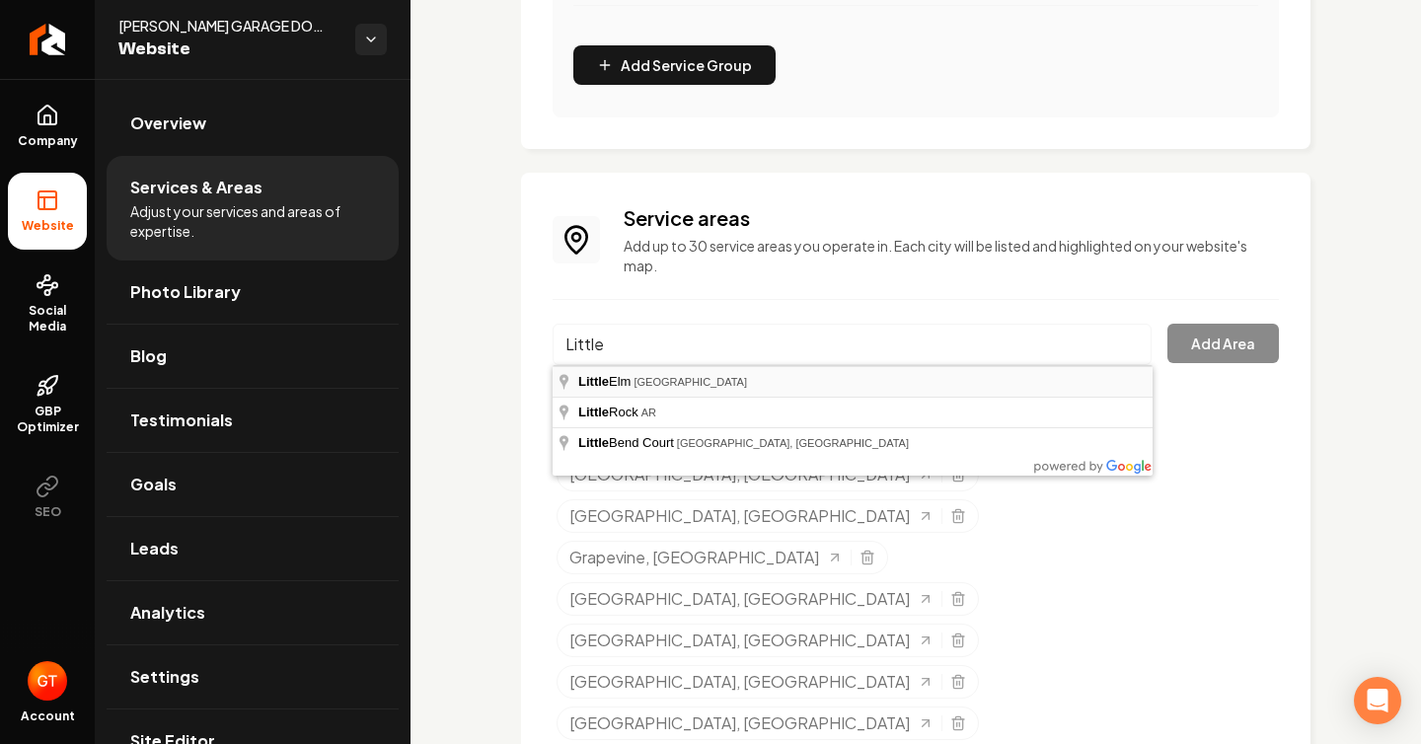
type input "[GEOGRAPHIC_DATA], [GEOGRAPHIC_DATA]"
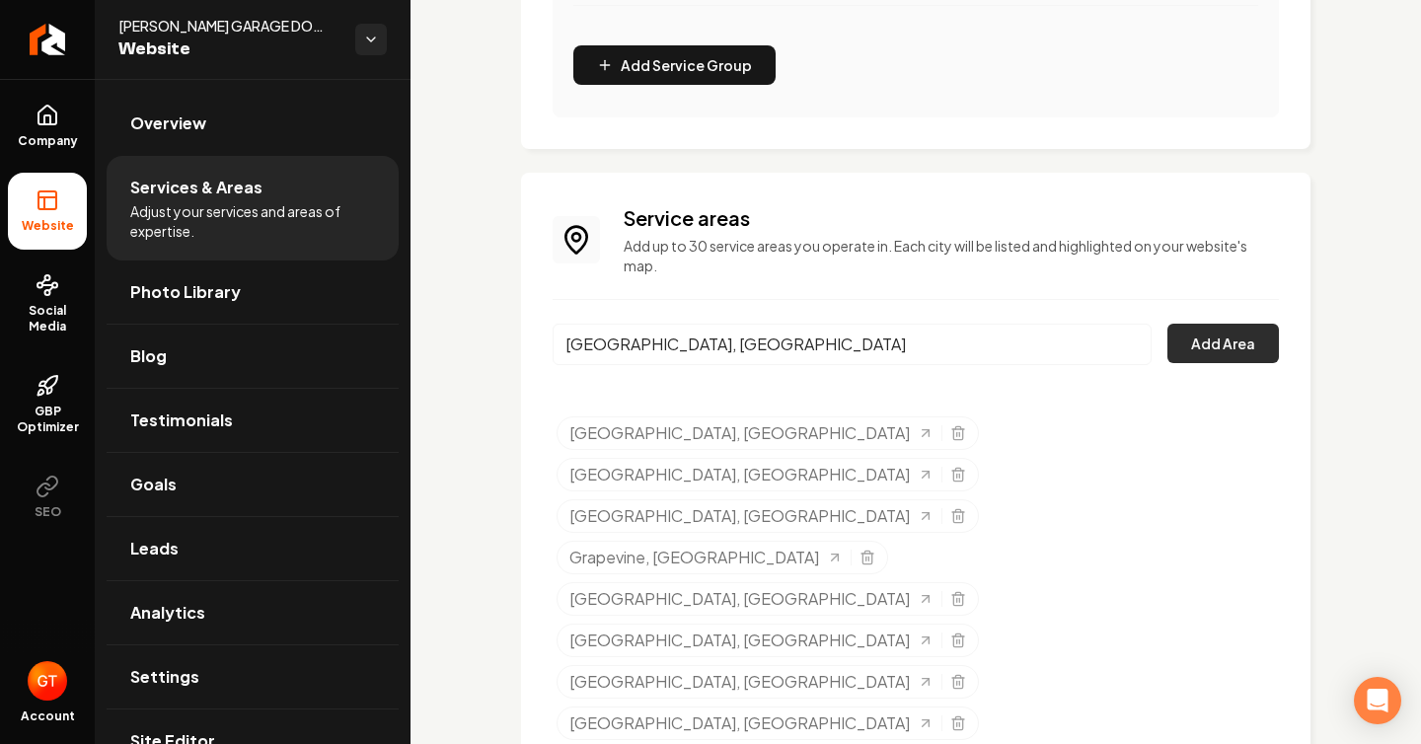
click at [1215, 339] on button "Add Area" at bounding box center [1222, 343] width 111 height 39
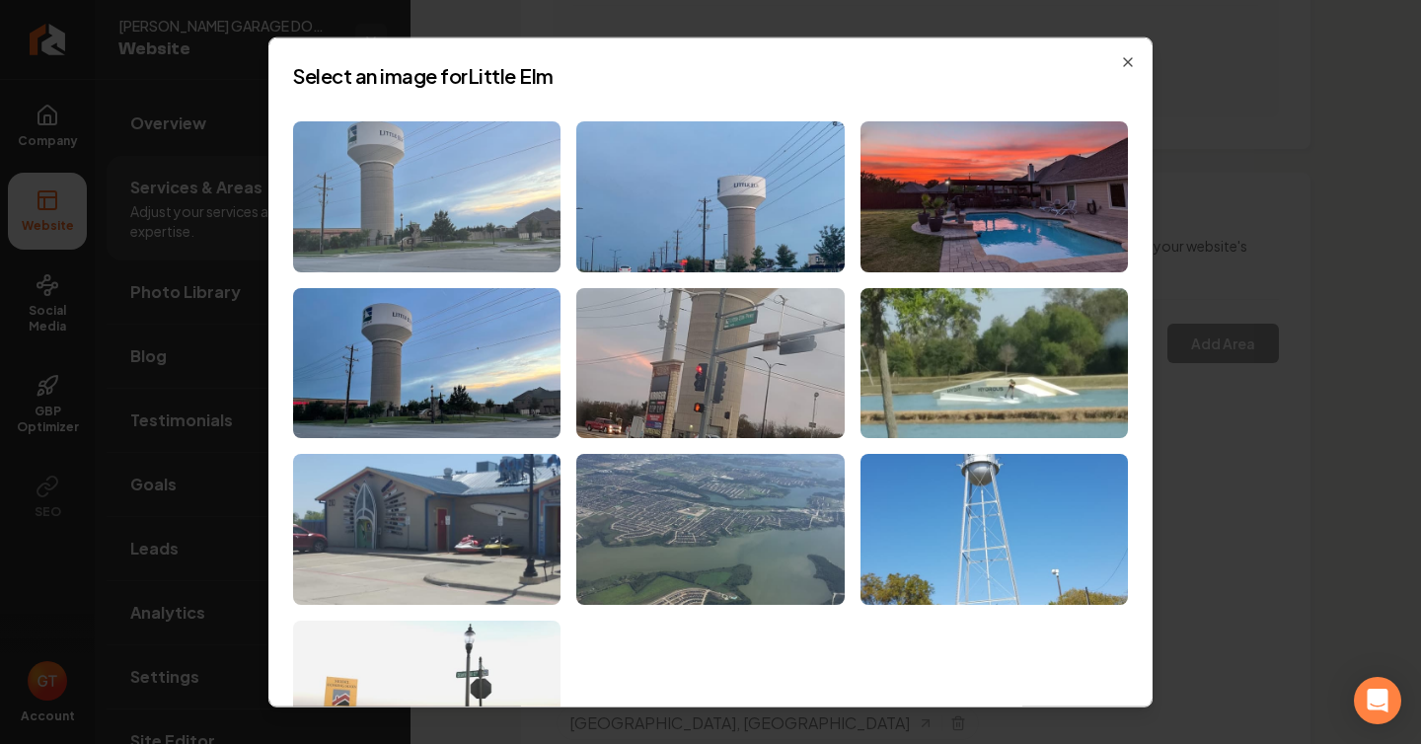
click at [437, 182] on img at bounding box center [426, 196] width 267 height 151
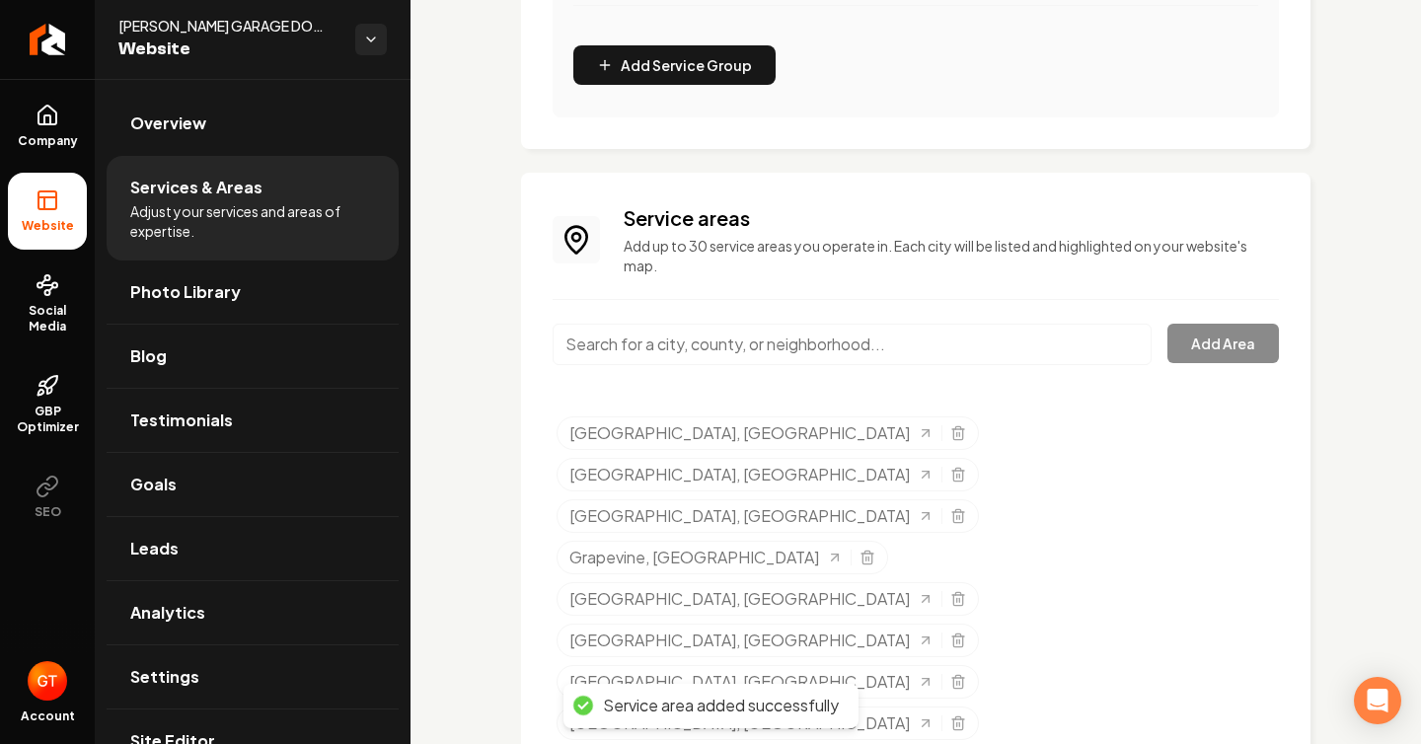
click at [818, 346] on input "Main content area" at bounding box center [851, 344] width 599 height 41
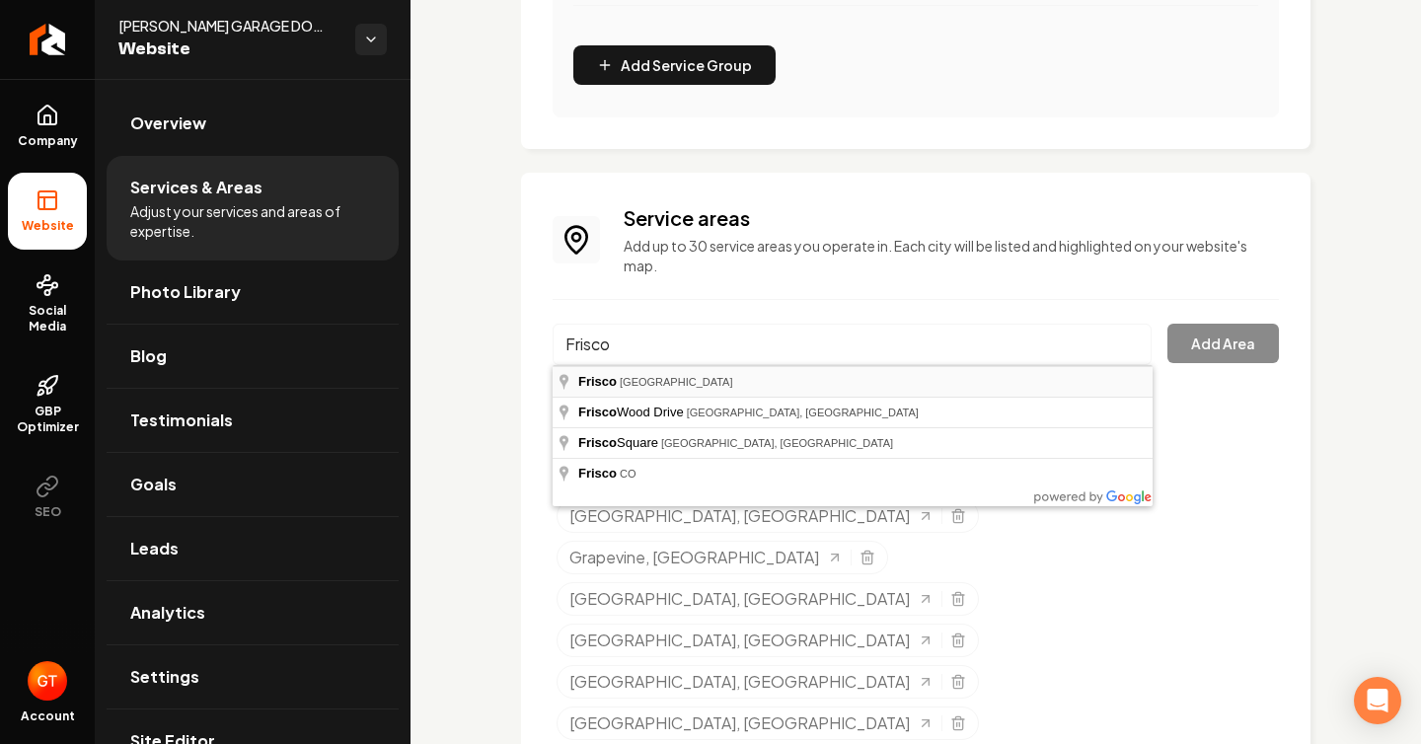
type input "[GEOGRAPHIC_DATA], [GEOGRAPHIC_DATA]"
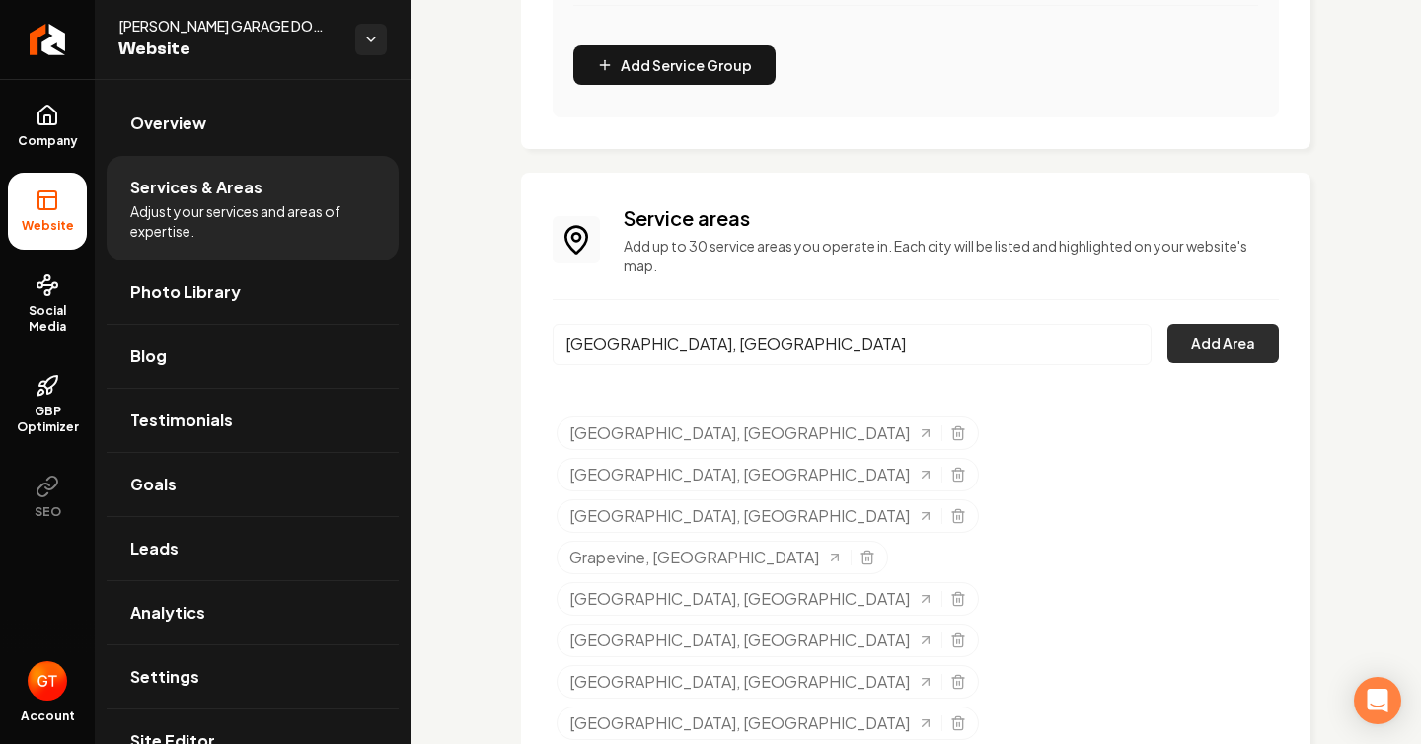
click at [1187, 342] on button "Add Area" at bounding box center [1222, 343] width 111 height 39
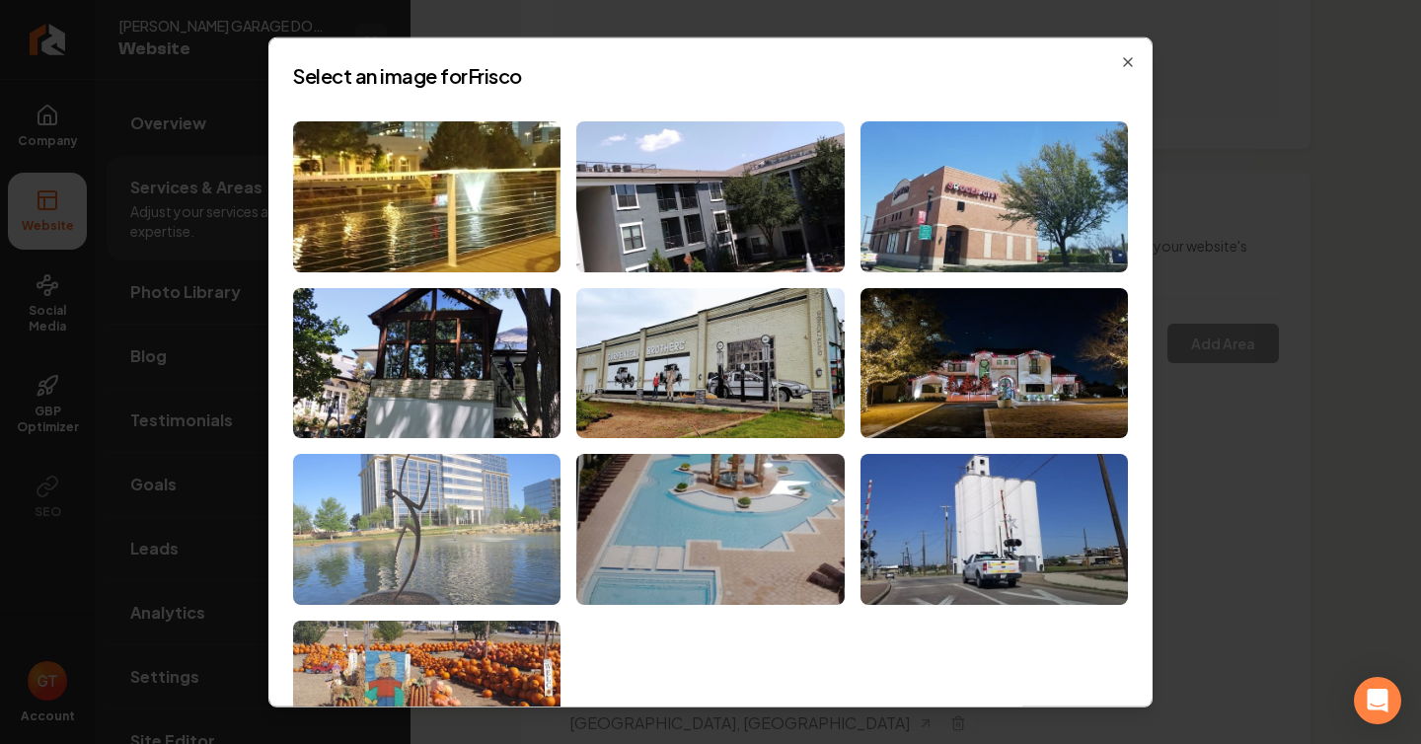
click at [504, 504] on img at bounding box center [426, 529] width 267 height 151
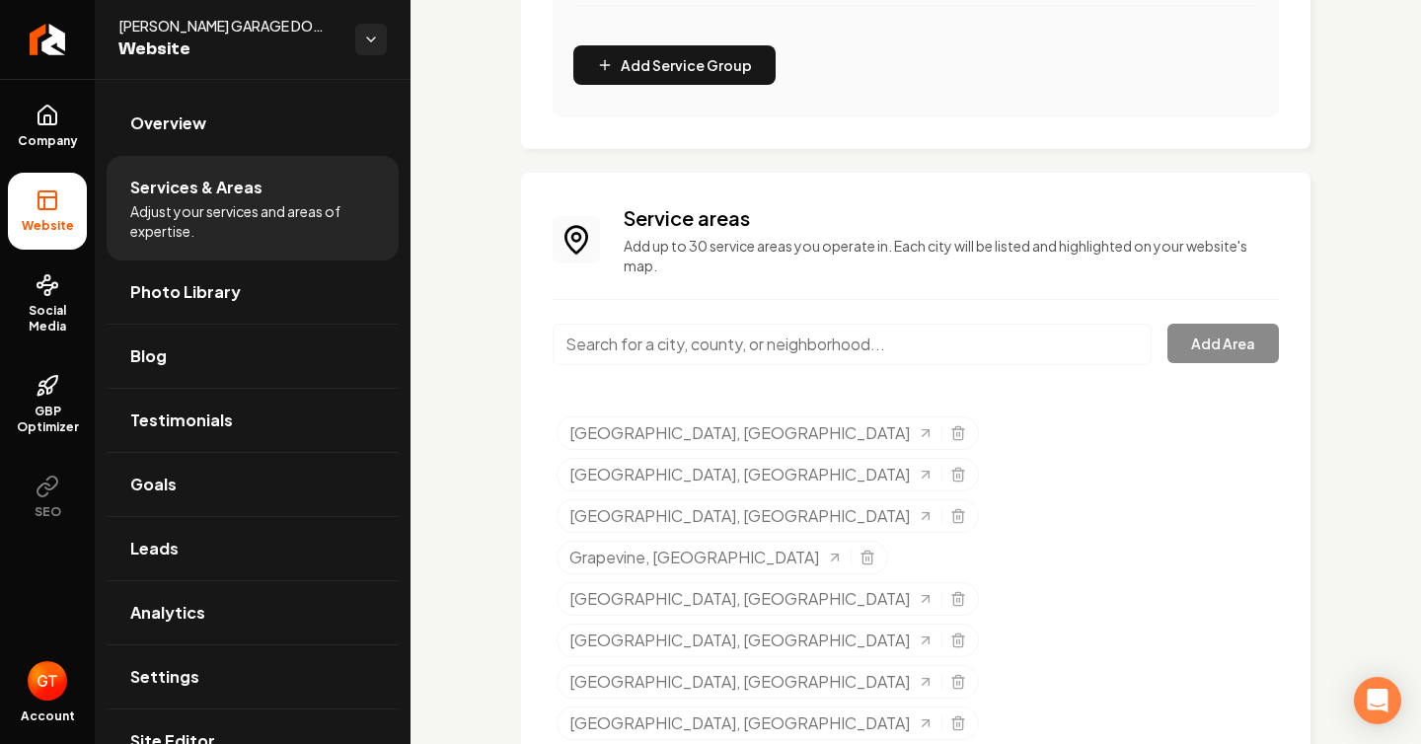
click at [856, 348] on input "Main content area" at bounding box center [851, 344] width 599 height 41
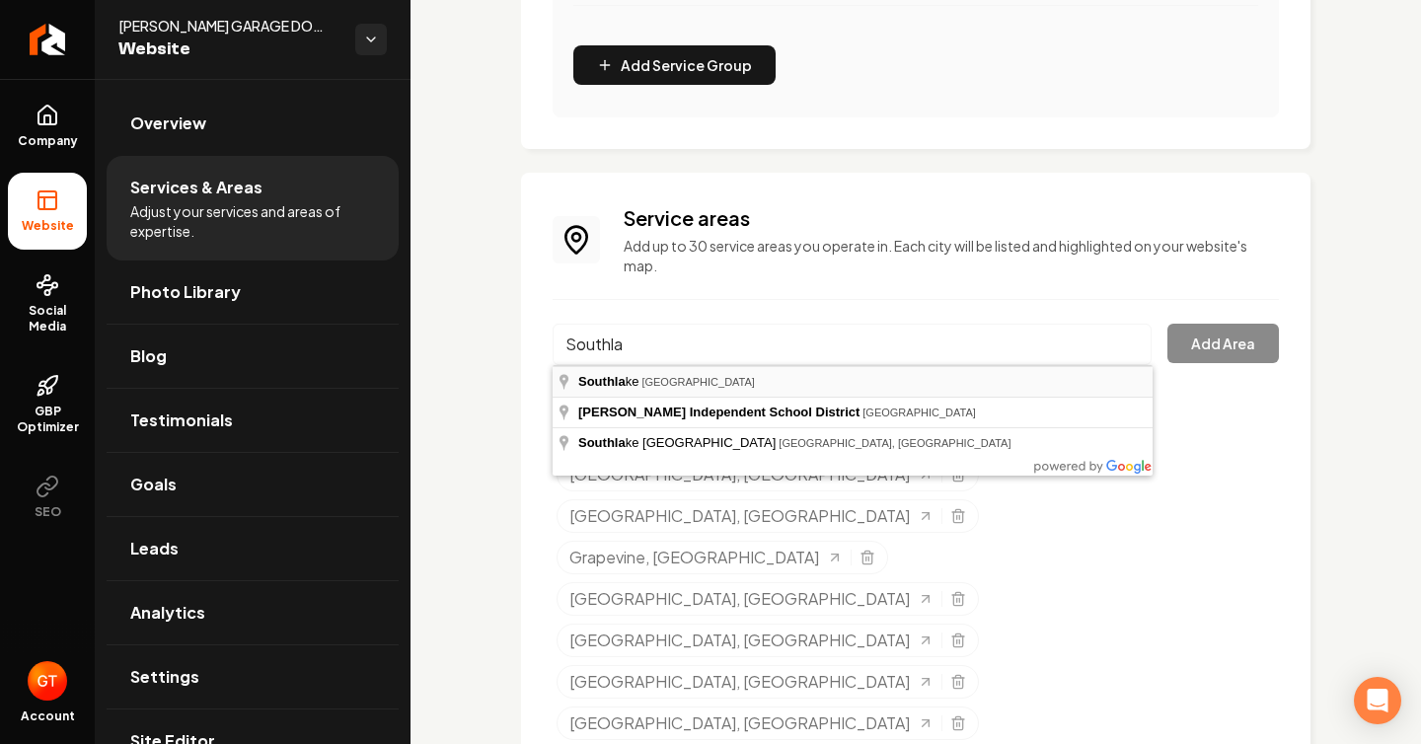
type input "[GEOGRAPHIC_DATA], [GEOGRAPHIC_DATA]"
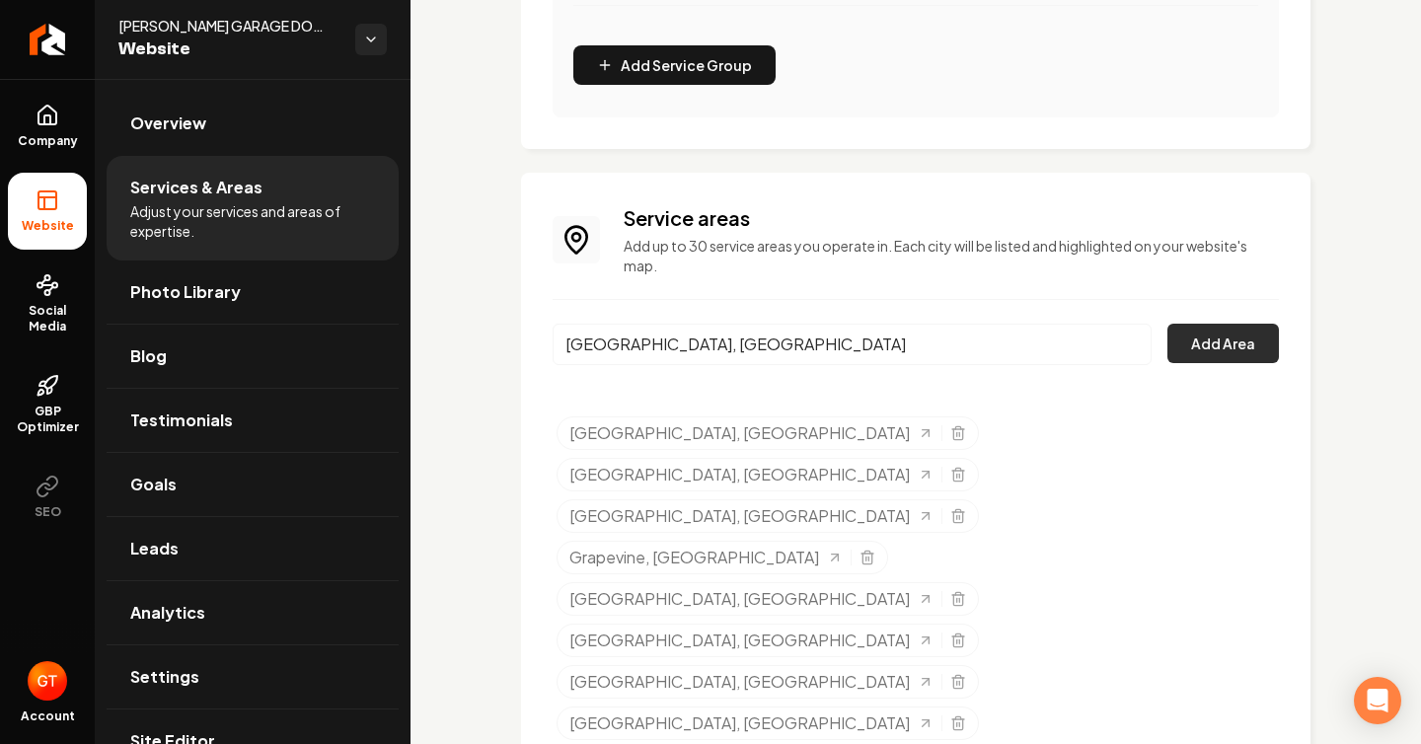
click at [1254, 337] on button "Add Area" at bounding box center [1222, 343] width 111 height 39
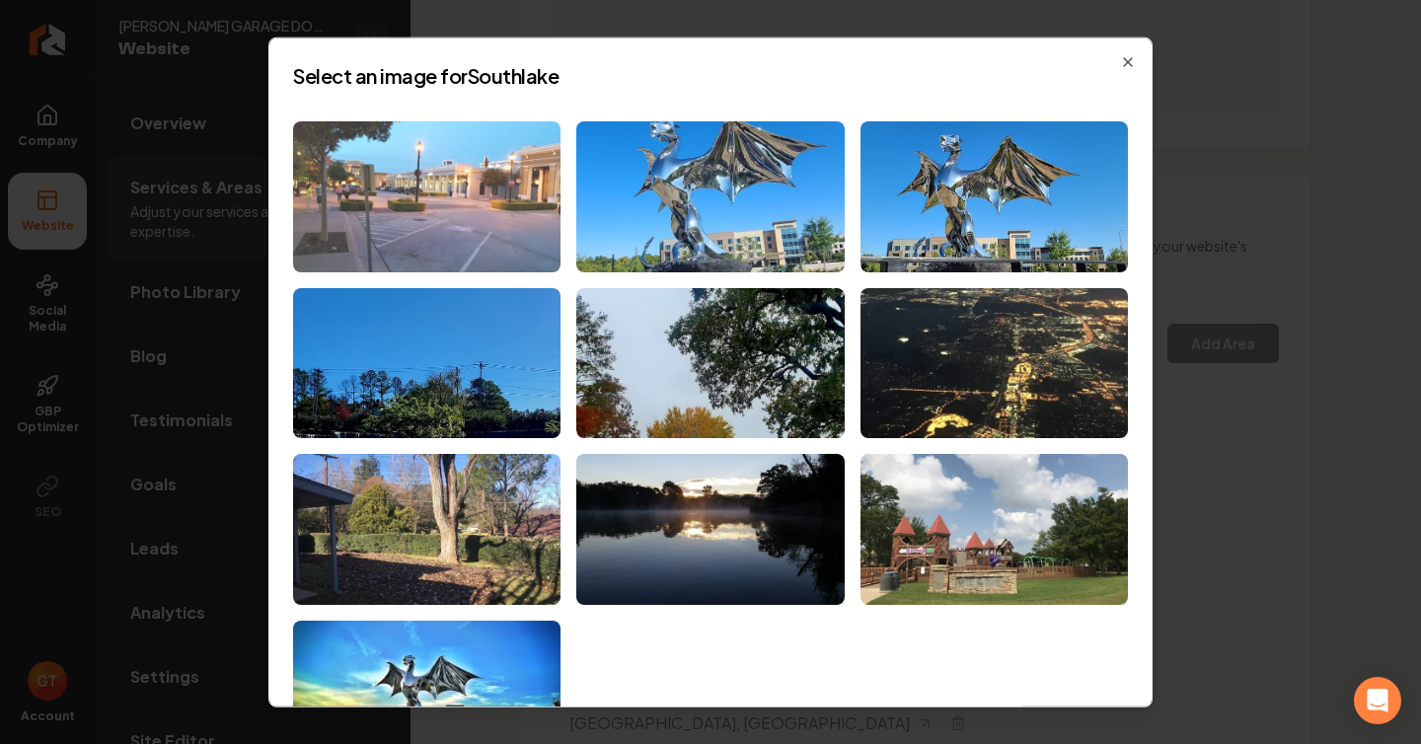
click at [452, 199] on img at bounding box center [426, 196] width 267 height 151
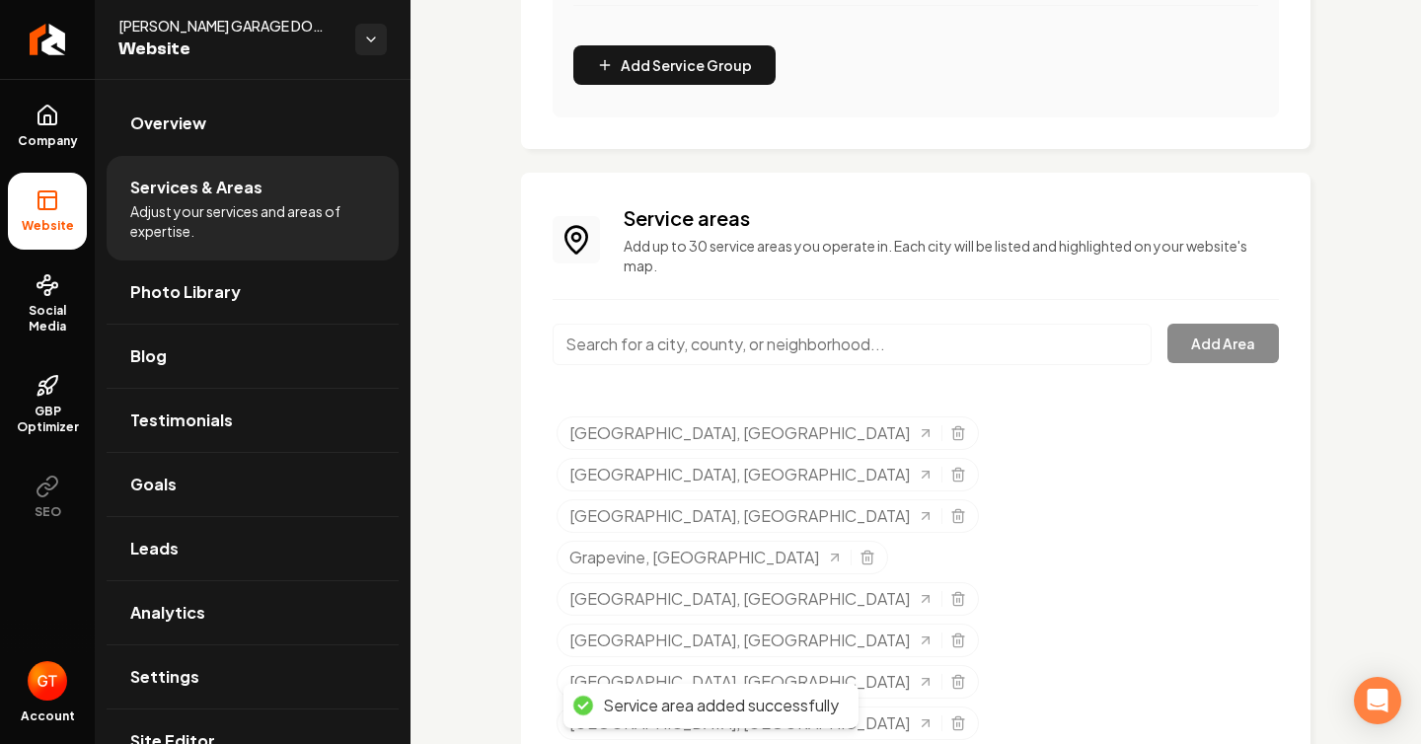
click at [835, 353] on input "Main content area" at bounding box center [851, 344] width 599 height 41
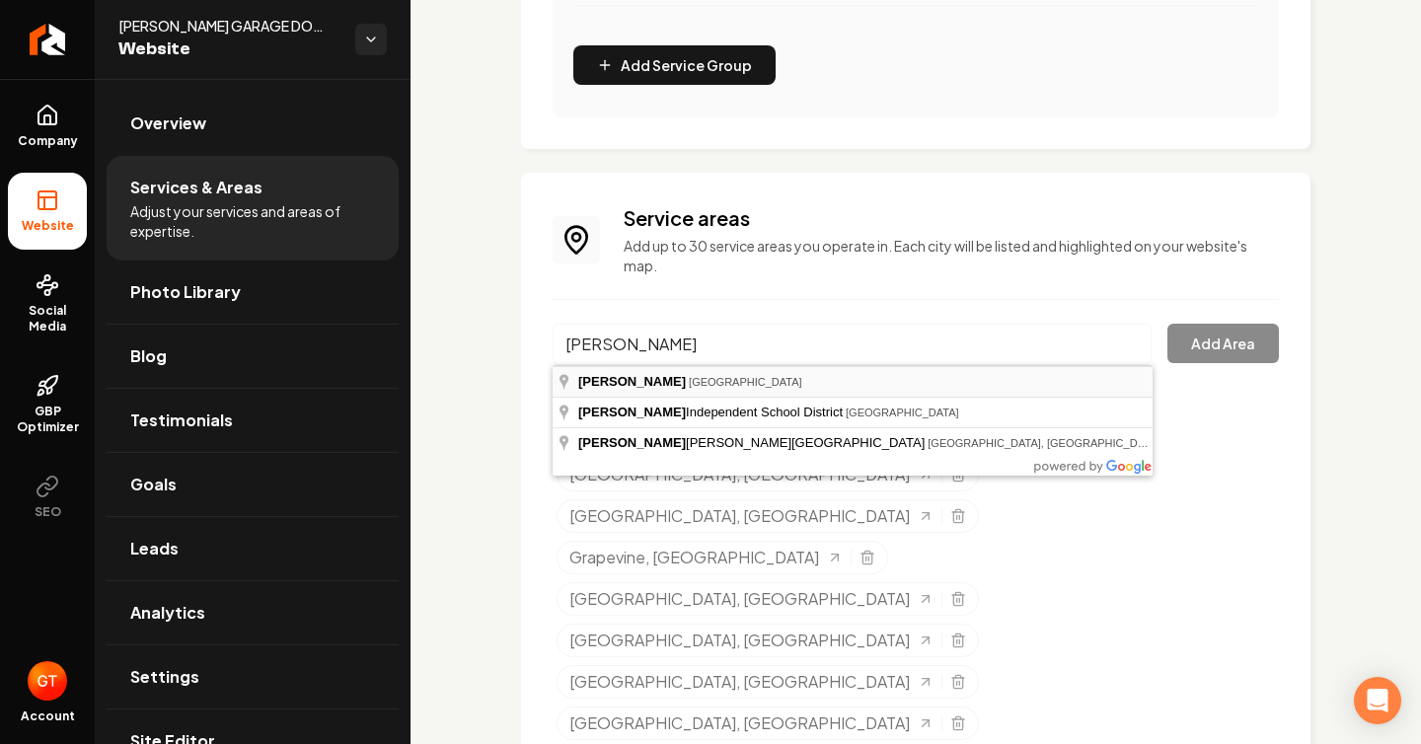
type input "[GEOGRAPHIC_DATA], [GEOGRAPHIC_DATA]"
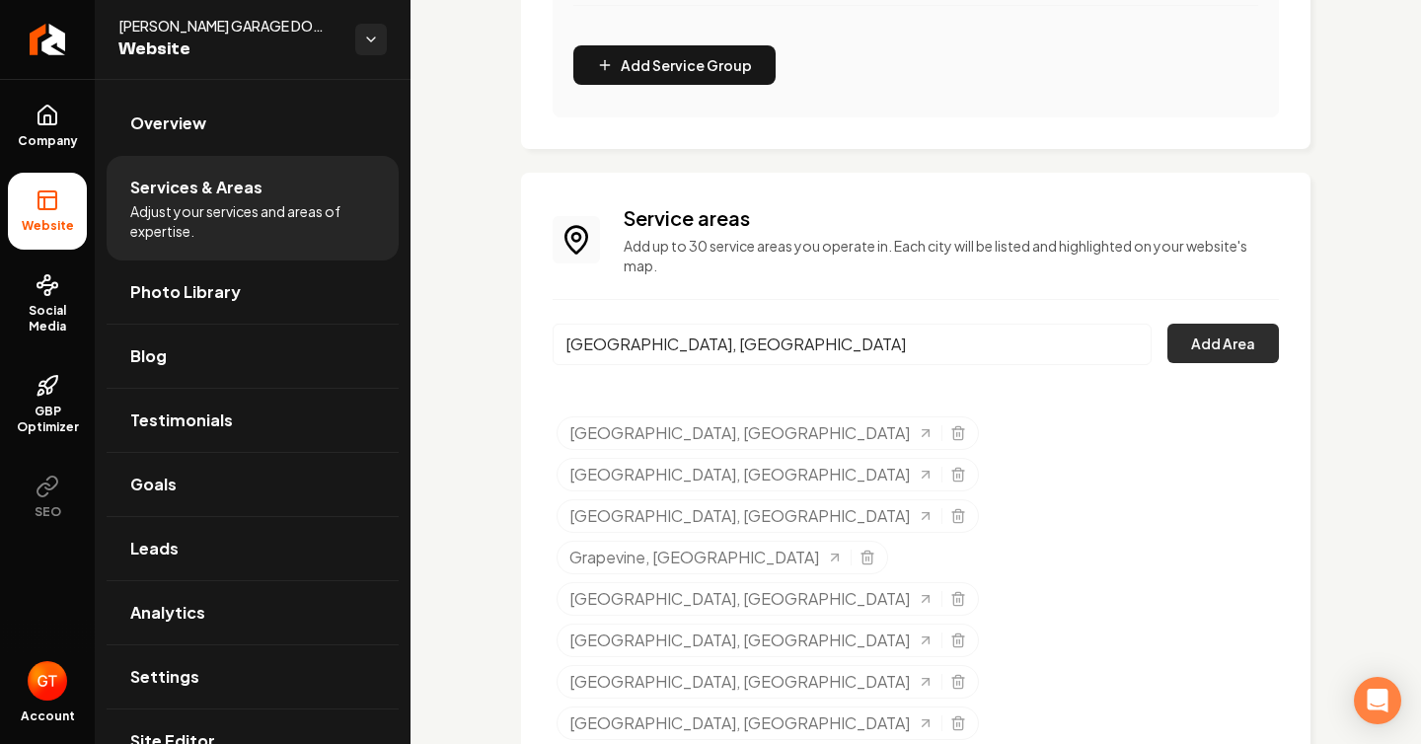
click at [1197, 351] on button "Add Area" at bounding box center [1222, 343] width 111 height 39
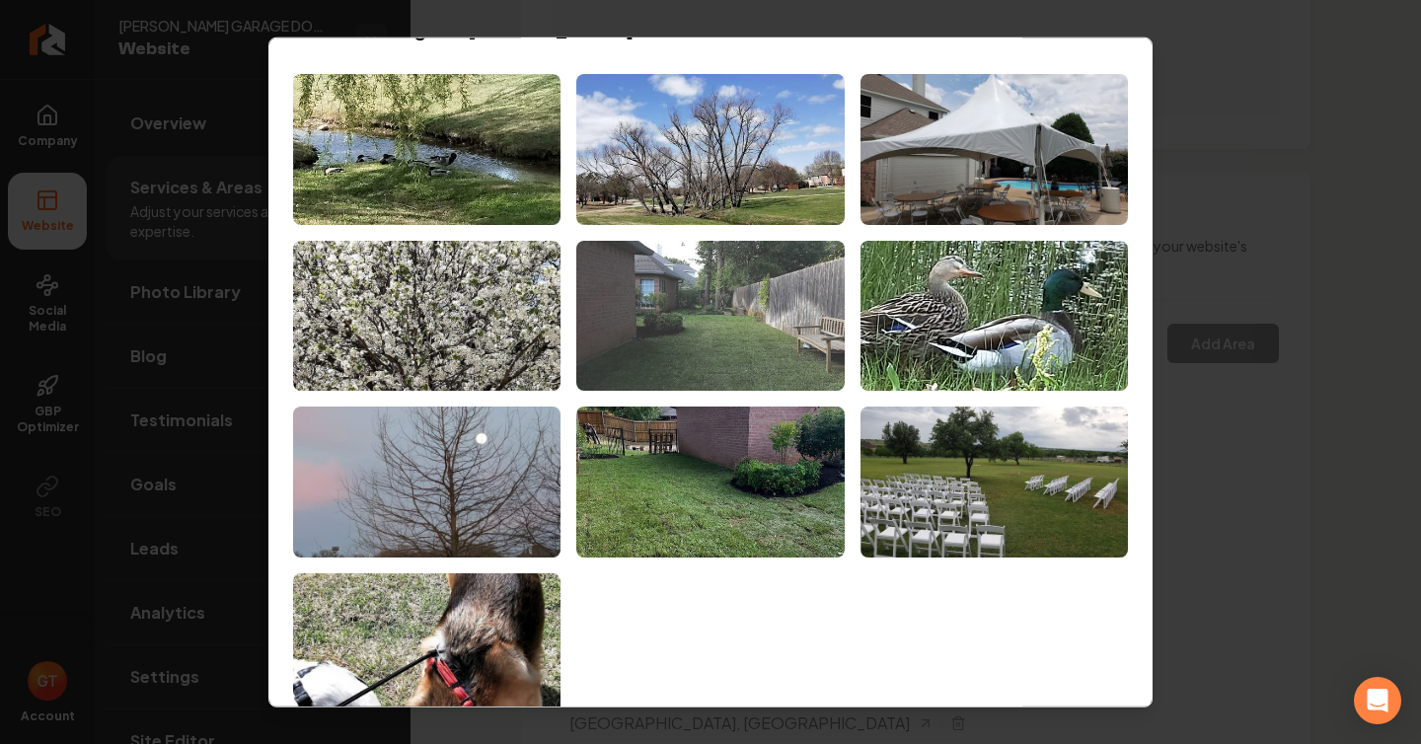
scroll to position [43, 0]
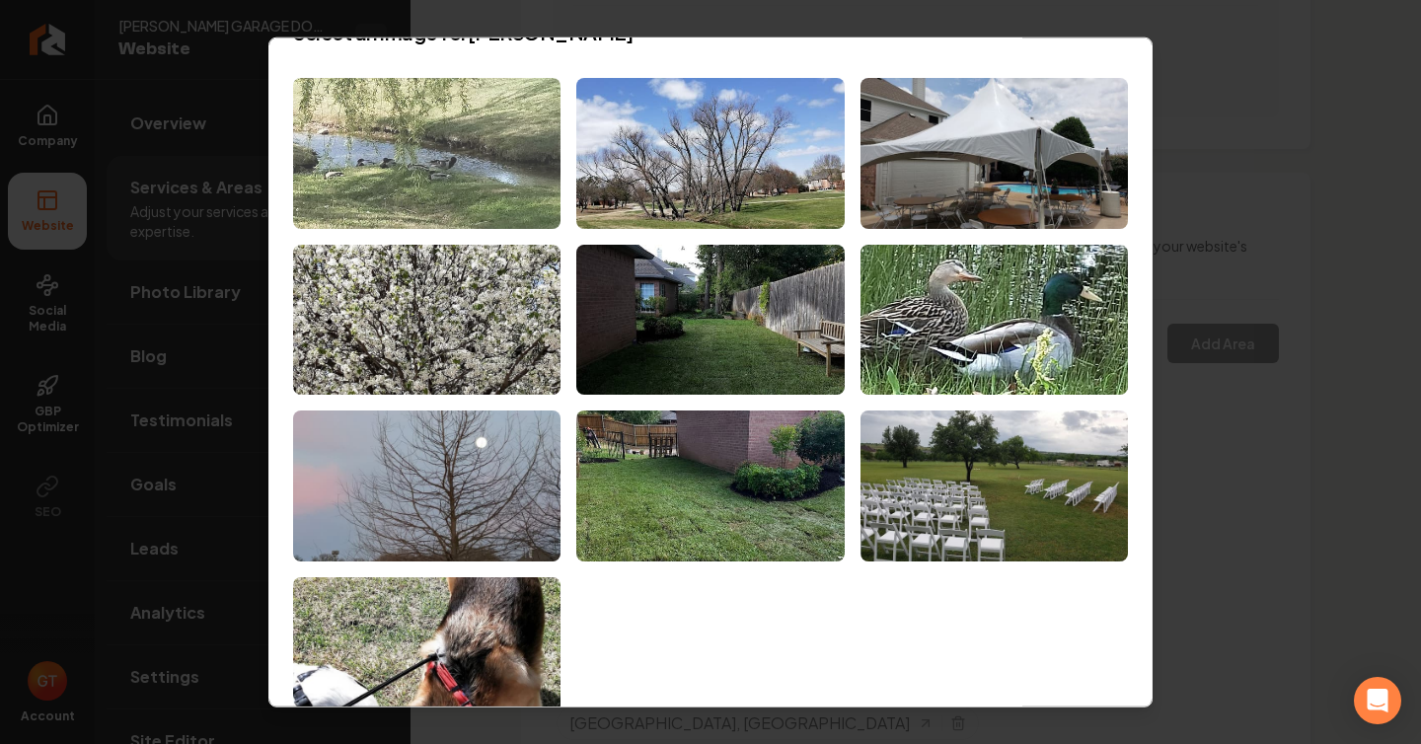
click at [498, 200] on img at bounding box center [426, 153] width 267 height 151
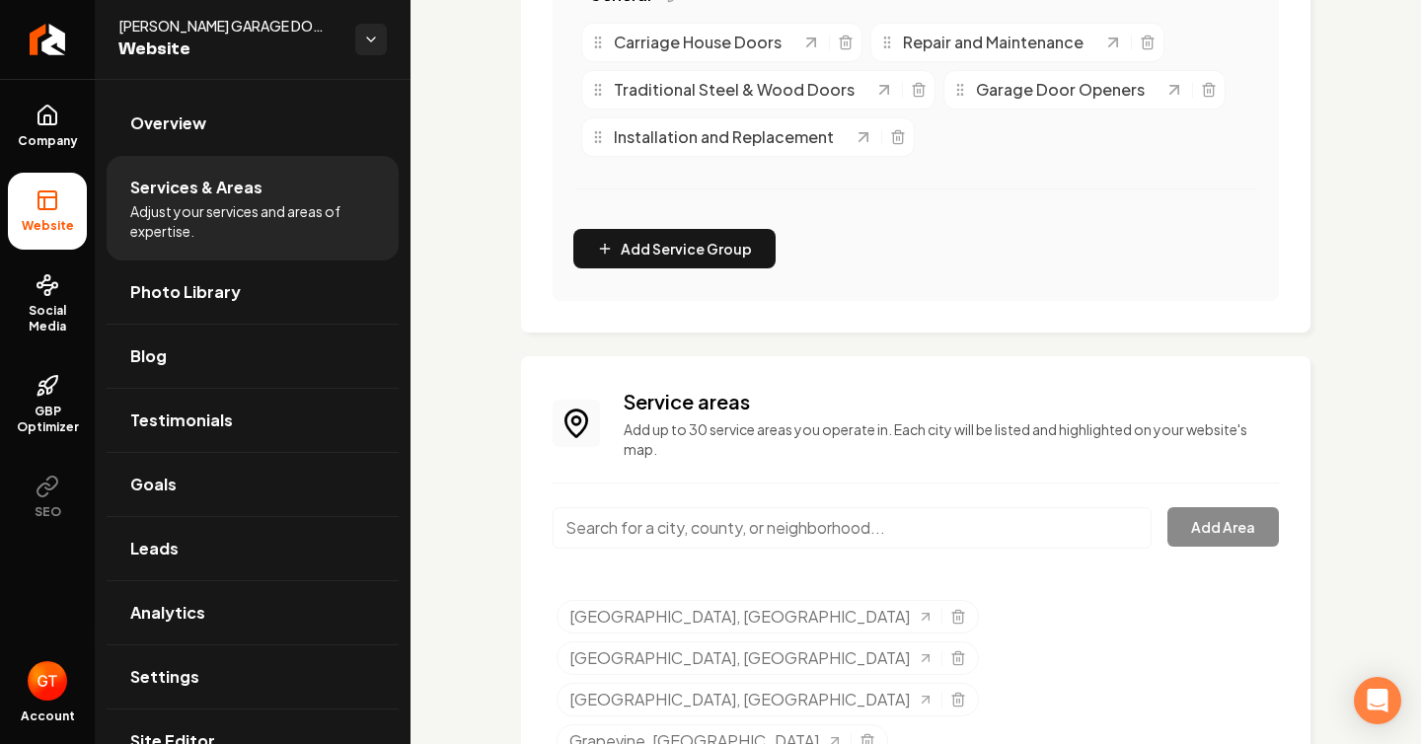
scroll to position [775, 0]
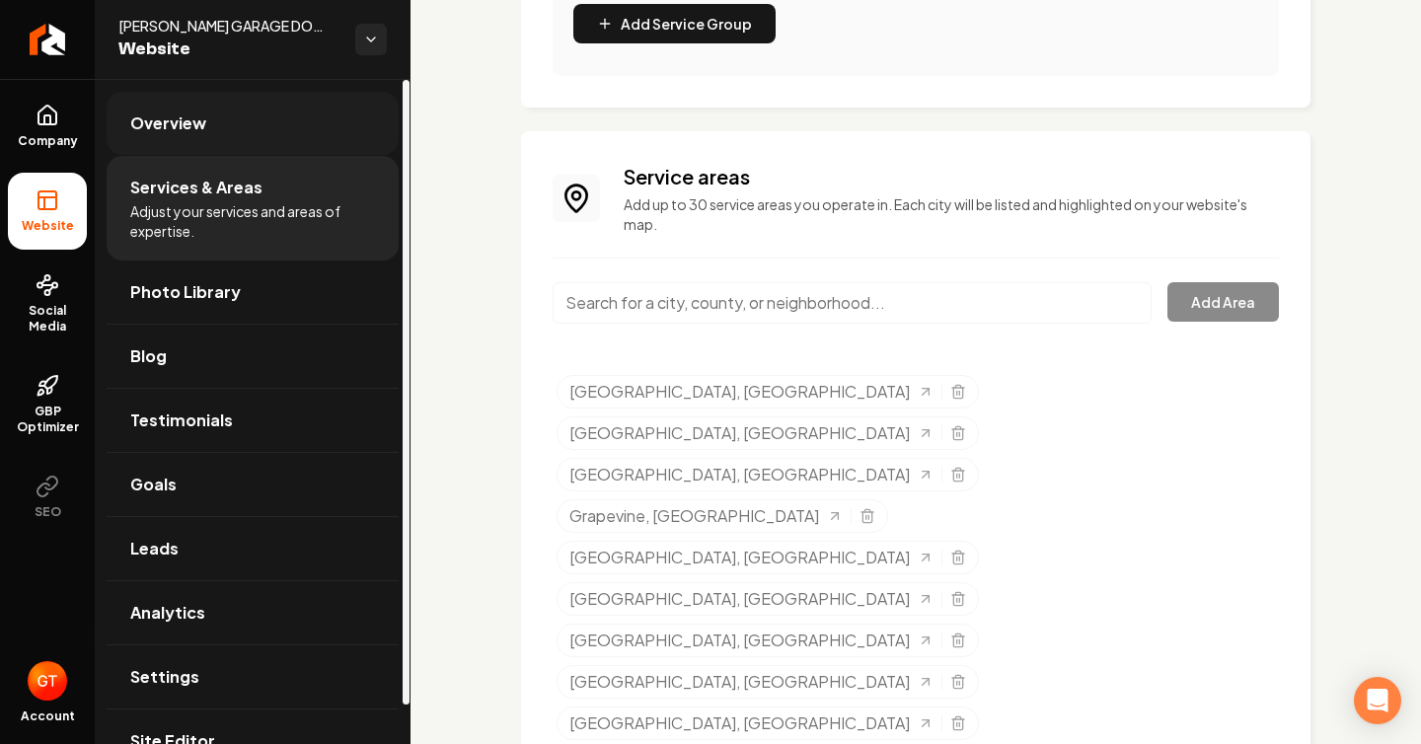
click at [259, 119] on link "Overview" at bounding box center [253, 123] width 292 height 63
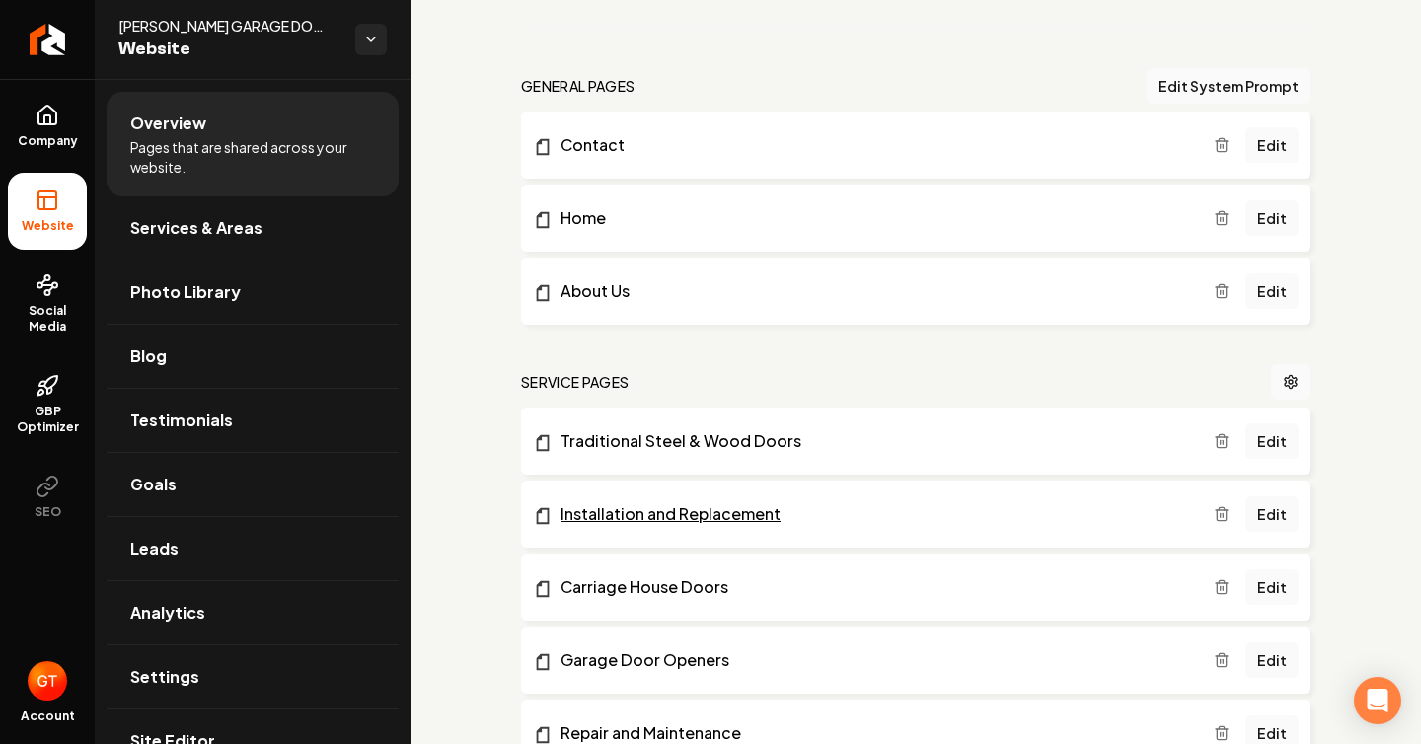
scroll to position [540, 0]
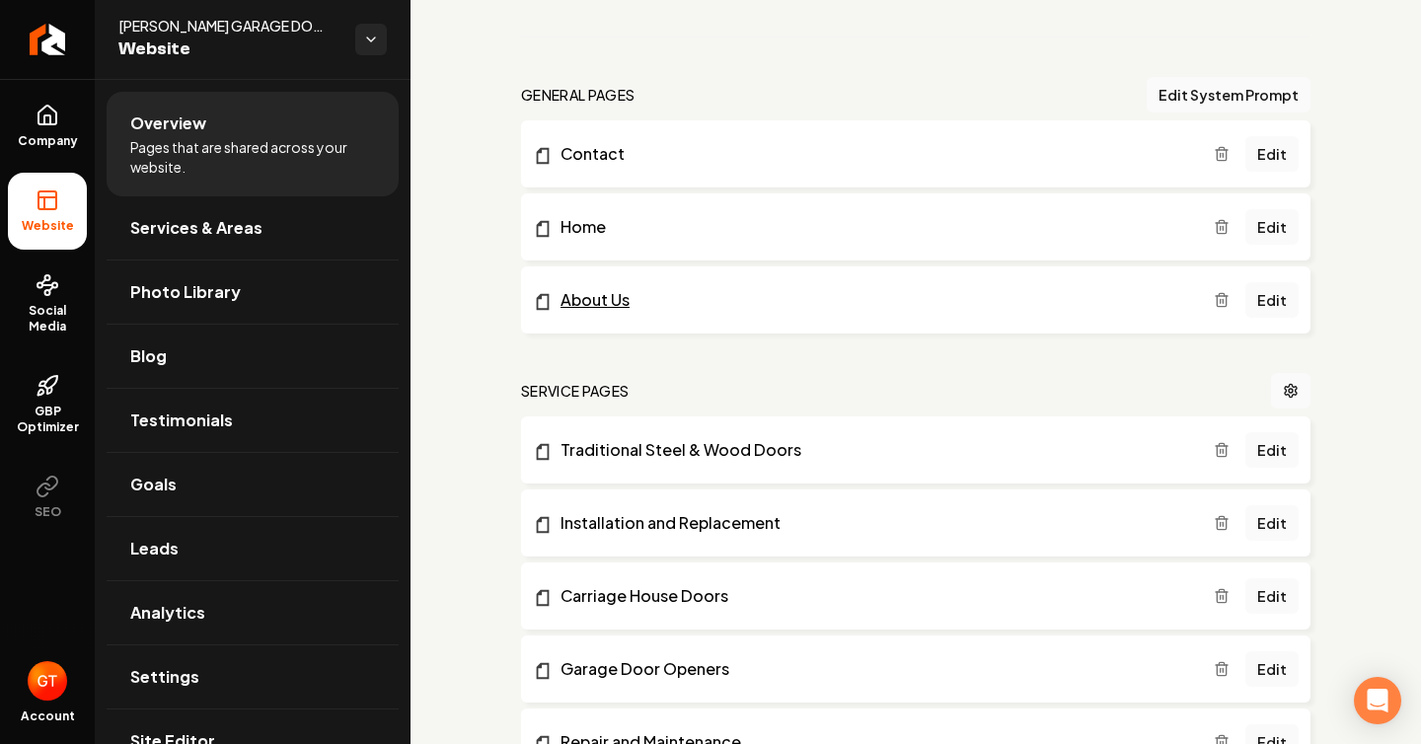
click at [864, 300] on link "About Us" at bounding box center [873, 300] width 681 height 24
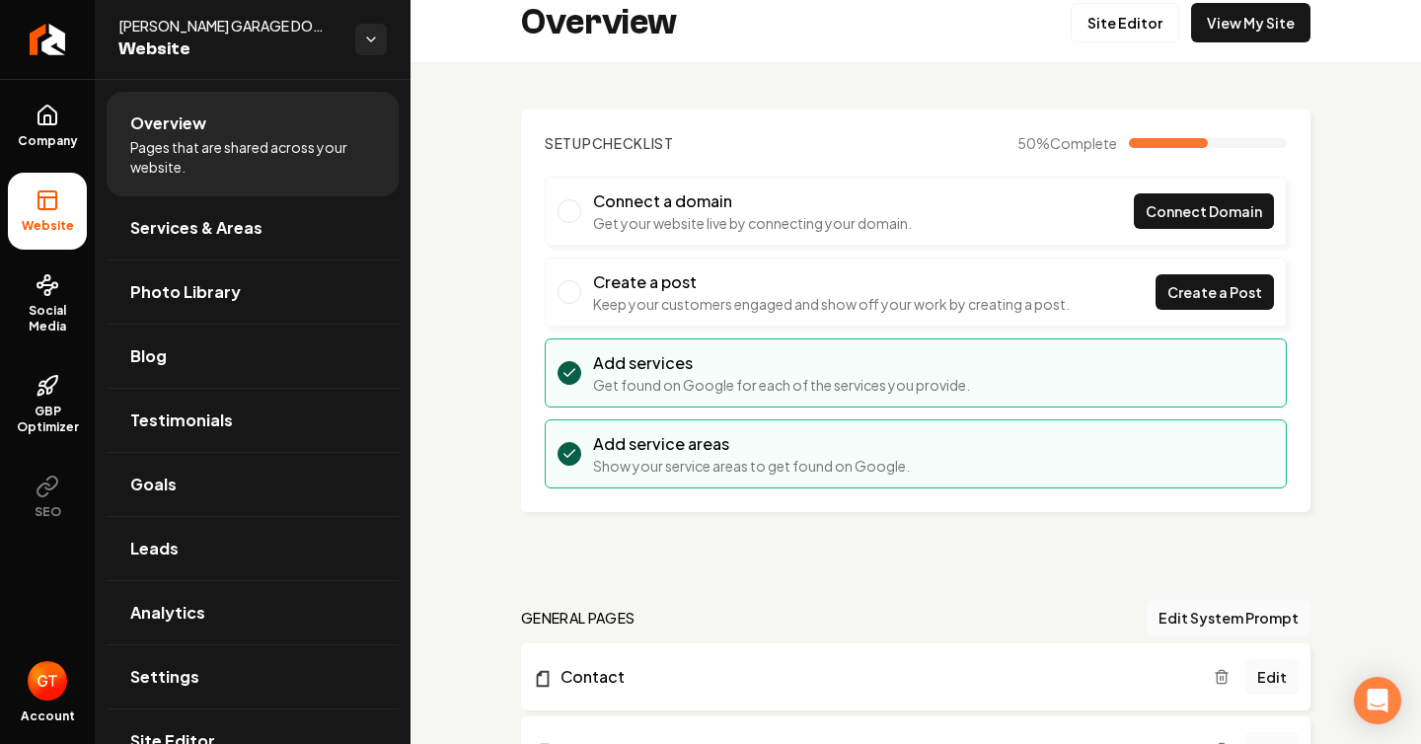
scroll to position [0, 0]
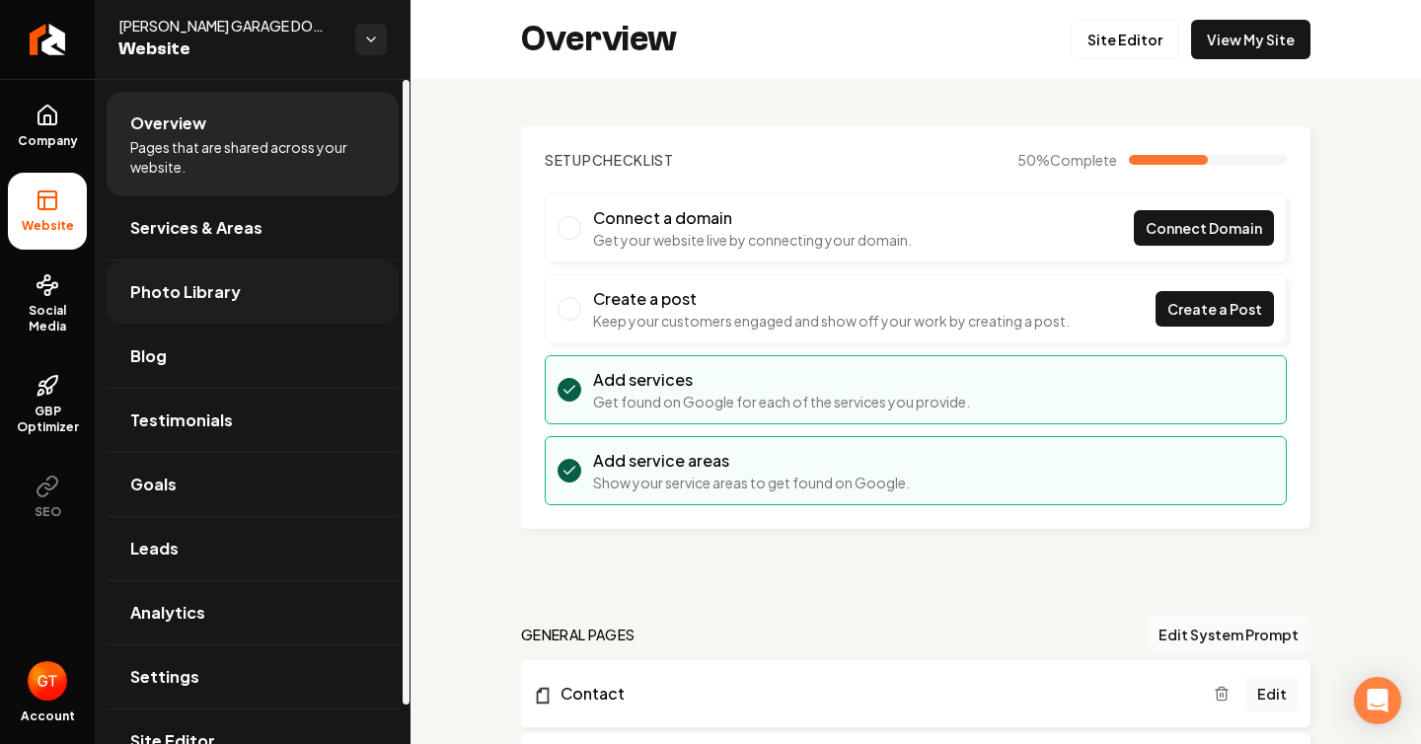
click at [308, 269] on link "Photo Library" at bounding box center [253, 291] width 292 height 63
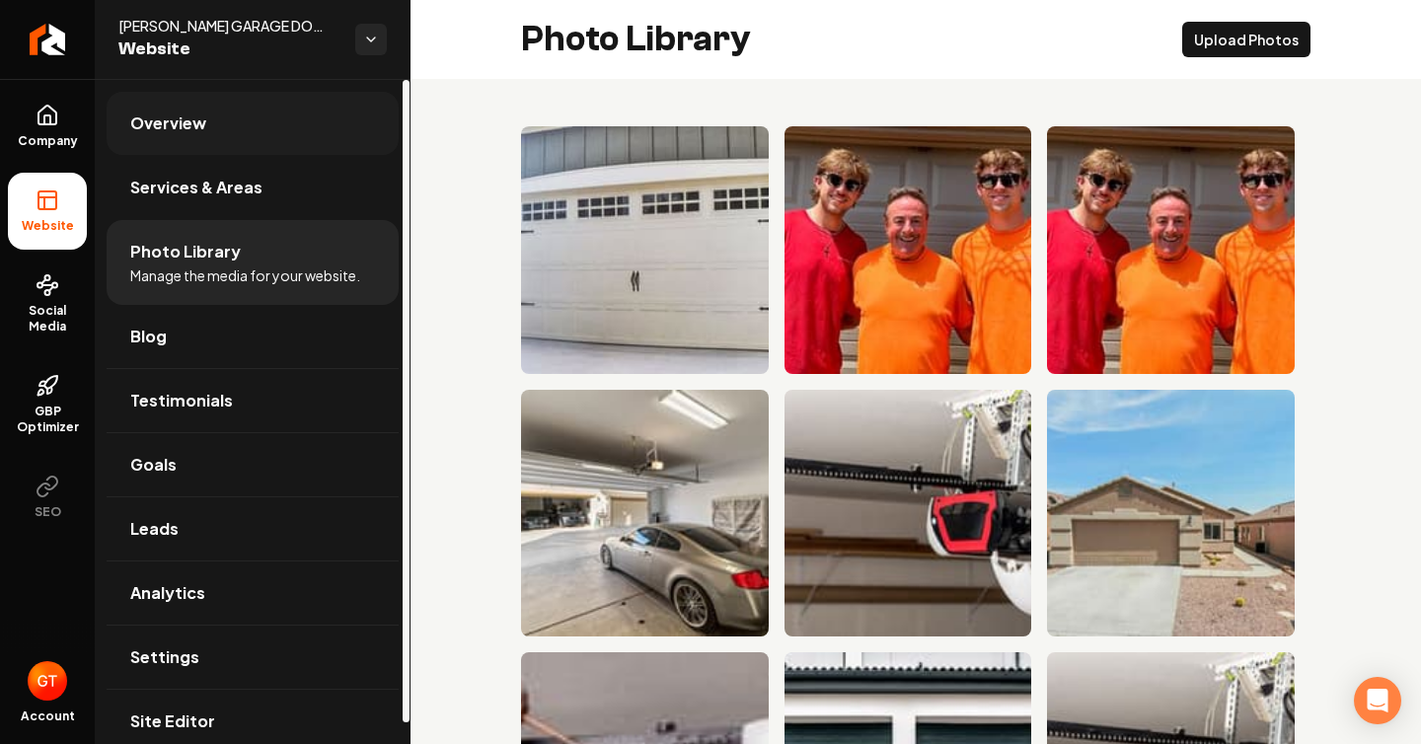
click at [341, 152] on link "Overview" at bounding box center [253, 123] width 292 height 63
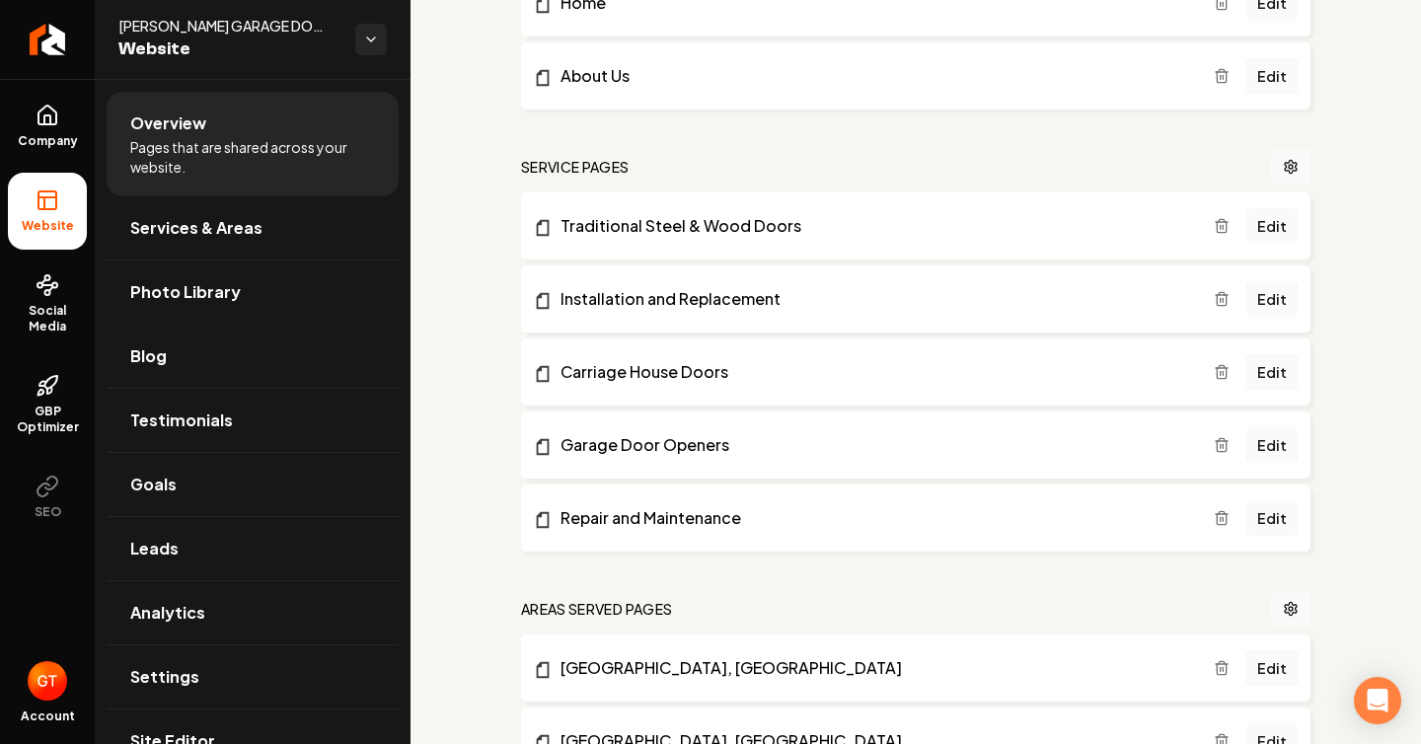
scroll to position [767, 0]
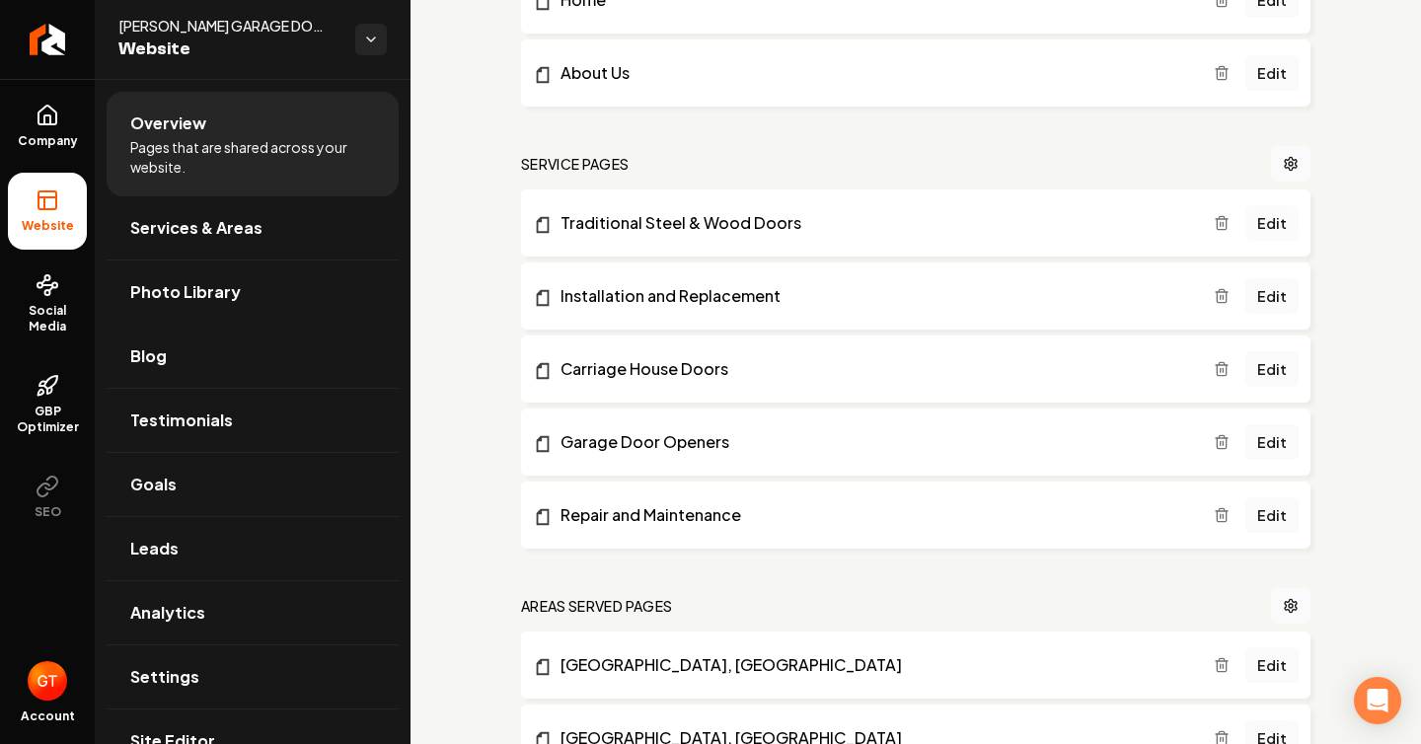
click at [1272, 227] on link "Edit" at bounding box center [1271, 223] width 53 height 36
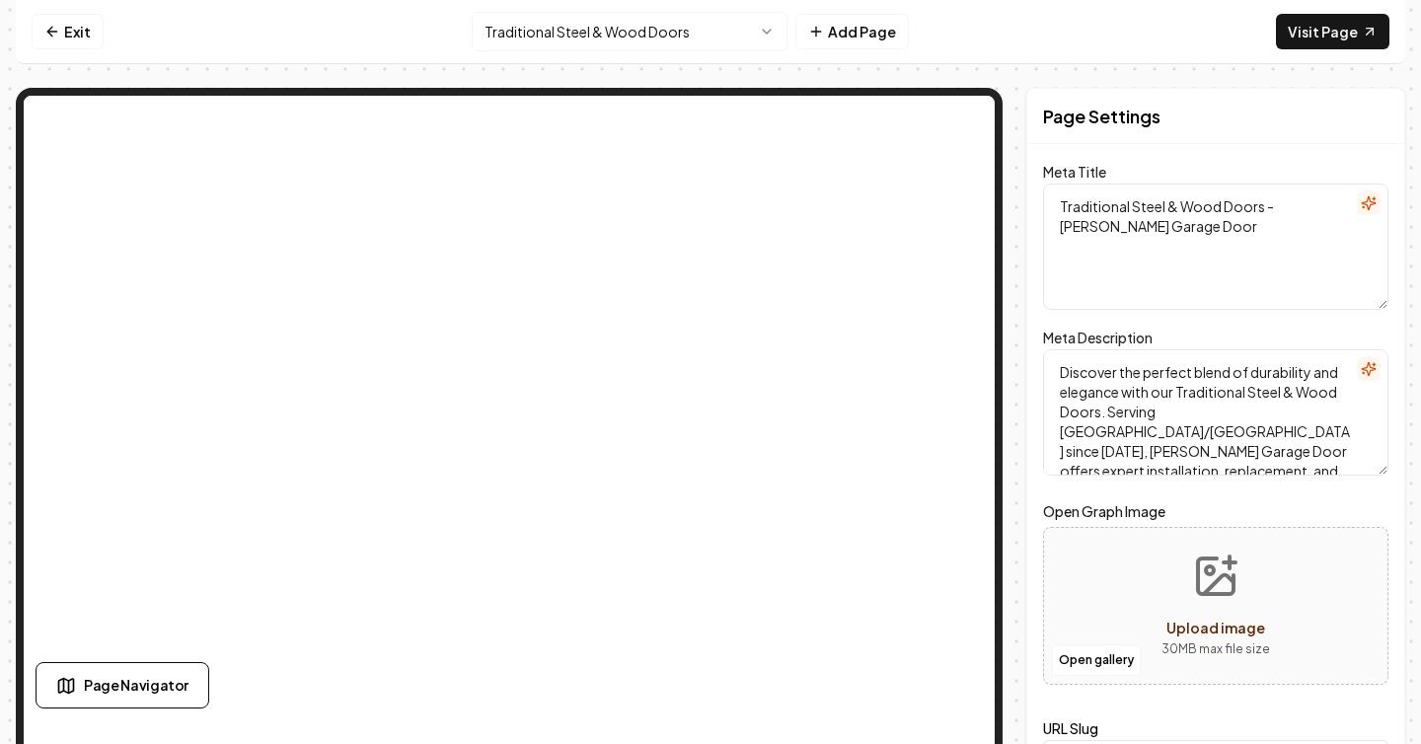
scroll to position [18, 0]
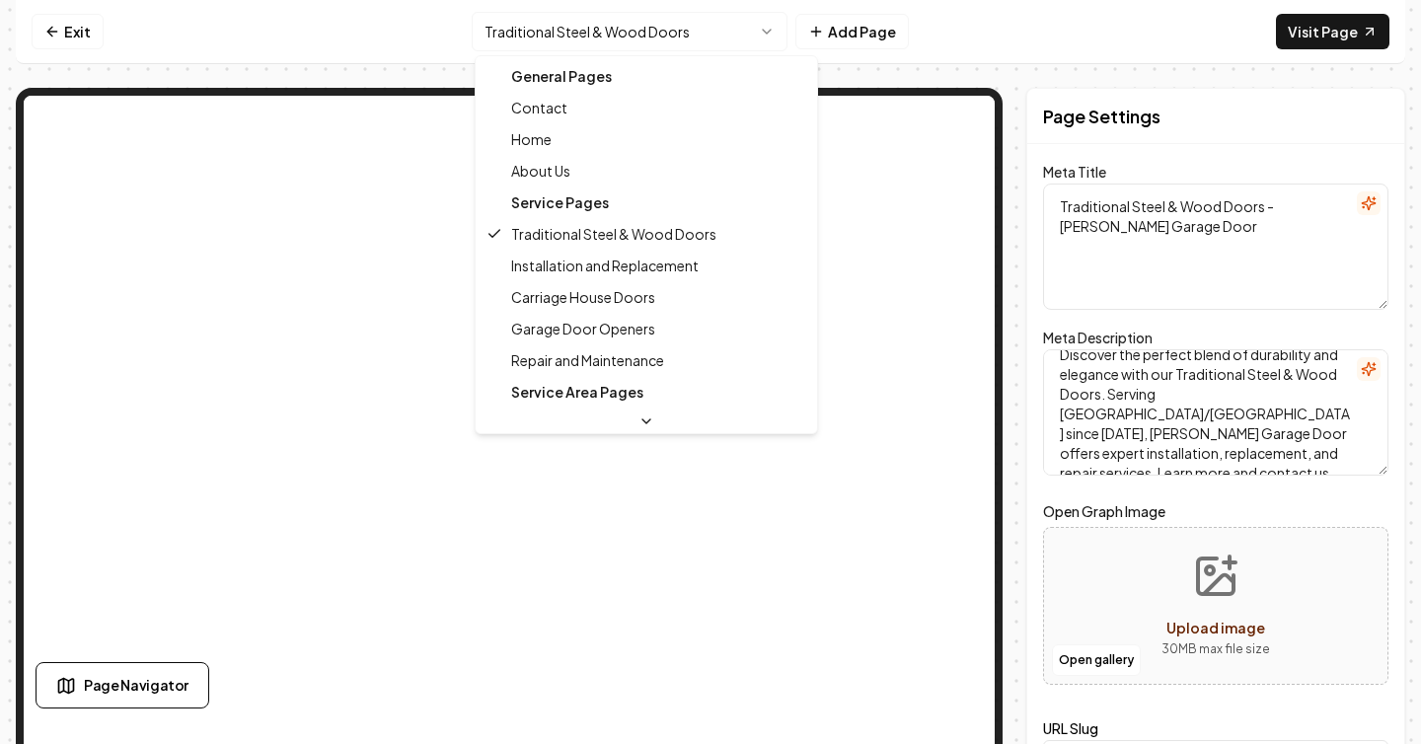
click at [779, 23] on html "Computer Required This feature is only available on a computer. Please switch t…" at bounding box center [710, 372] width 1421 height 744
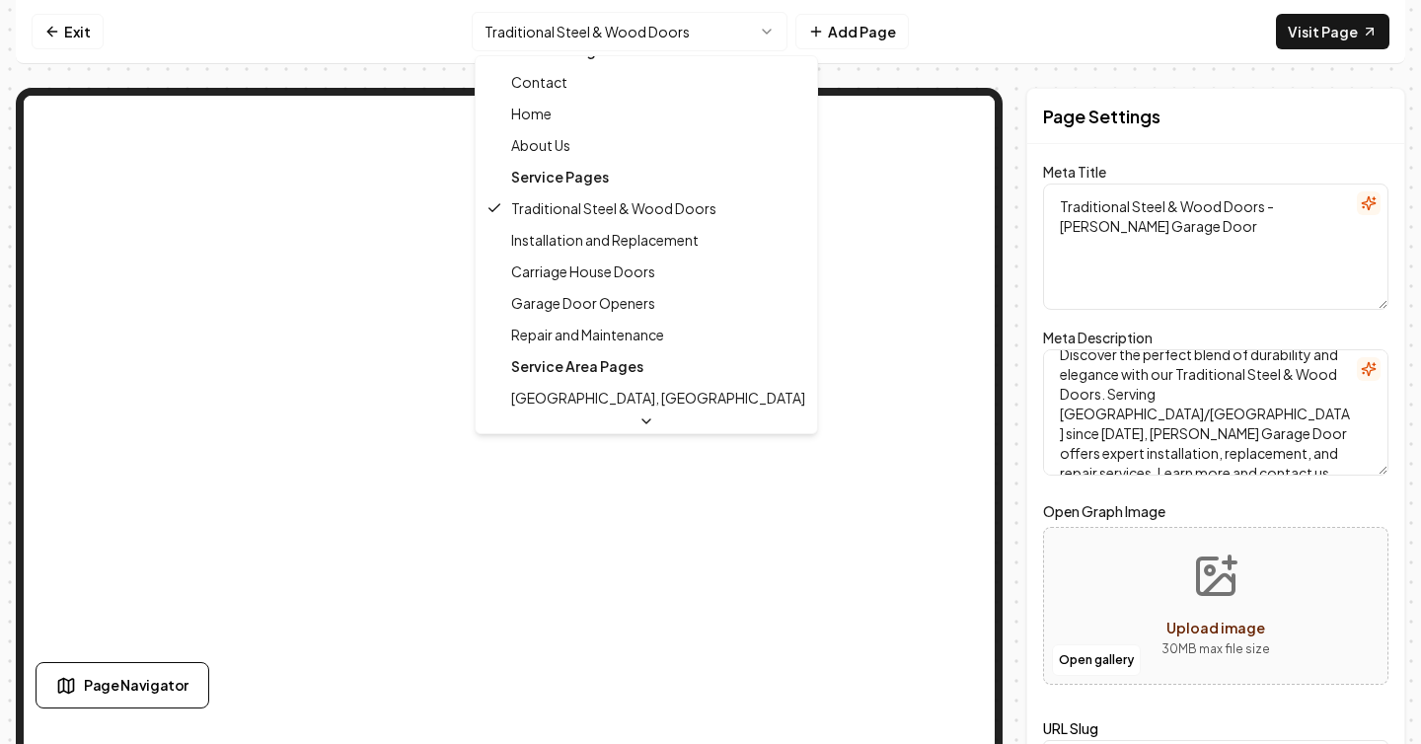
scroll to position [0, 0]
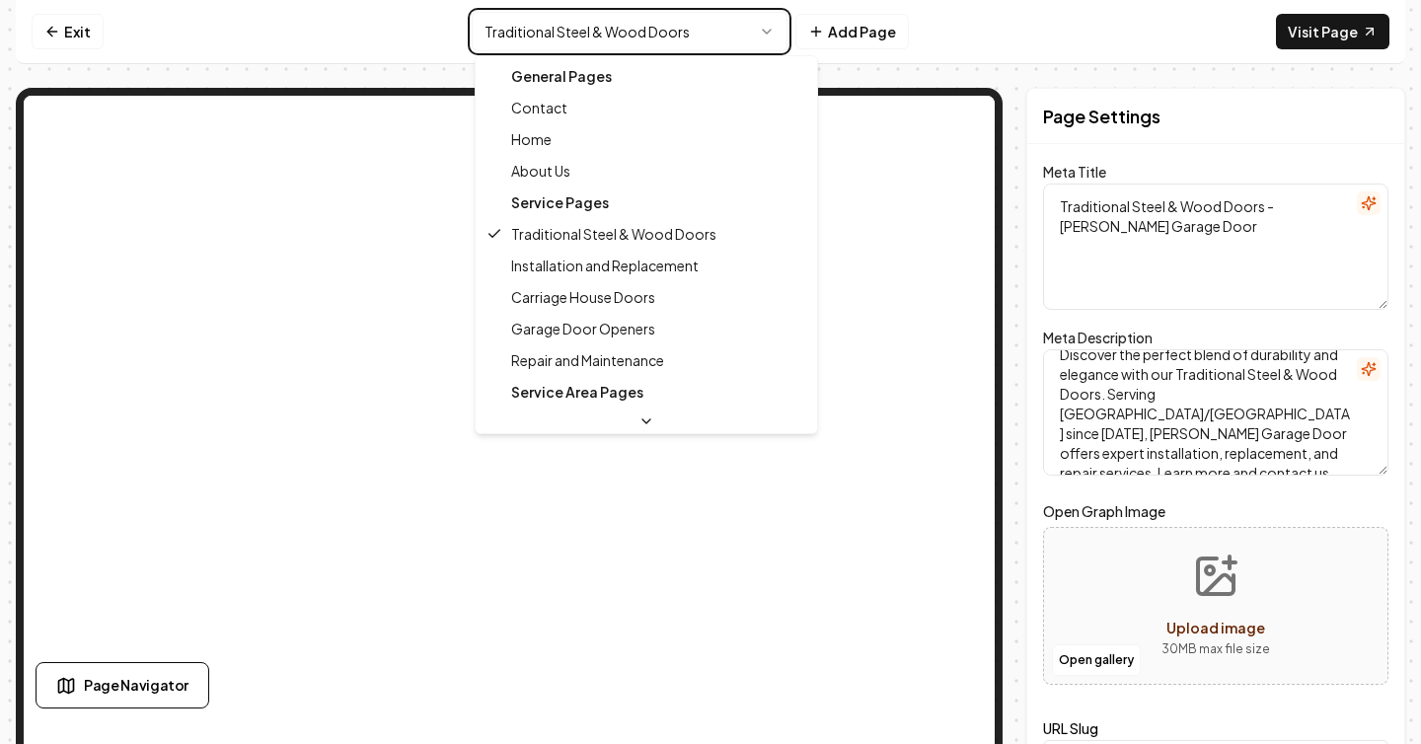
click at [1010, 29] on html "Computer Required This feature is only available on a computer. Please switch t…" at bounding box center [710, 372] width 1421 height 744
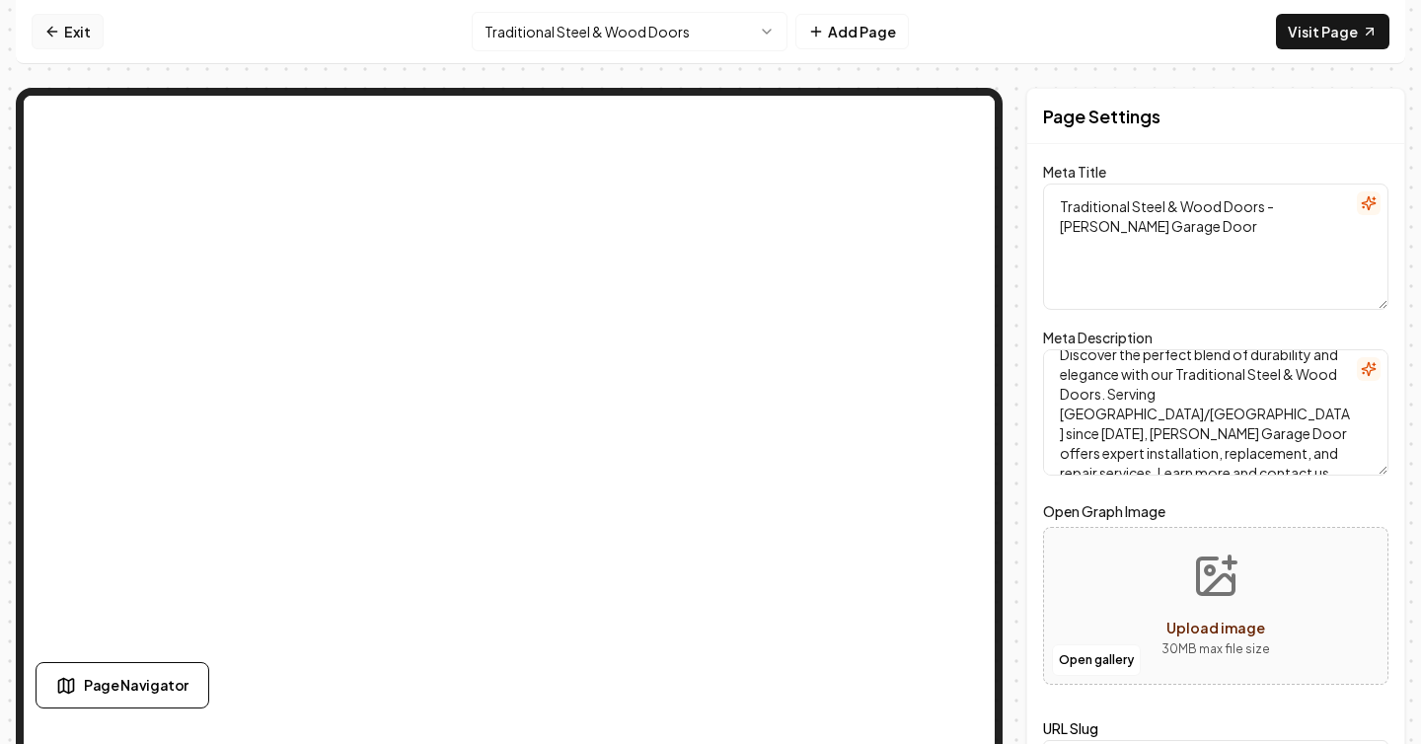
click at [68, 33] on link "Exit" at bounding box center [68, 32] width 72 height 36
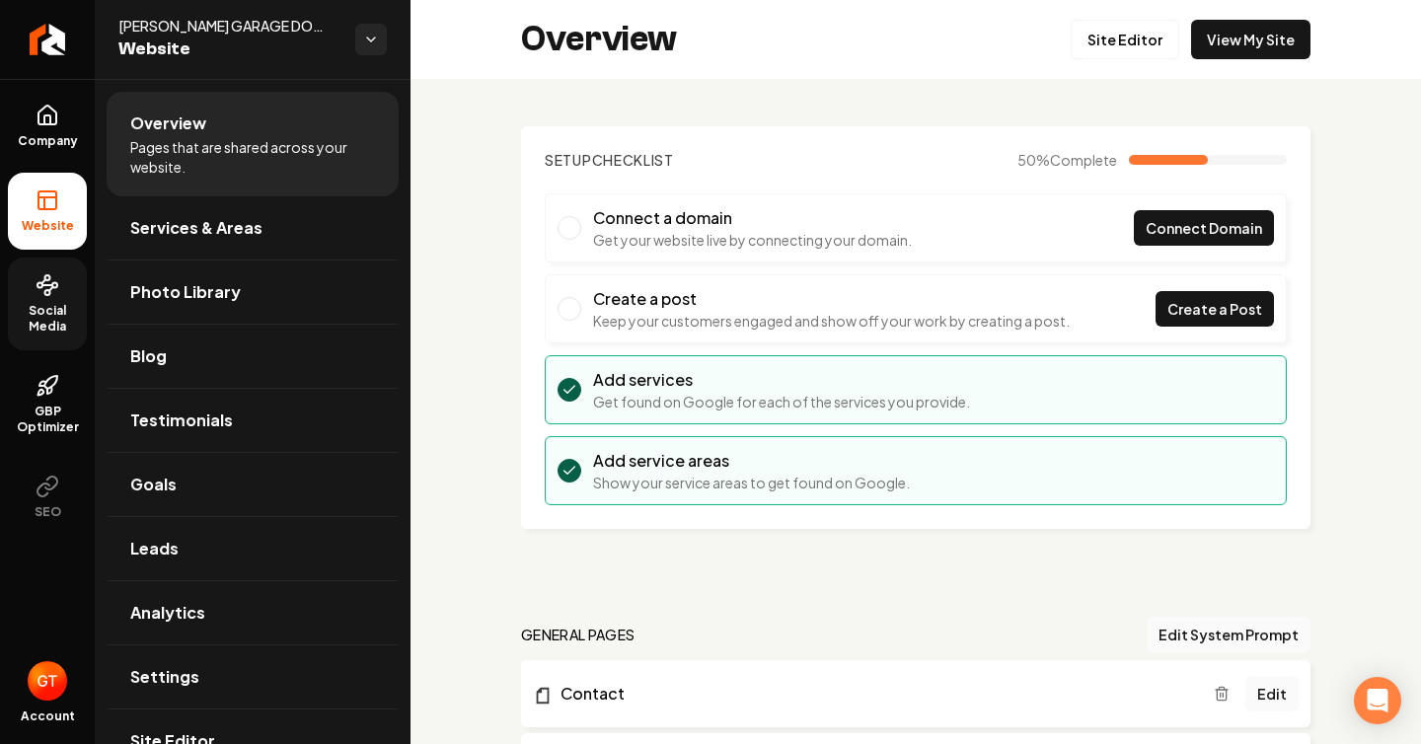
click at [64, 321] on span "Social Media" at bounding box center [47, 319] width 79 height 32
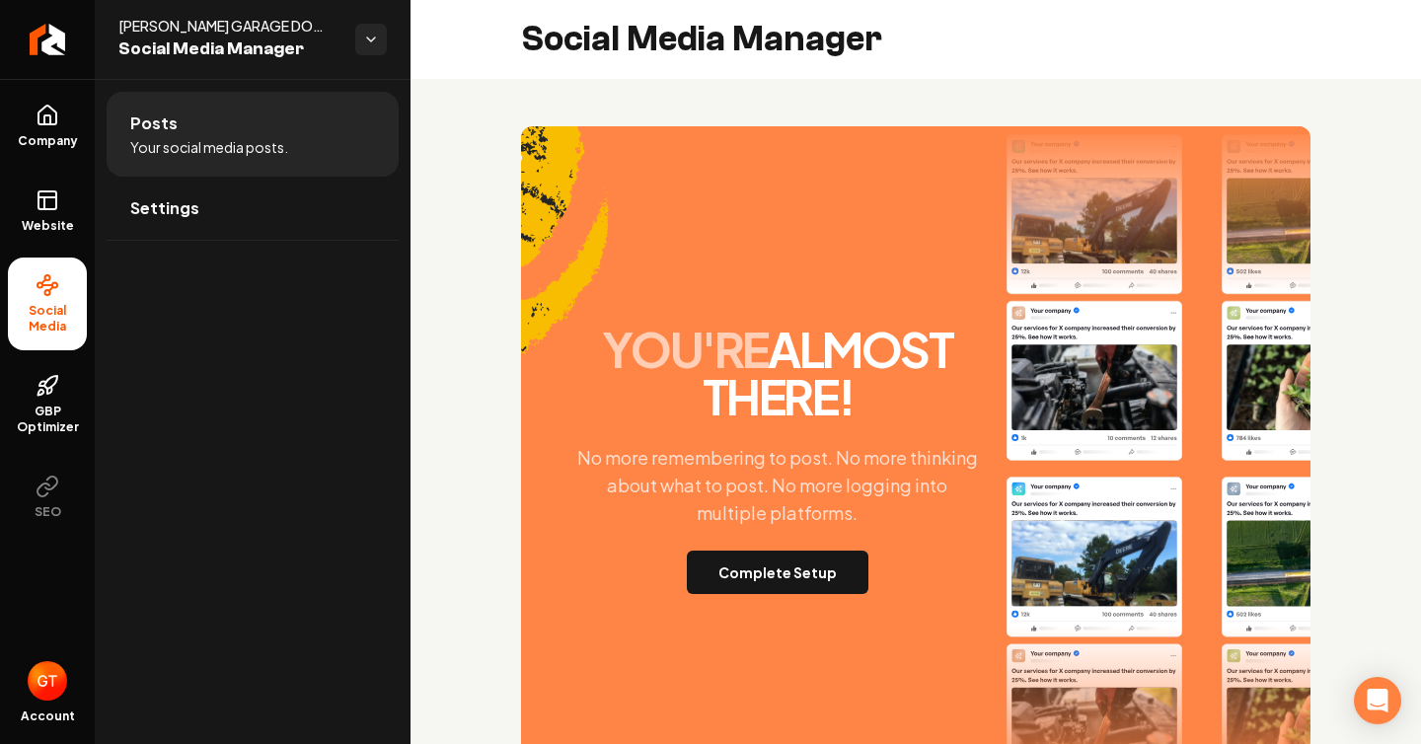
scroll to position [97, 0]
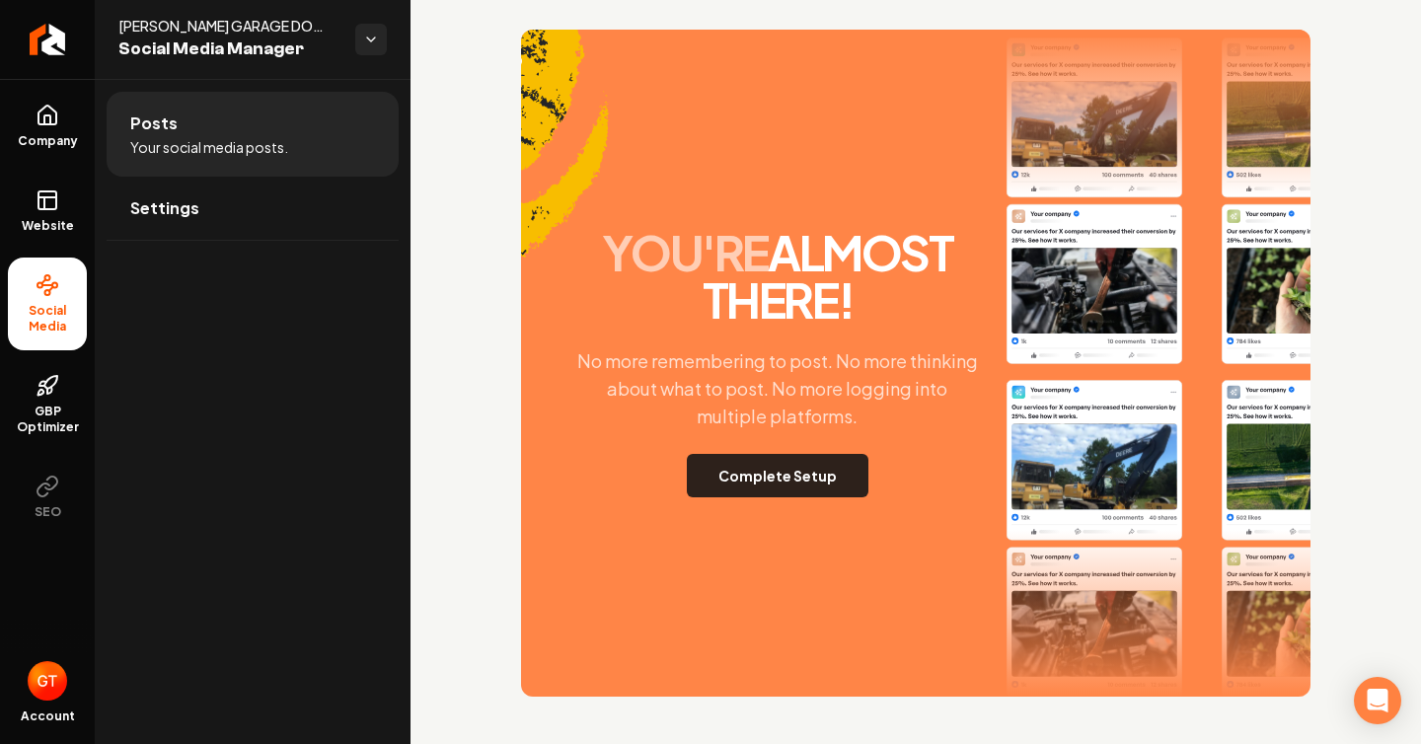
click at [819, 476] on button "Complete Setup" at bounding box center [778, 475] width 182 height 43
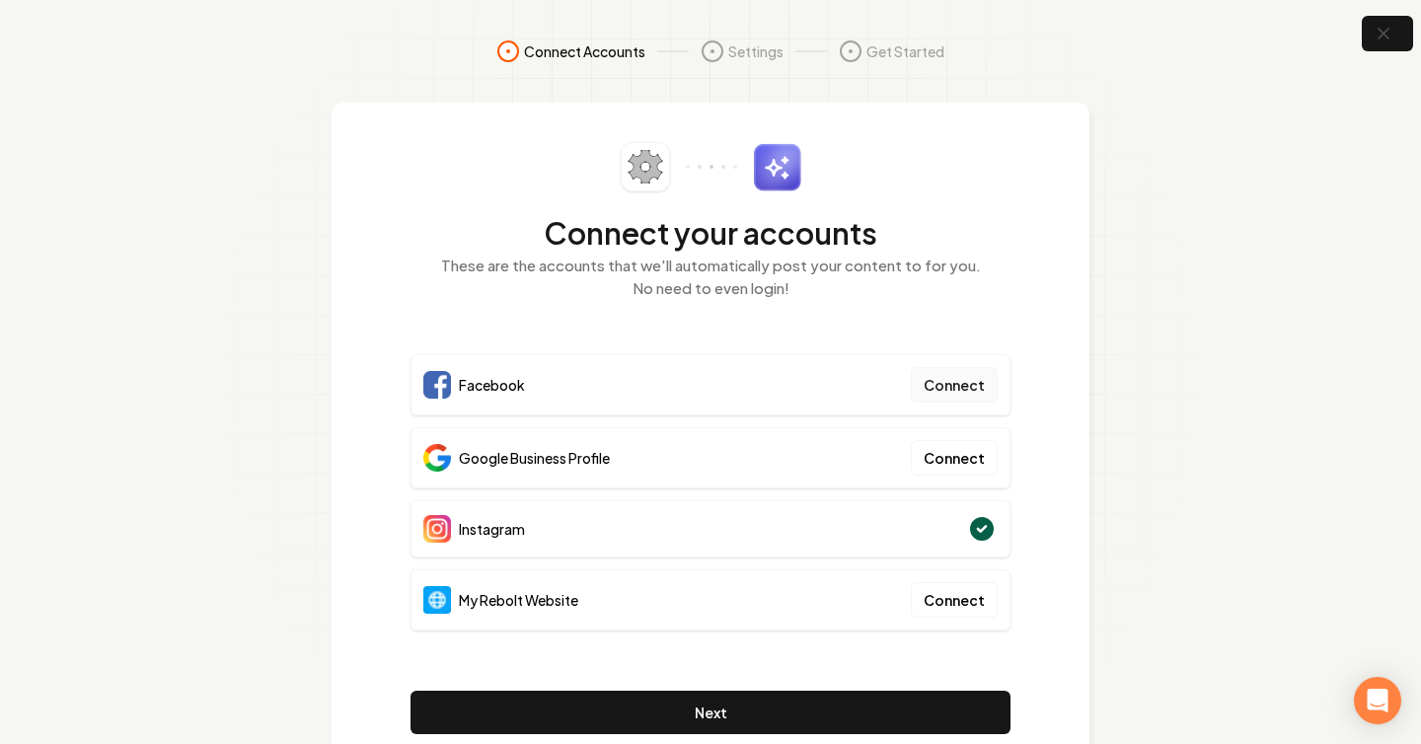
click at [955, 397] on button "Connect" at bounding box center [954, 385] width 87 height 36
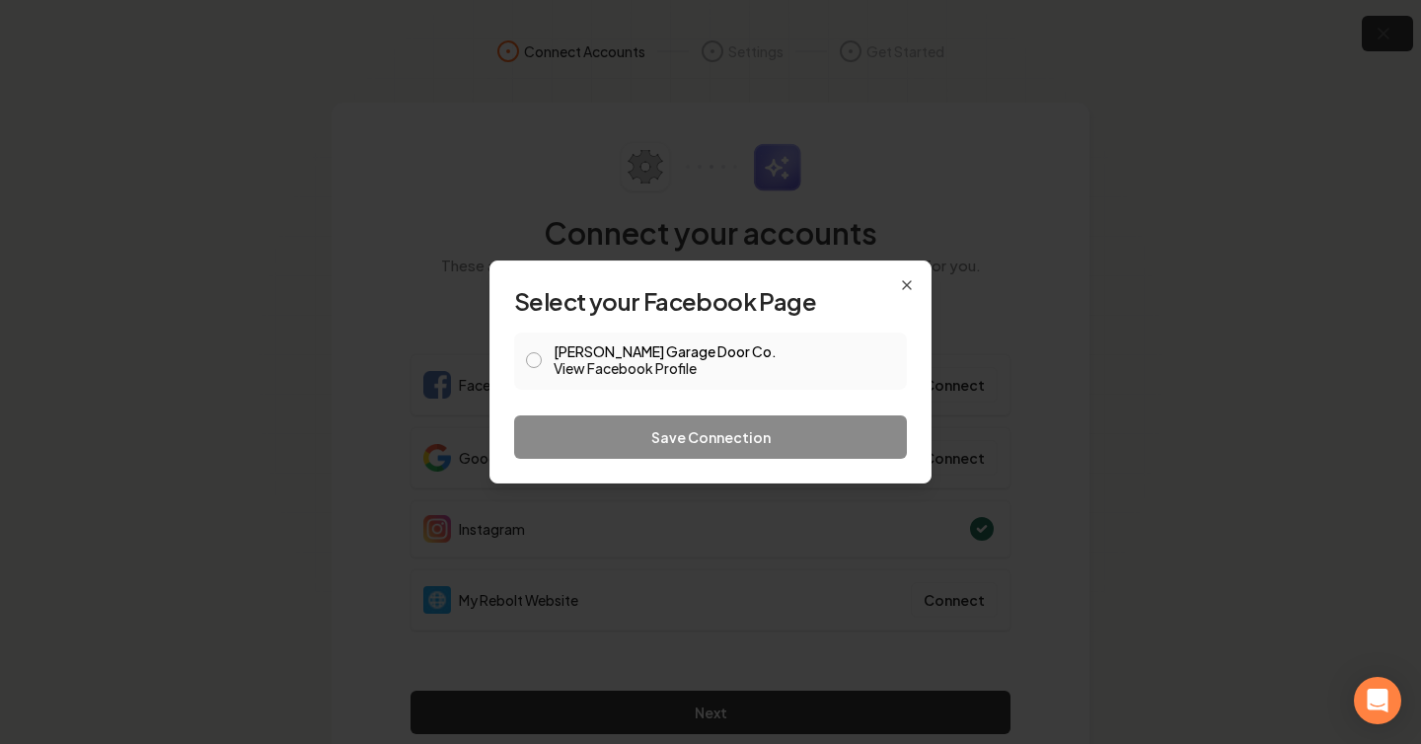
click at [697, 375] on link "View Facebook Profile" at bounding box center [723, 368] width 341 height 20
click at [534, 359] on button "[PERSON_NAME] Garage Door Co. View Facebook Profile" at bounding box center [534, 360] width 16 height 16
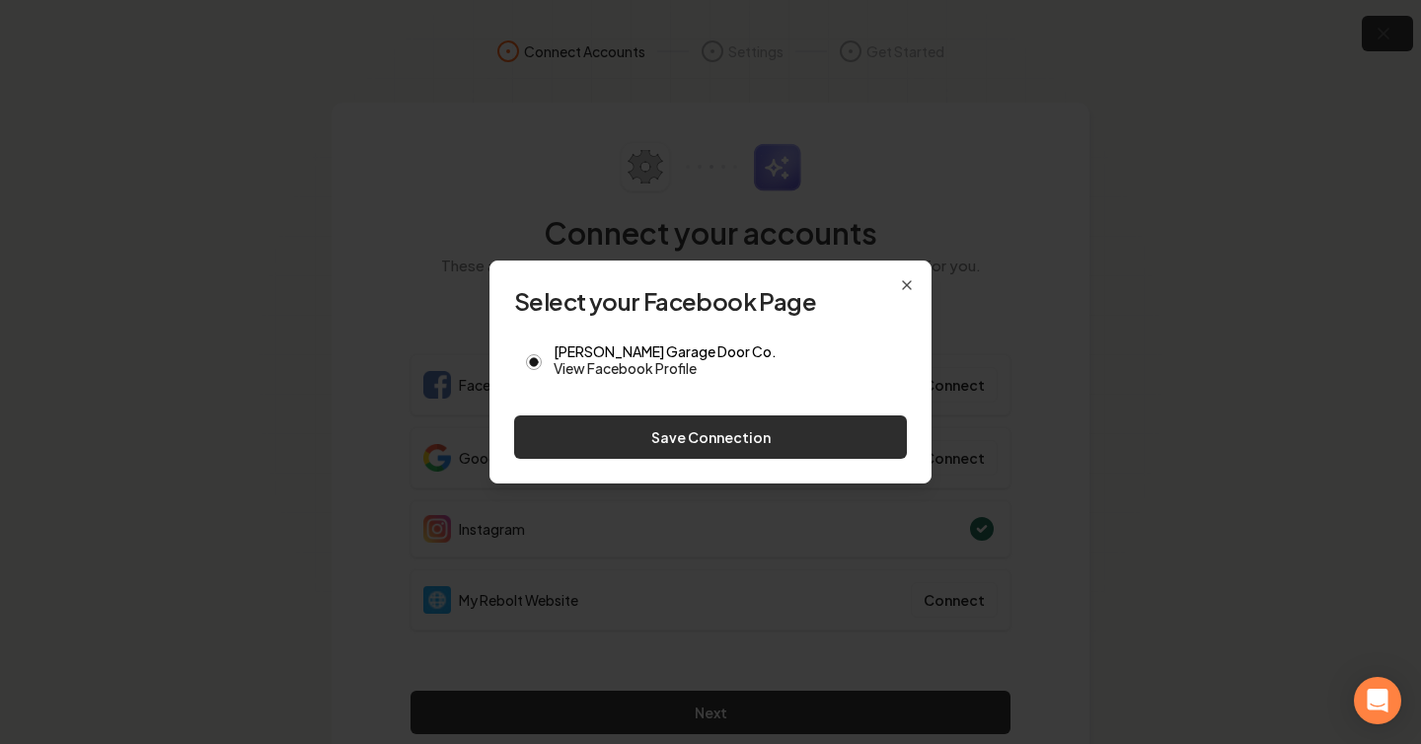
click at [632, 426] on button "Save Connection" at bounding box center [710, 436] width 393 height 43
